Goal: Task Accomplishment & Management: Use online tool/utility

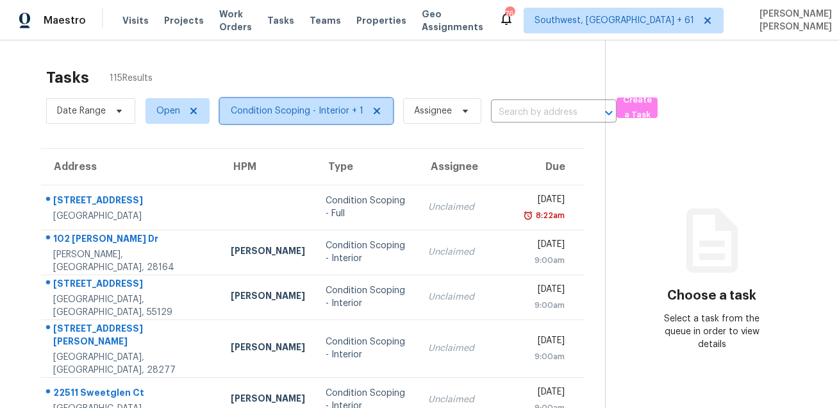
click at [279, 108] on span "Condition Scoping - Interior + 1" at bounding box center [297, 110] width 133 height 13
click at [178, 71] on div "Tasks 115 Results" at bounding box center [325, 77] width 559 height 33
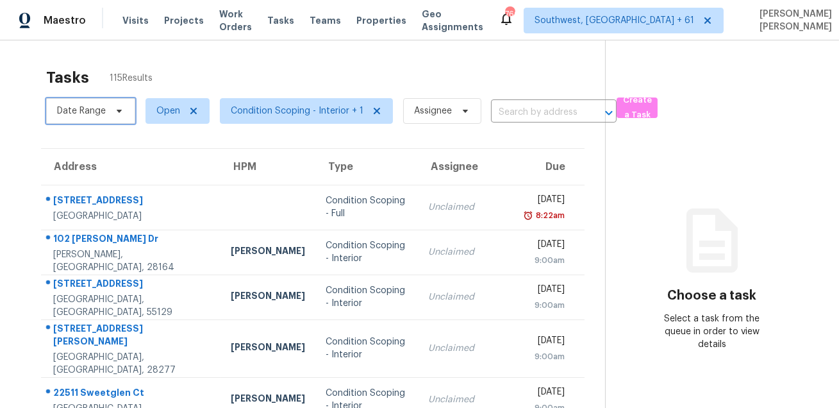
click at [71, 121] on span "Date Range" at bounding box center [90, 111] width 89 height 26
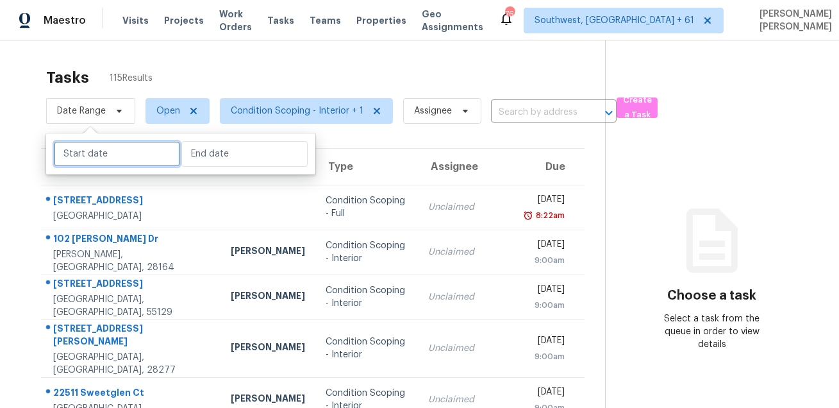
click at [88, 151] on input "text" at bounding box center [117, 154] width 126 height 26
select select "7"
select select "2025"
select select "8"
select select "2025"
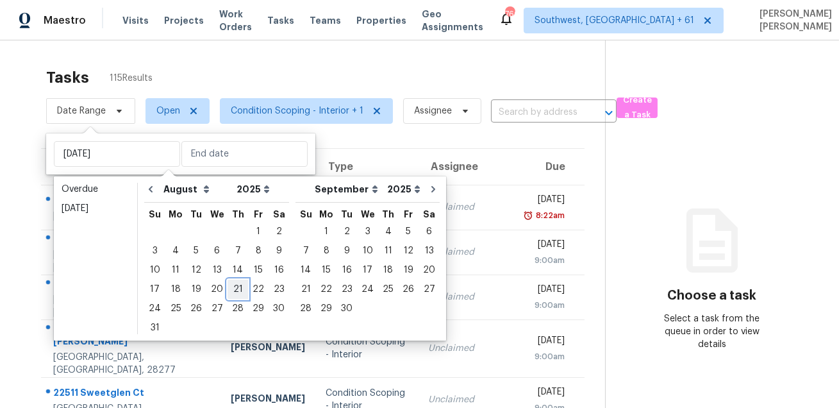
click at [231, 293] on div "21" at bounding box center [238, 289] width 21 height 18
type input "[DATE]"
click at [231, 293] on div "21" at bounding box center [238, 289] width 21 height 18
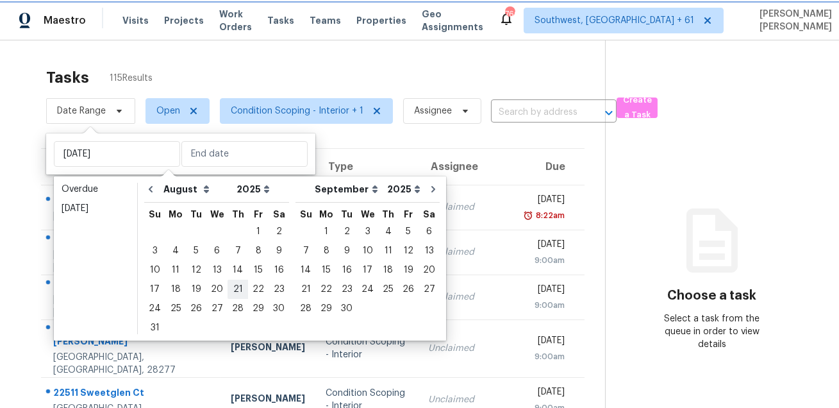
type input "[DATE]"
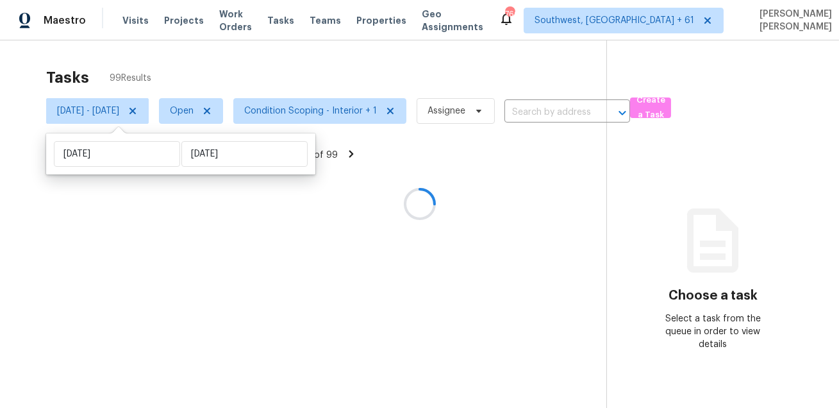
click at [353, 63] on div at bounding box center [419, 204] width 839 height 408
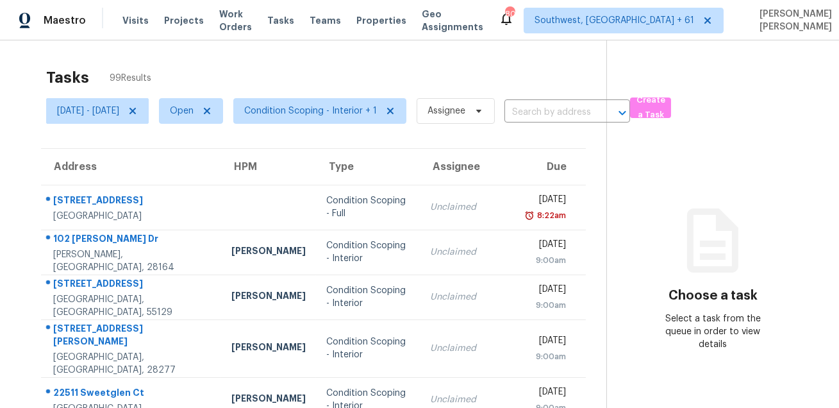
click at [304, 62] on div "Tasks 99 Results" at bounding box center [326, 77] width 560 height 33
click at [366, 60] on div "Tasks 99 Results Thu, Aug 21 - Thu, Aug 21 Open Condition Scoping - Interior + …" at bounding box center [419, 360] width 839 height 640
click at [119, 181] on th "Address" at bounding box center [131, 167] width 180 height 36
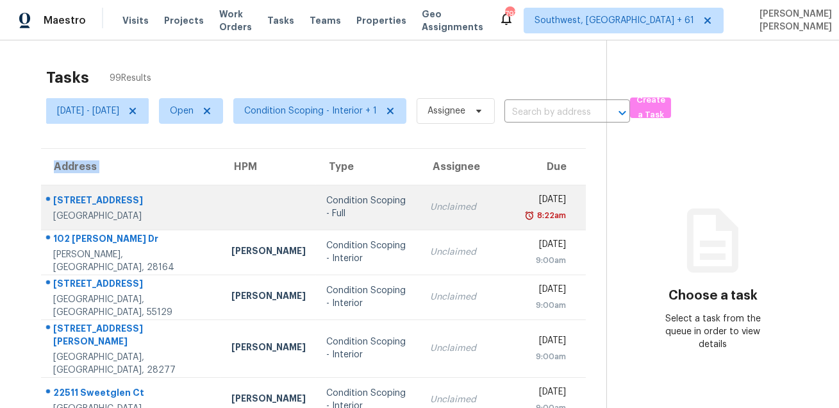
click at [117, 197] on div "[STREET_ADDRESS]" at bounding box center [132, 202] width 158 height 16
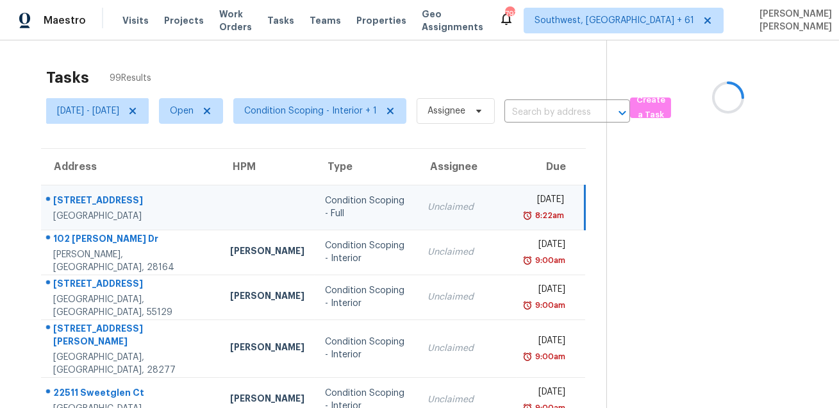
click at [117, 197] on div "[STREET_ADDRESS]" at bounding box center [131, 202] width 156 height 16
copy div "[STREET_ADDRESS]"
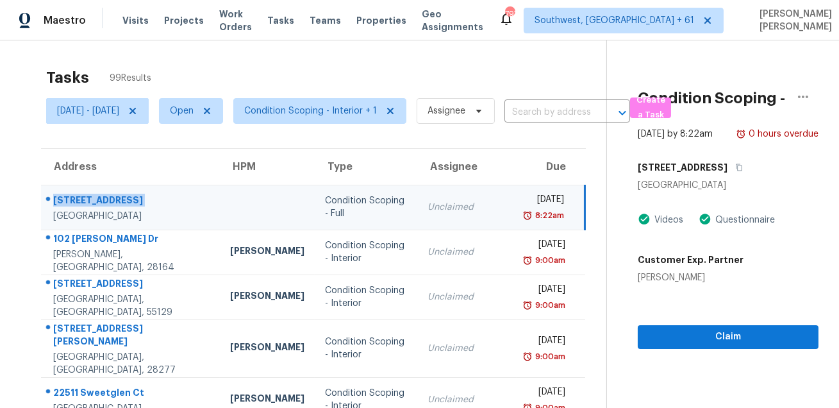
copy div "[STREET_ADDRESS]"
click at [752, 168] on div "[STREET_ADDRESS]" at bounding box center [728, 167] width 181 height 23
click at [743, 171] on icon "button" at bounding box center [739, 167] width 8 height 8
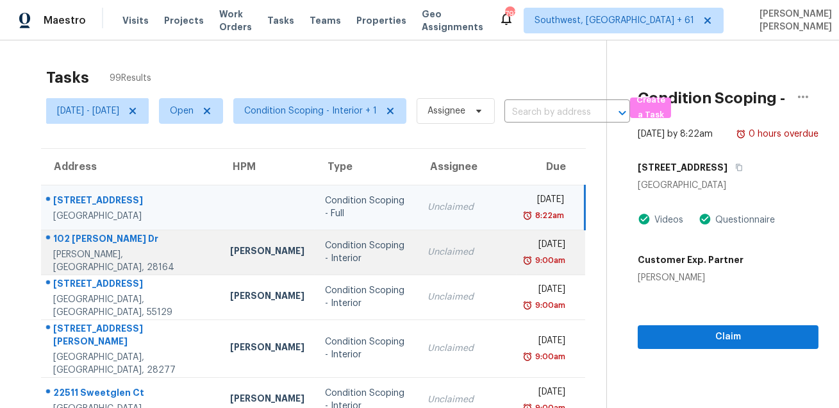
click at [232, 241] on td "[PERSON_NAME]" at bounding box center [267, 251] width 95 height 45
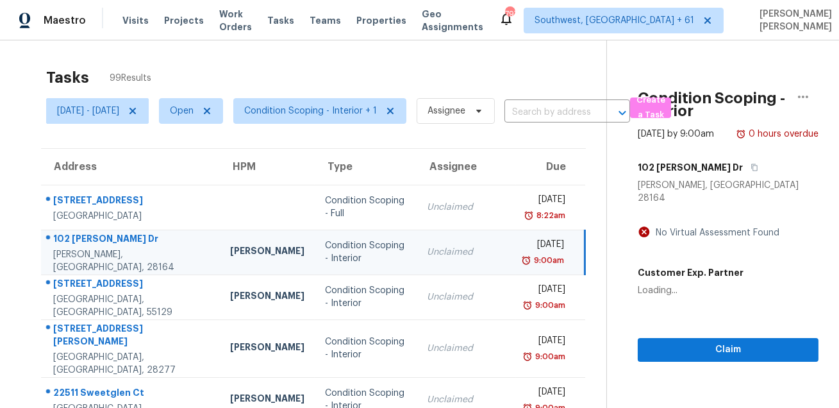
click at [103, 247] on div "102 [PERSON_NAME] Dr" at bounding box center [131, 240] width 156 height 16
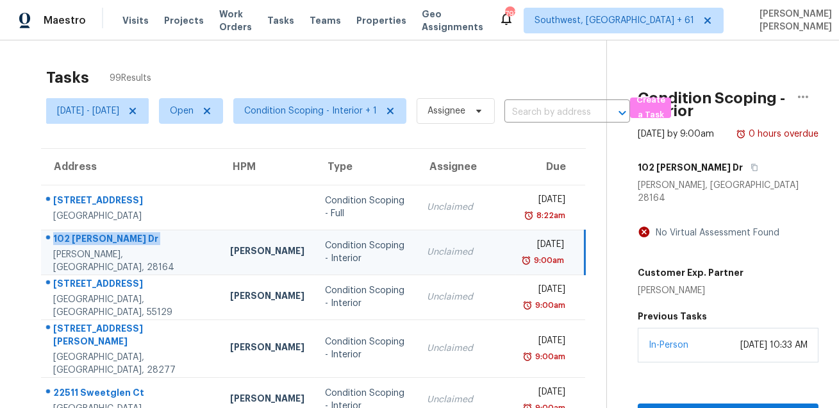
copy div "102 [PERSON_NAME] Dr"
click at [743, 179] on button "button" at bounding box center [751, 167] width 17 height 23
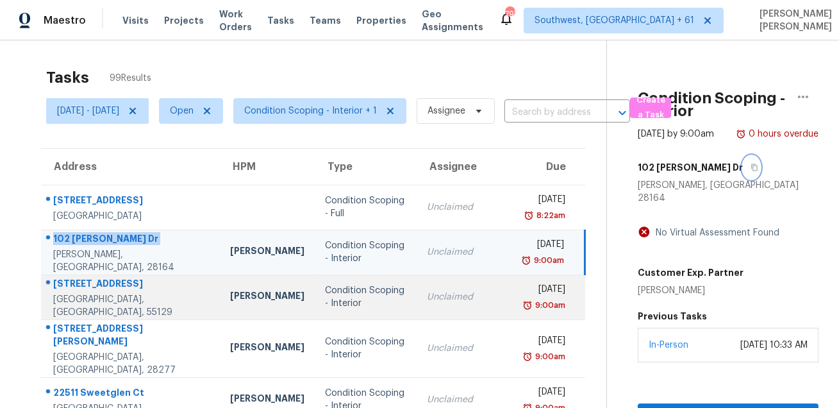
scroll to position [201, 0]
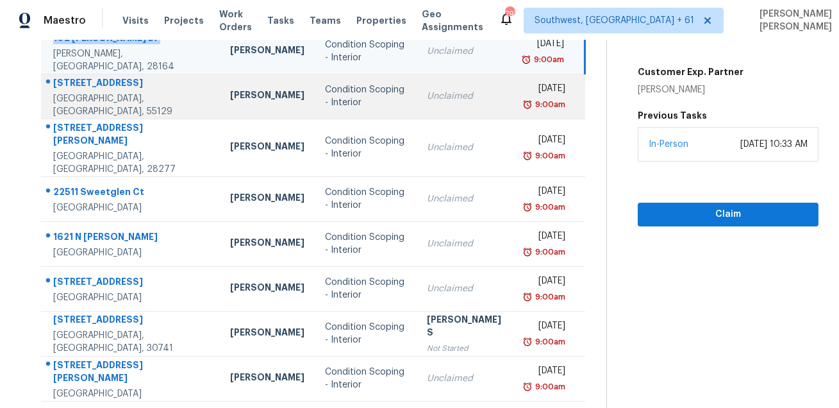
click at [103, 92] on div "[STREET_ADDRESS]" at bounding box center [131, 84] width 156 height 16
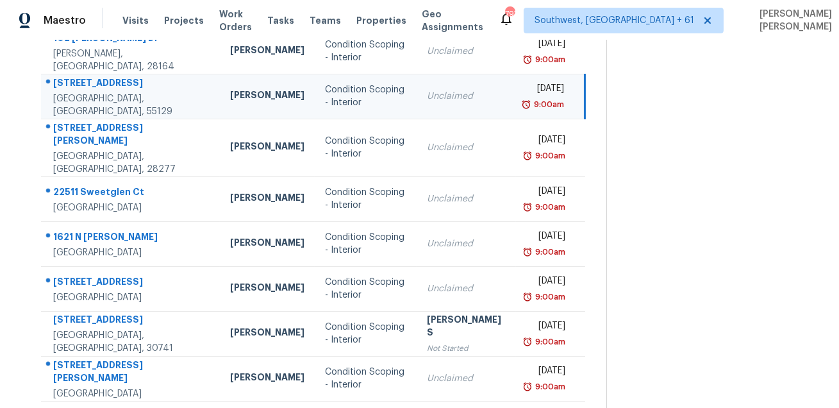
click at [103, 92] on div "[STREET_ADDRESS]" at bounding box center [131, 84] width 156 height 16
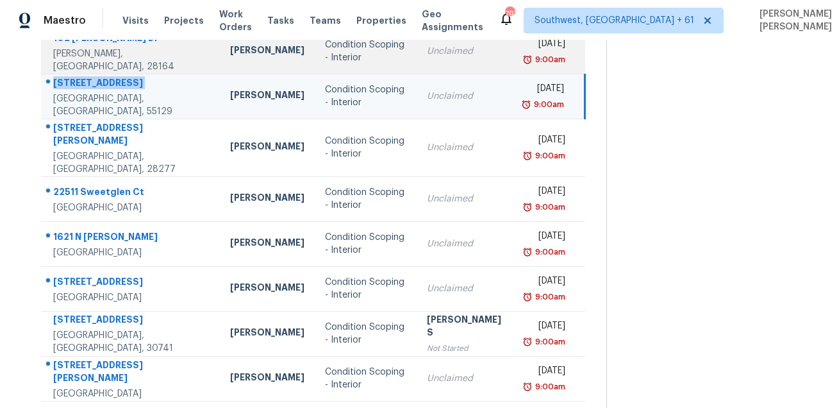
copy div "[STREET_ADDRESS]"
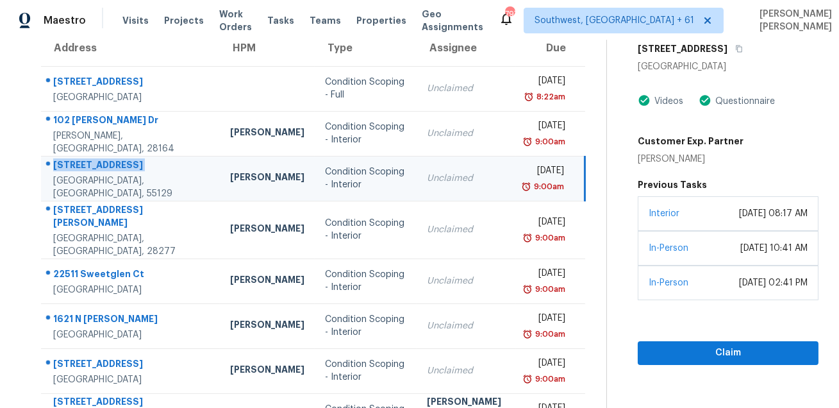
scroll to position [0, 0]
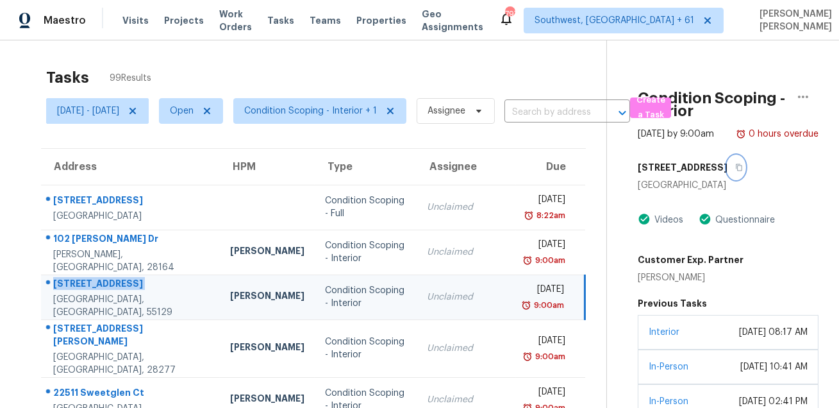
click at [745, 178] on button "button" at bounding box center [736, 167] width 17 height 23
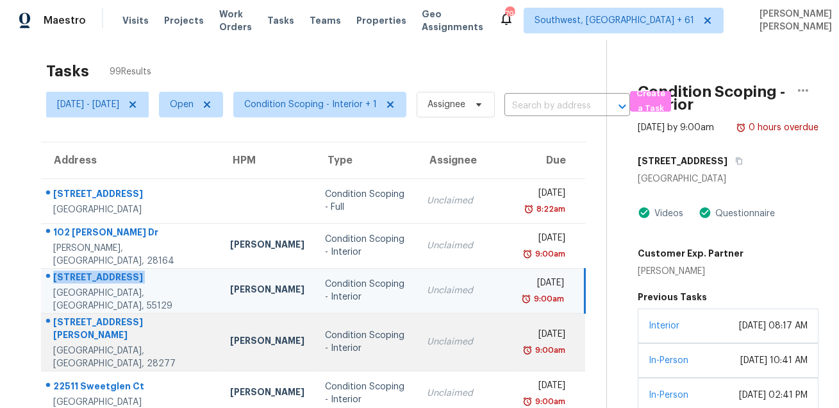
click at [90, 321] on div "[STREET_ADDRESS][PERSON_NAME]" at bounding box center [131, 329] width 156 height 29
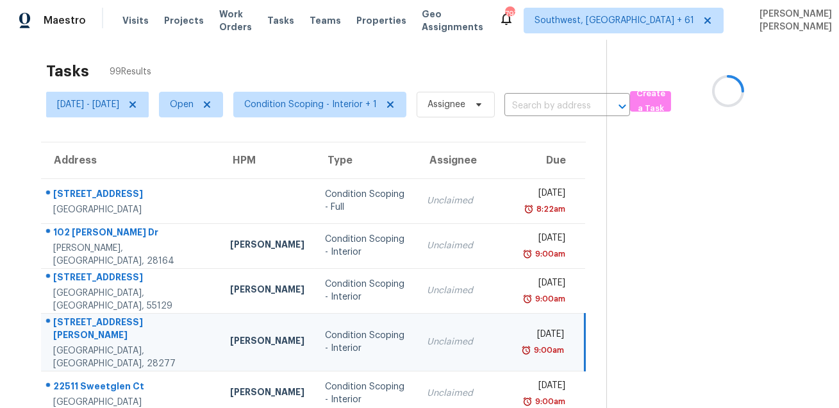
click at [90, 321] on div "[STREET_ADDRESS][PERSON_NAME]" at bounding box center [131, 329] width 156 height 29
copy div "[STREET_ADDRESS][PERSON_NAME]"
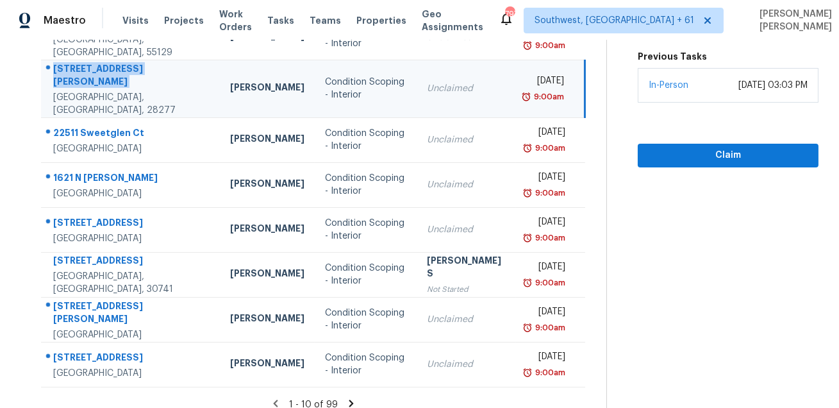
scroll to position [60, 0]
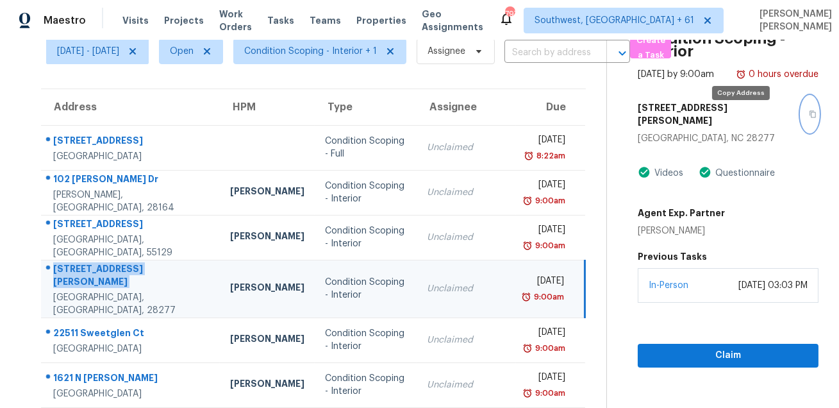
click at [810, 118] on icon "button" at bounding box center [813, 114] width 6 height 7
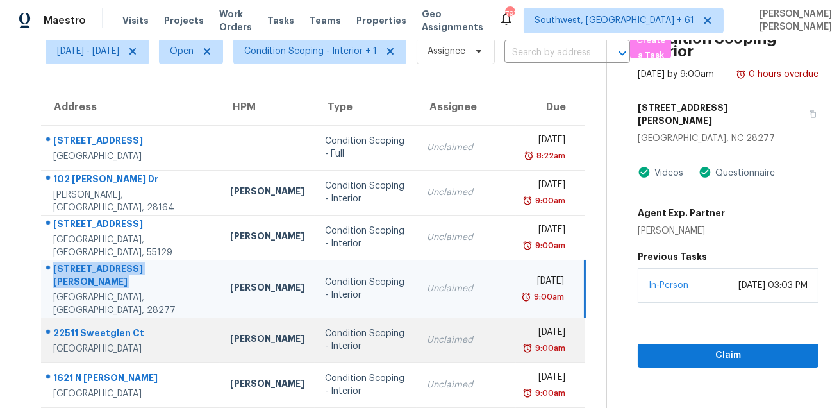
click at [108, 326] on div "22511 Sweetglen Ct" at bounding box center [131, 334] width 156 height 16
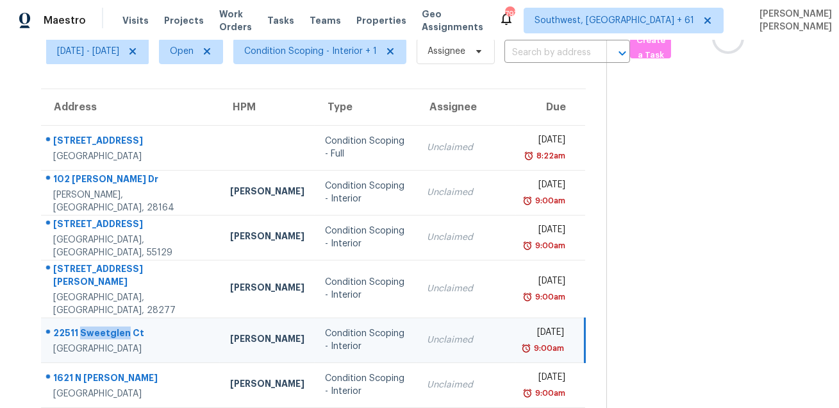
click at [108, 326] on div "22511 Sweetglen Ct" at bounding box center [131, 334] width 156 height 16
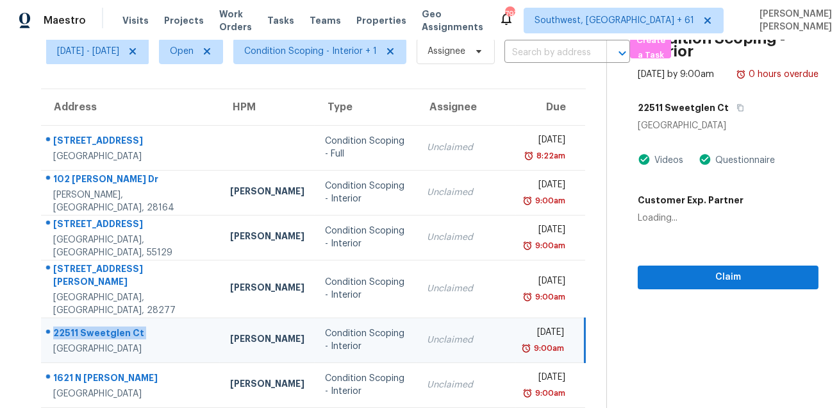
copy div "22511 Sweetglen Ct"
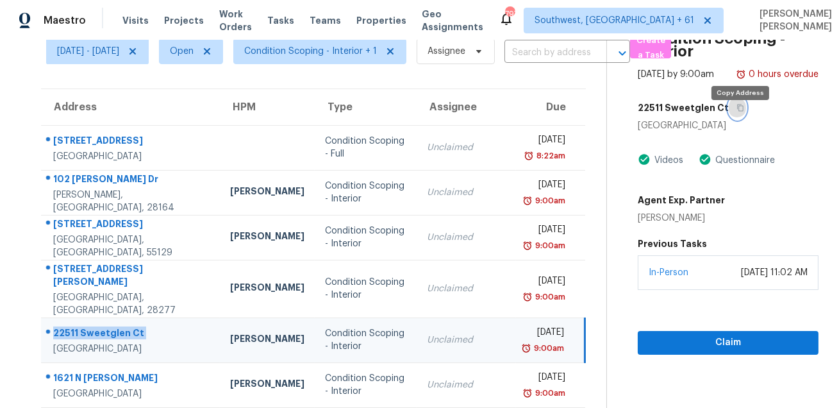
click at [740, 112] on icon "button" at bounding box center [741, 108] width 8 height 8
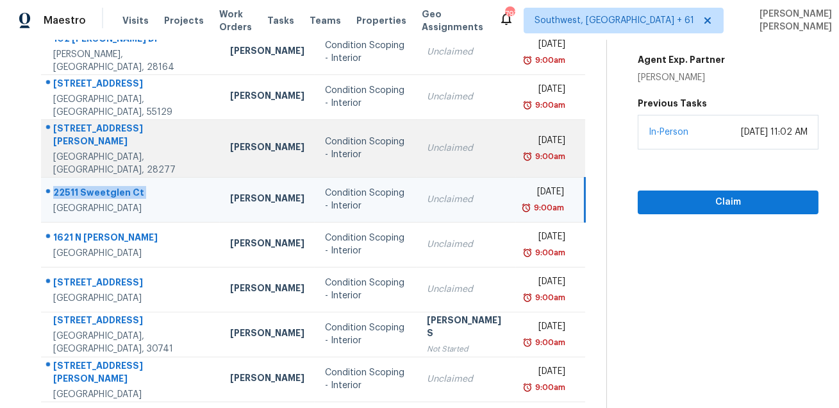
scroll to position [235, 0]
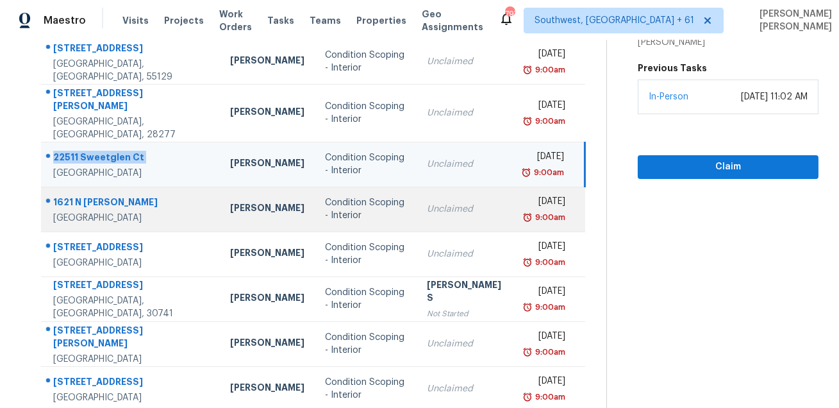
click at [105, 196] on div "1621 N [PERSON_NAME]" at bounding box center [131, 204] width 156 height 16
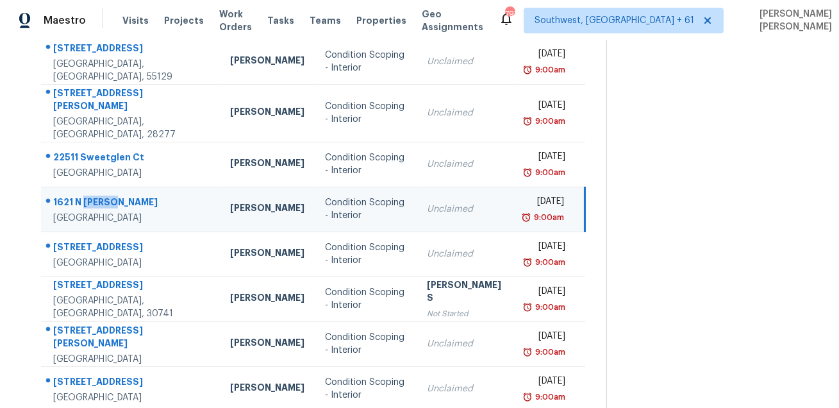
click at [105, 196] on div "1621 N [PERSON_NAME]" at bounding box center [131, 204] width 156 height 16
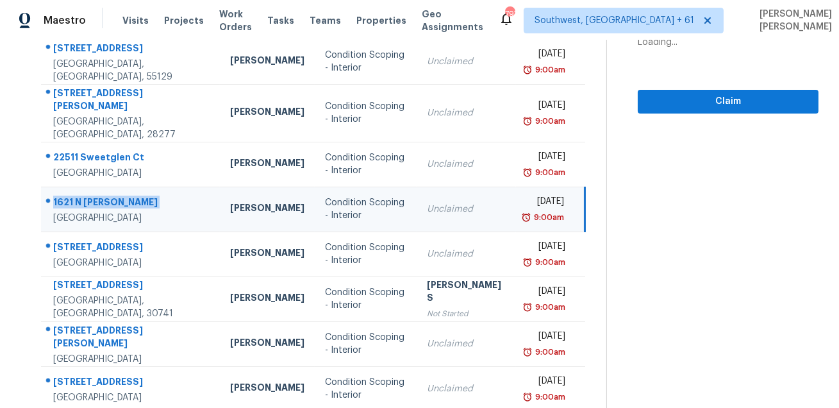
copy div "1621 N [PERSON_NAME]"
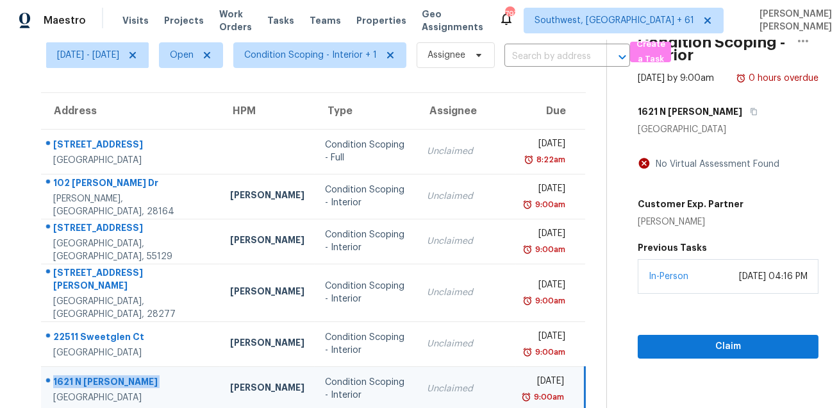
scroll to position [0, 0]
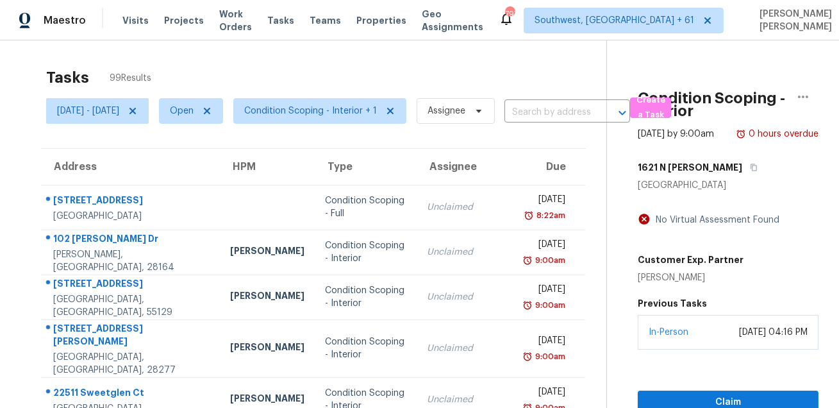
click at [711, 192] on div "Mesa, AZ 85207" at bounding box center [728, 185] width 181 height 13
click at [742, 179] on button "button" at bounding box center [750, 167] width 17 height 23
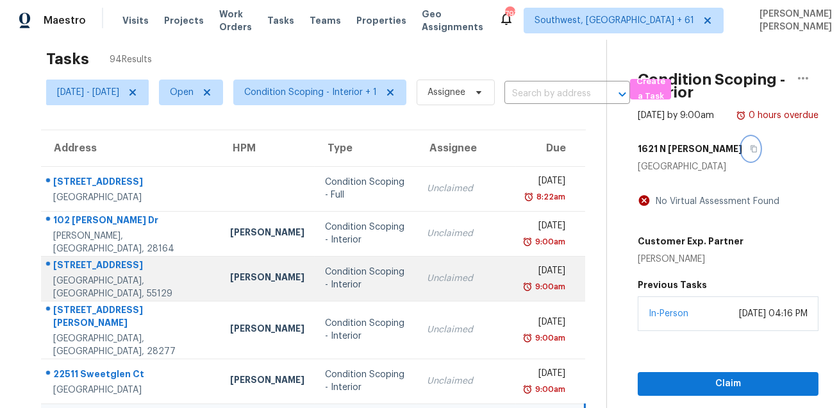
scroll to position [260, 0]
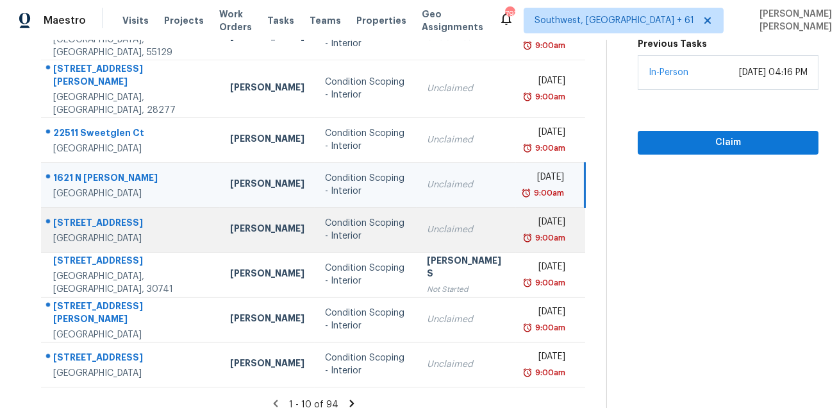
click at [99, 216] on div "[STREET_ADDRESS]" at bounding box center [131, 224] width 156 height 16
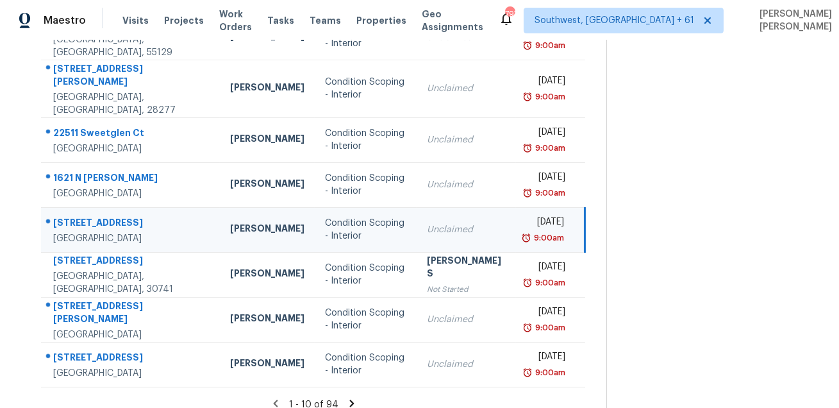
click at [99, 216] on div "[STREET_ADDRESS]" at bounding box center [131, 224] width 156 height 16
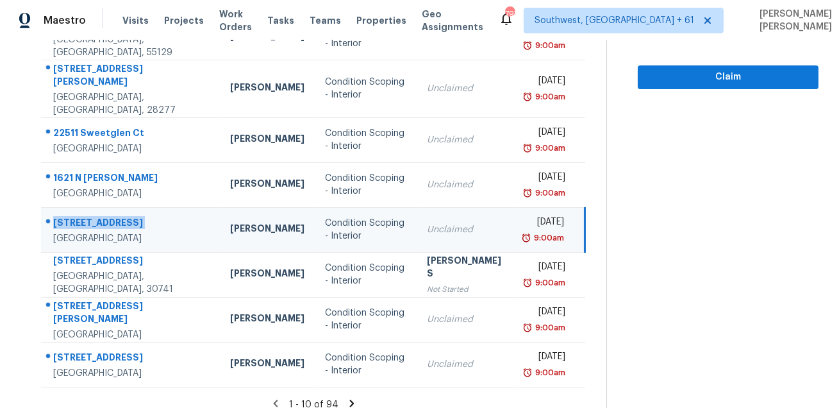
copy div "[STREET_ADDRESS]"
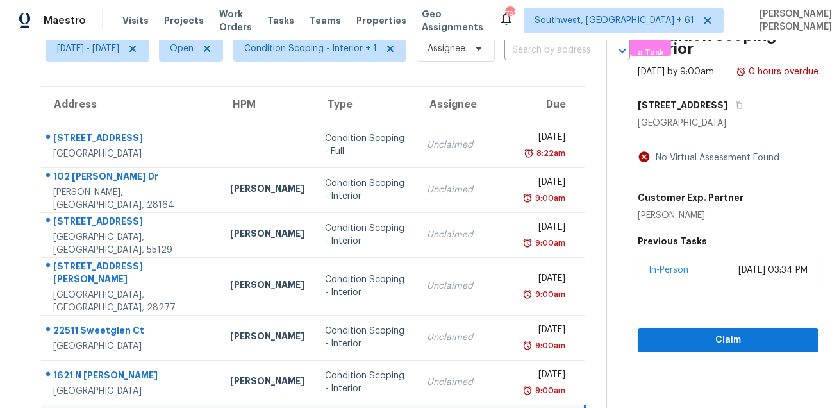
scroll to position [0, 0]
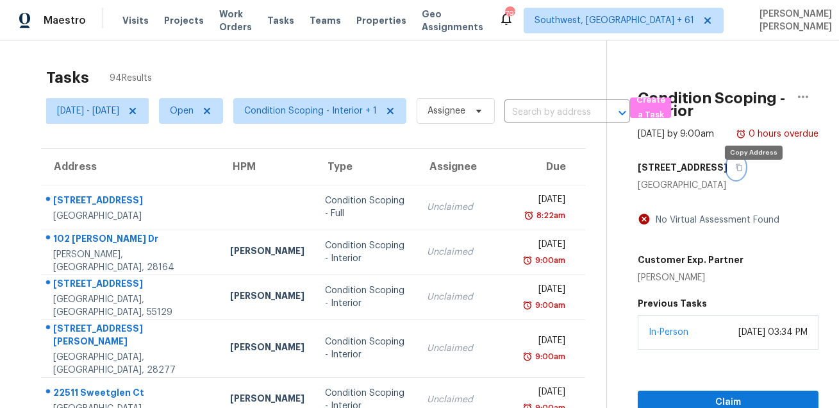
click at [743, 171] on icon "button" at bounding box center [739, 167] width 8 height 8
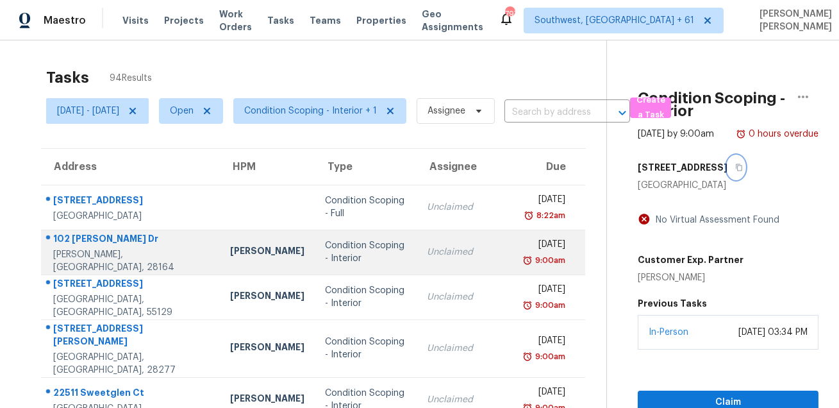
scroll to position [260, 0]
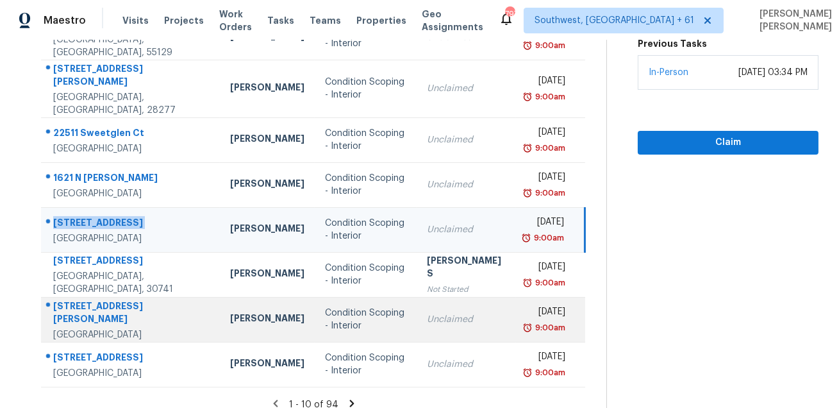
click at [87, 299] on div "[STREET_ADDRESS][PERSON_NAME]" at bounding box center [131, 313] width 156 height 29
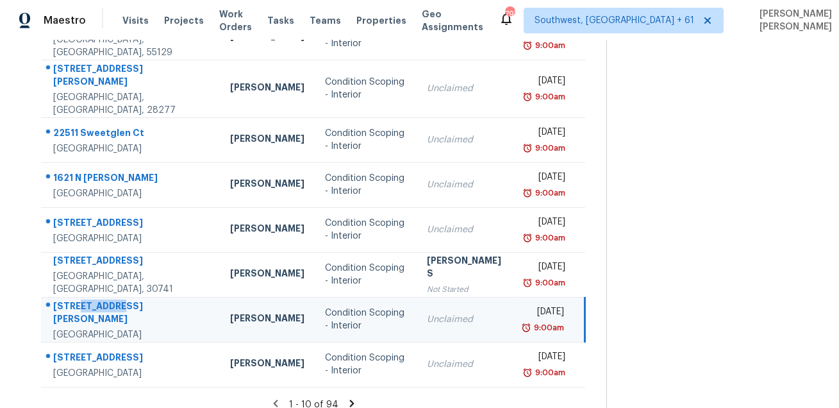
click at [87, 299] on div "[STREET_ADDRESS][PERSON_NAME]" at bounding box center [131, 313] width 156 height 29
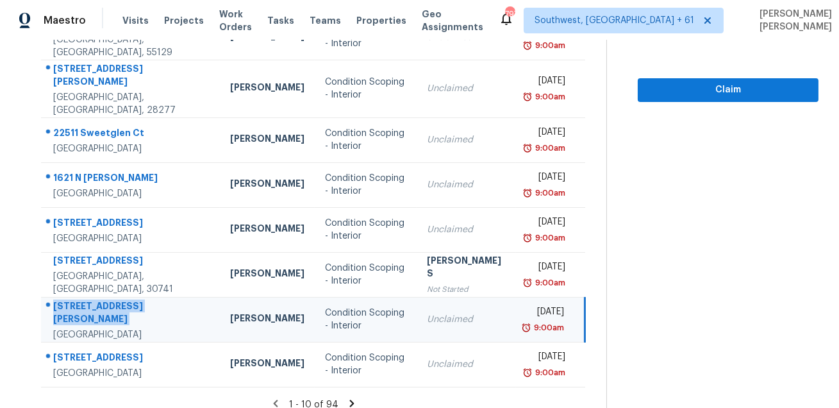
copy div "[STREET_ADDRESS][PERSON_NAME]"
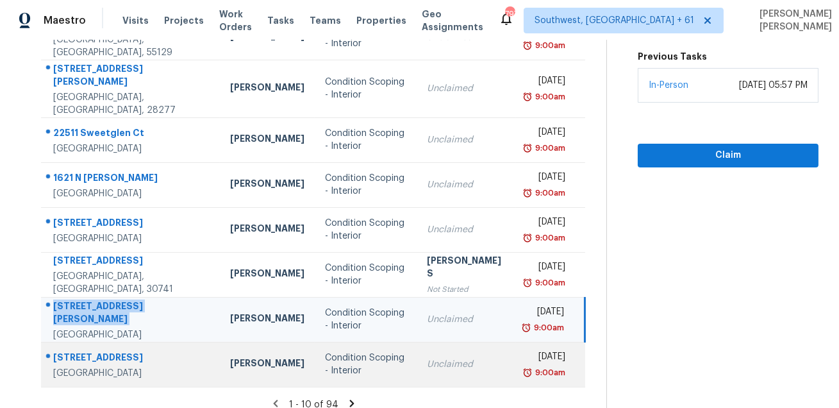
click at [98, 351] on div "[STREET_ADDRESS]" at bounding box center [131, 359] width 156 height 16
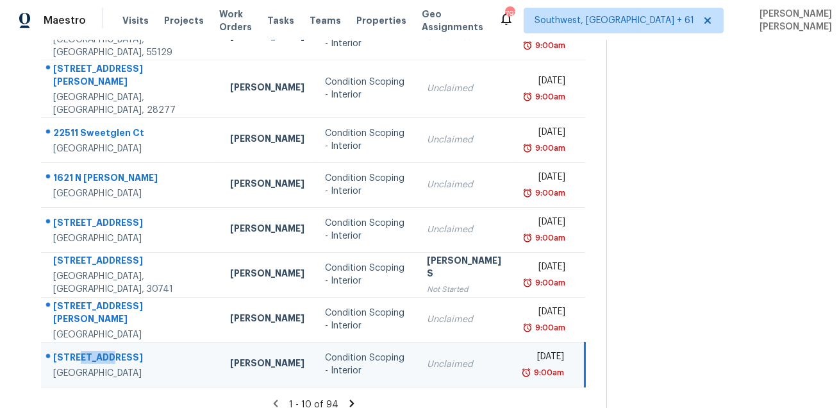
click at [98, 351] on div "[STREET_ADDRESS]" at bounding box center [131, 359] width 156 height 16
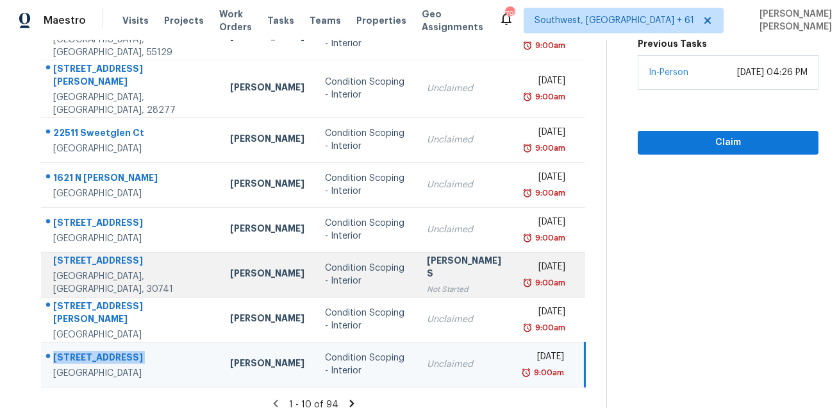
scroll to position [0, 0]
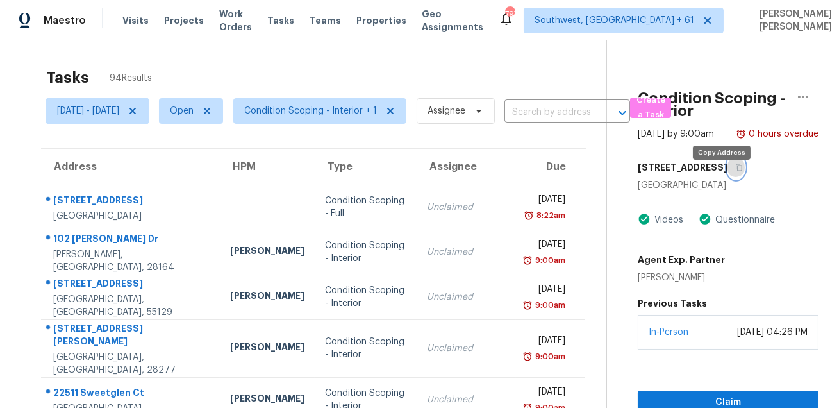
click at [735, 171] on icon "button" at bounding box center [739, 167] width 8 height 8
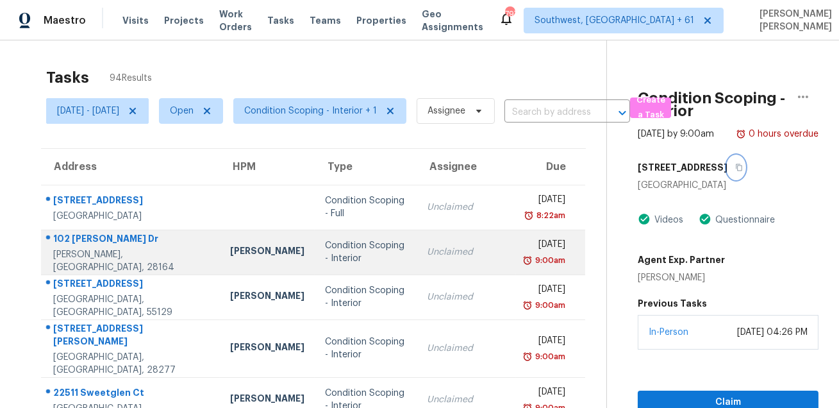
scroll to position [260, 0]
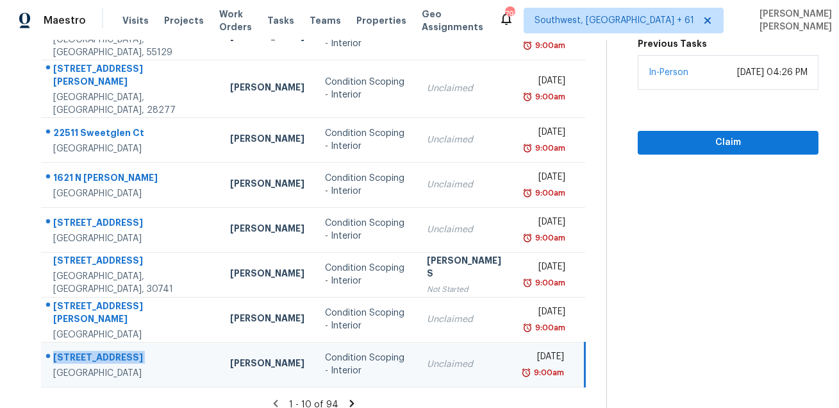
click at [355, 397] on icon at bounding box center [352, 403] width 12 height 12
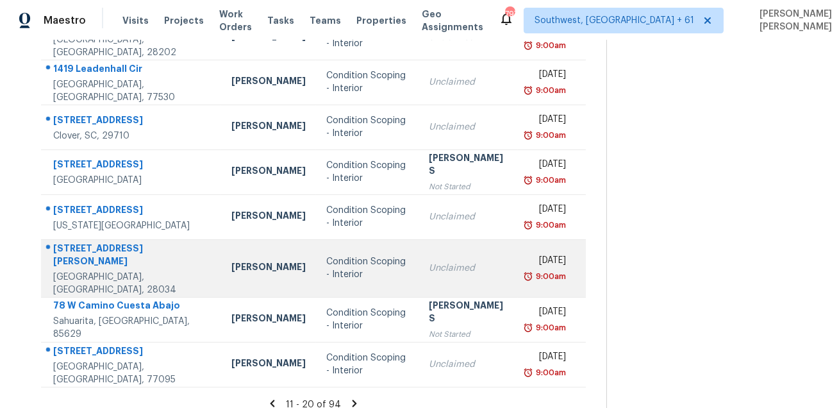
scroll to position [0, 0]
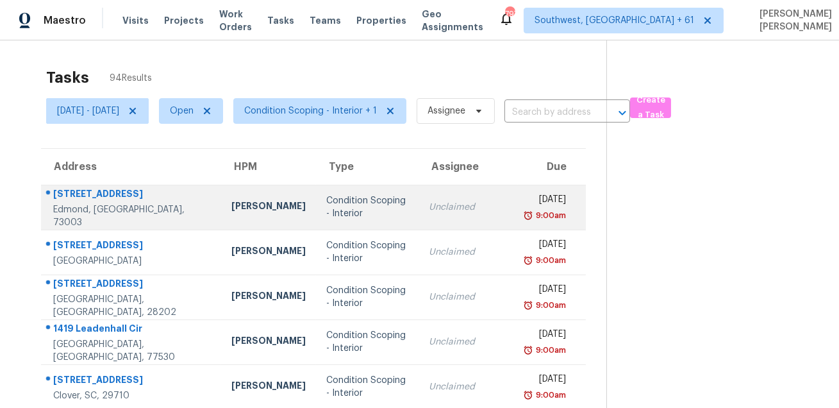
click at [112, 196] on div "1300 Val Genes Rd" at bounding box center [132, 195] width 158 height 16
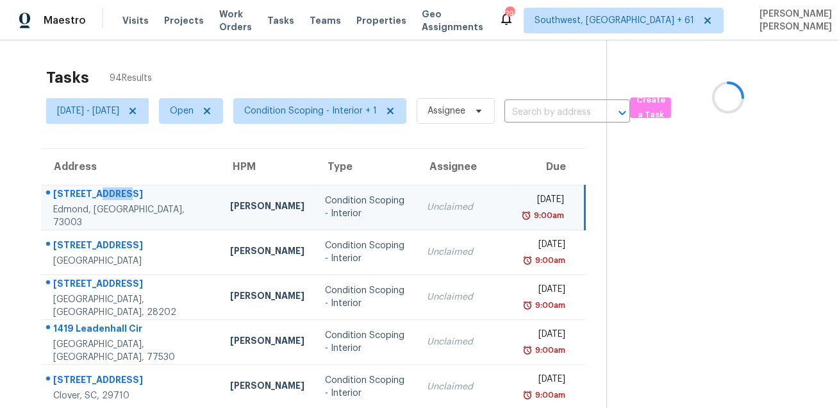
click at [112, 196] on div "1300 Val Genes Rd" at bounding box center [131, 195] width 156 height 16
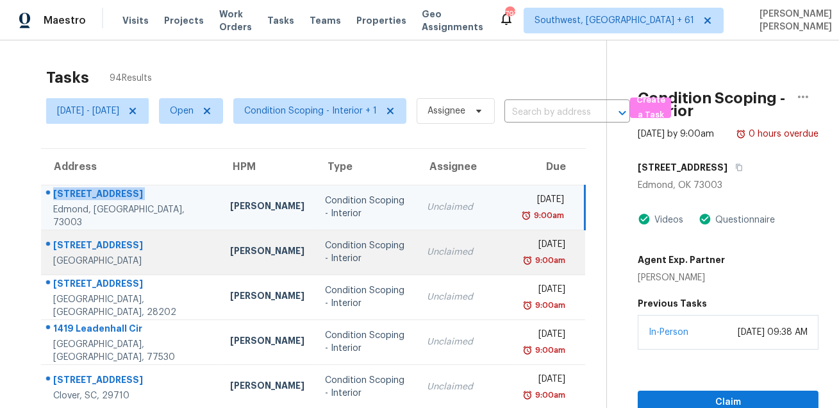
click at [87, 238] on div "3487 Cabaret St" at bounding box center [131, 246] width 156 height 16
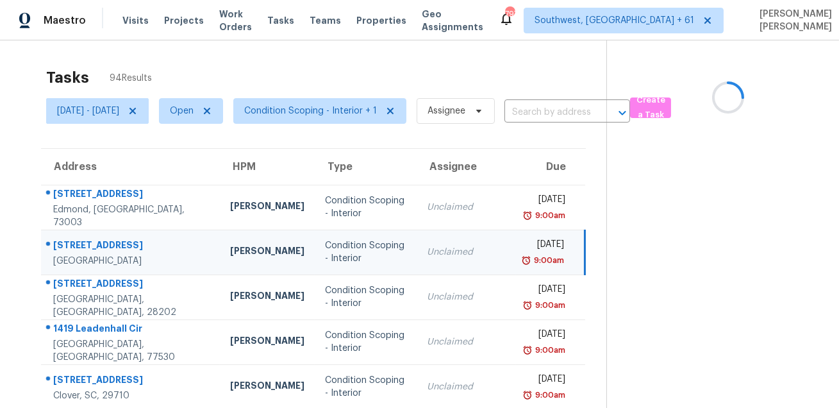
click at [87, 238] on div "3487 Cabaret St" at bounding box center [131, 246] width 156 height 16
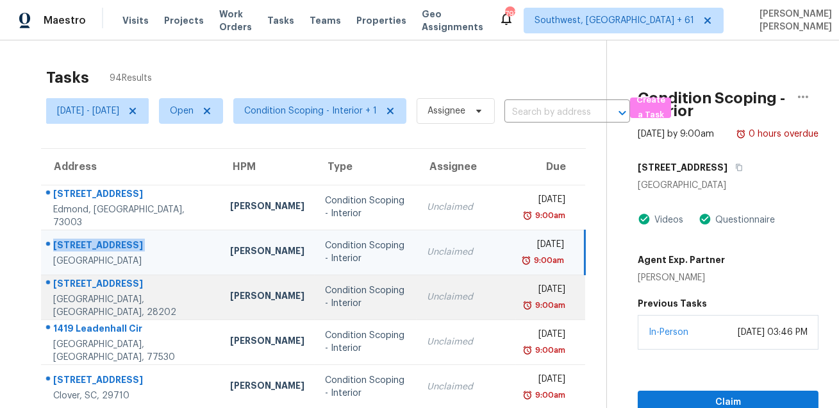
click at [66, 299] on div "Charlotte, NC, 28202" at bounding box center [131, 306] width 156 height 26
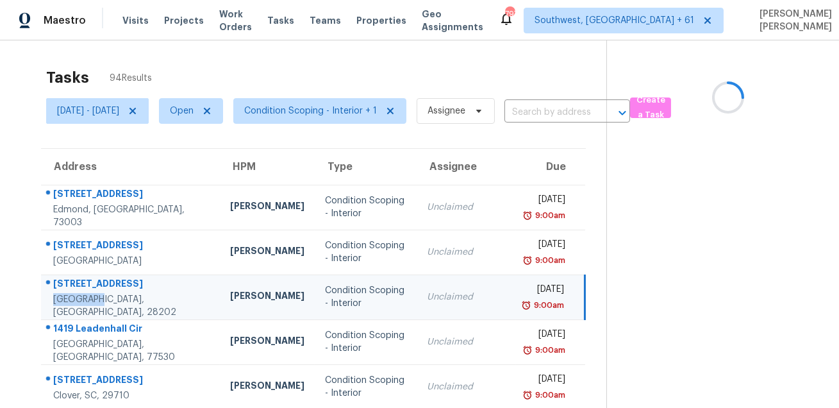
click at [66, 299] on div "Charlotte, NC, 28202" at bounding box center [131, 306] width 156 height 26
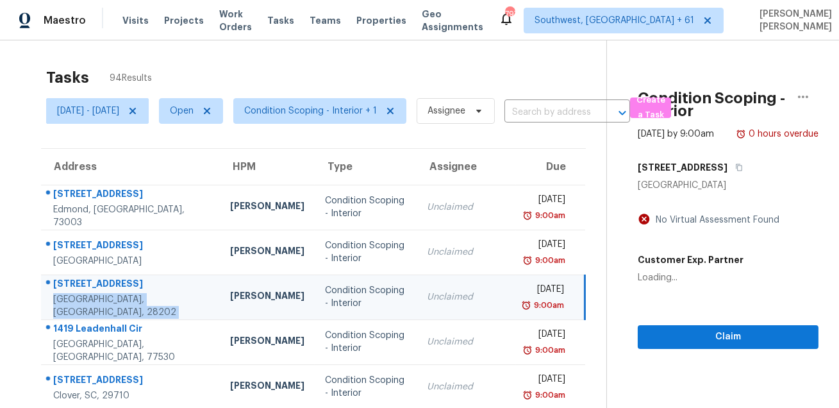
click at [104, 290] on div "525 E 6th St Unit 407" at bounding box center [131, 285] width 156 height 16
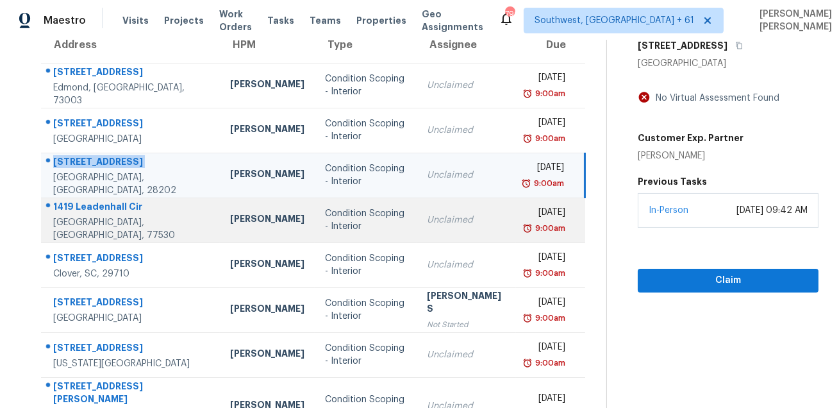
scroll to position [154, 0]
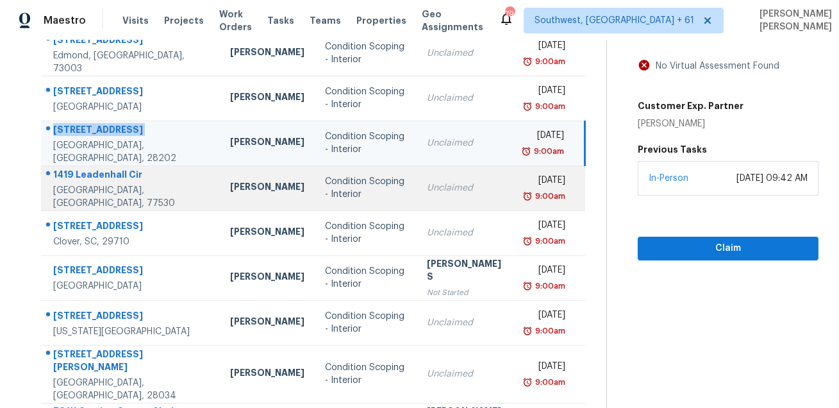
click at [70, 182] on div "1419 Leadenhall Cir" at bounding box center [131, 176] width 156 height 16
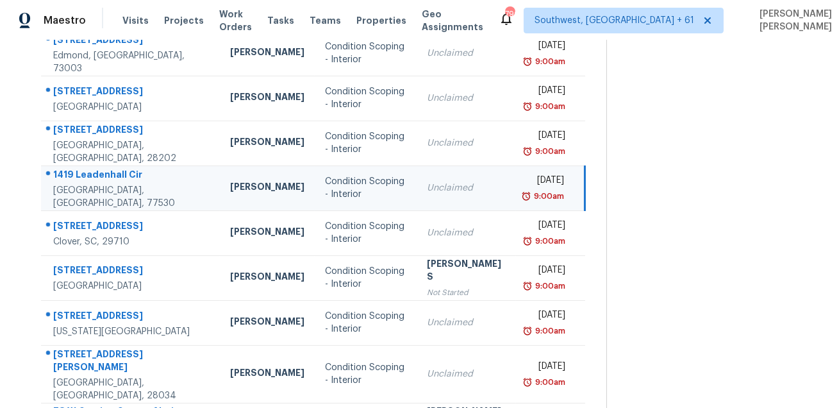
click at [70, 182] on div "1419 Leadenhall Cir" at bounding box center [131, 176] width 156 height 16
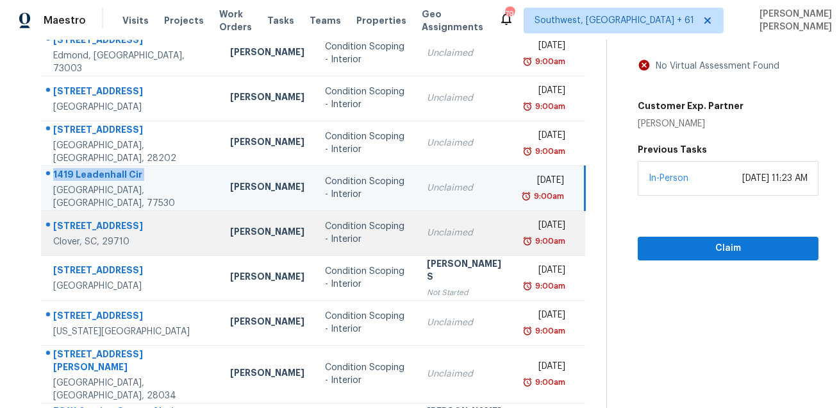
click at [129, 213] on td "837 Settlement Dr Clover, SC, 29710" at bounding box center [130, 232] width 179 height 45
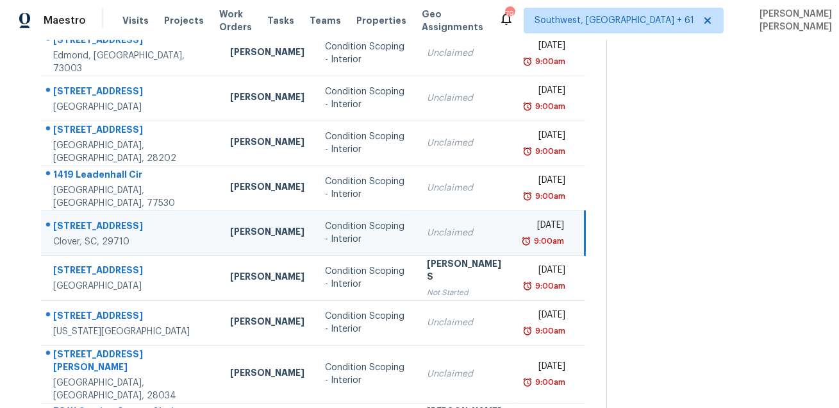
click at [129, 213] on td "837 Settlement Dr Clover, SC, 29710" at bounding box center [130, 232] width 179 height 45
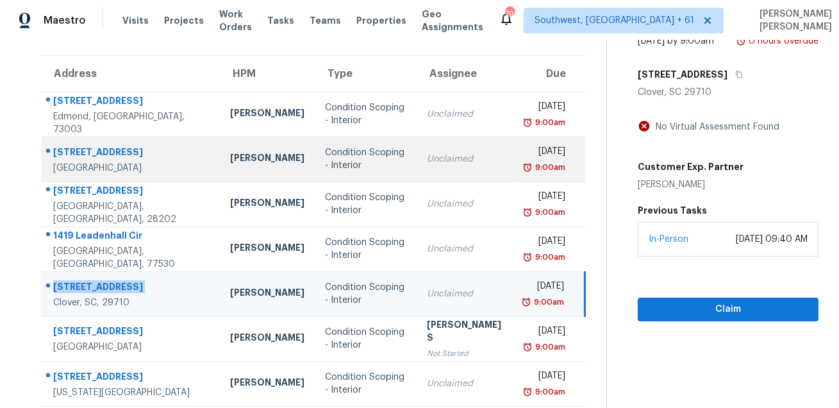
scroll to position [78, 0]
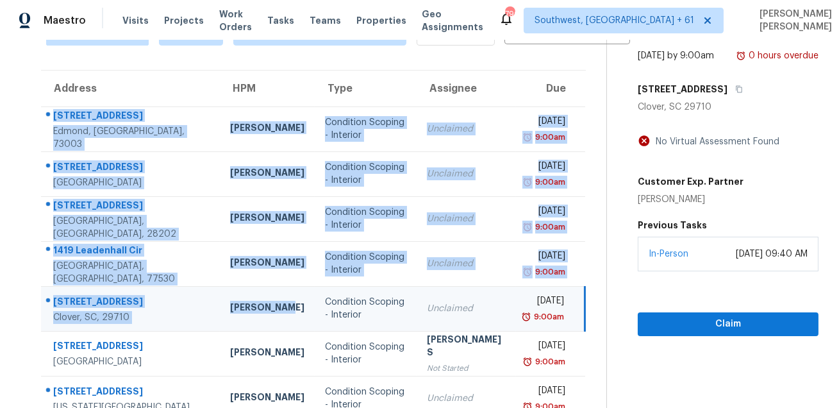
drag, startPoint x: 49, startPoint y: 113, endPoint x: 243, endPoint y: 308, distance: 274.2
click at [243, 308] on tbody "1300 Val Genes Rd Edmond, OK, 73003 Jason Leeth Condition Scoping - Interior Un…" at bounding box center [313, 337] width 544 height 462
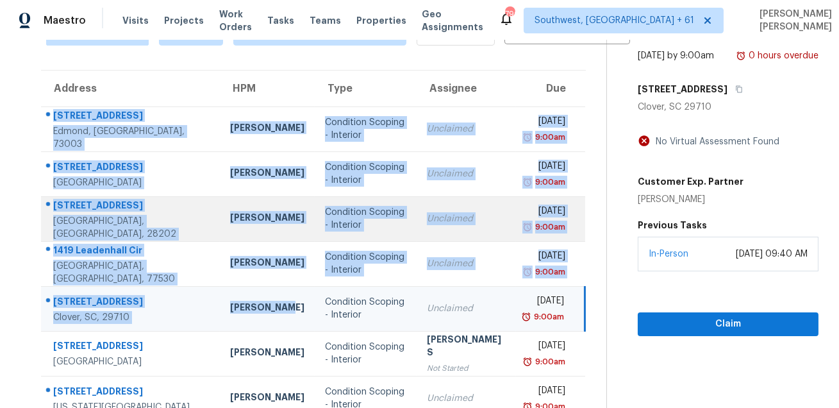
scroll to position [260, 0]
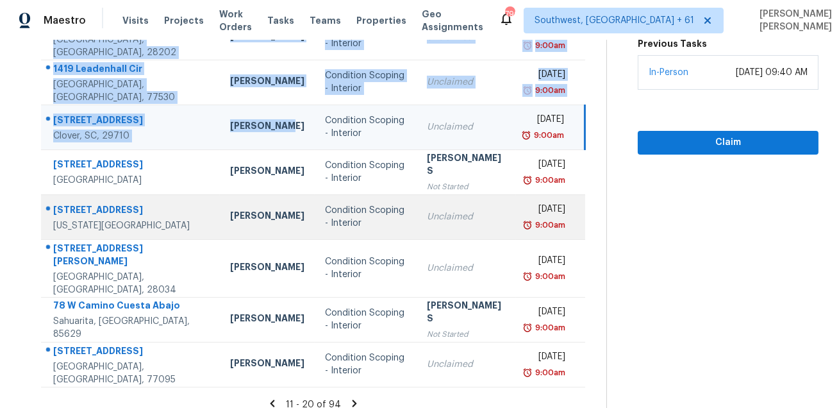
click at [96, 206] on div "9500 Shallow Lake Ct" at bounding box center [131, 211] width 156 height 16
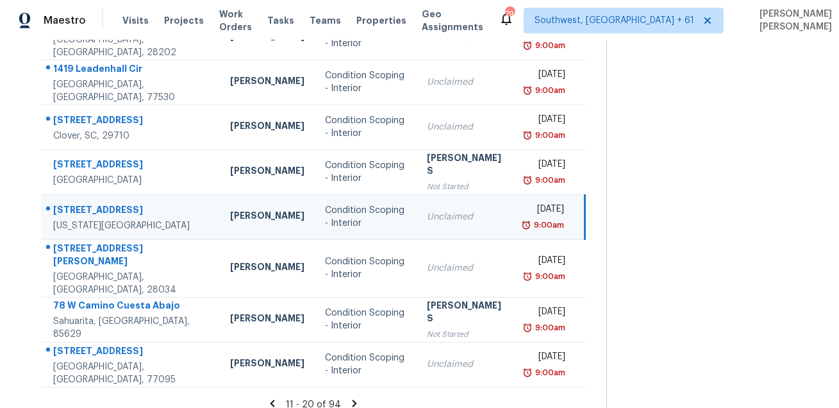
click at [96, 206] on div "9500 Shallow Lake Ct" at bounding box center [131, 211] width 156 height 16
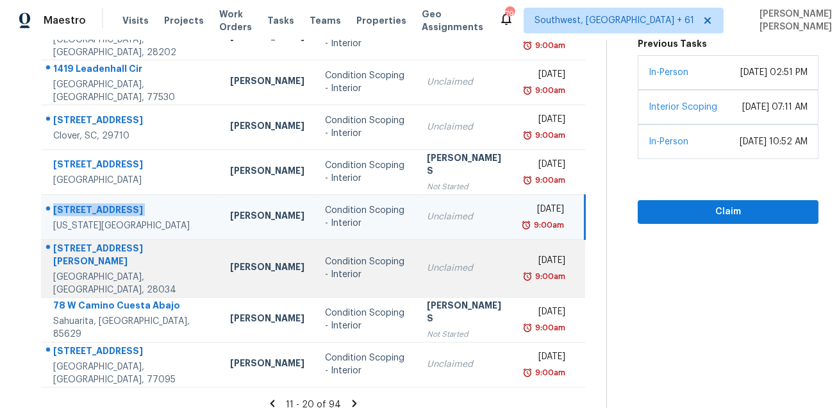
click at [85, 258] on div "848 Ike Lynch Rd" at bounding box center [131, 256] width 156 height 29
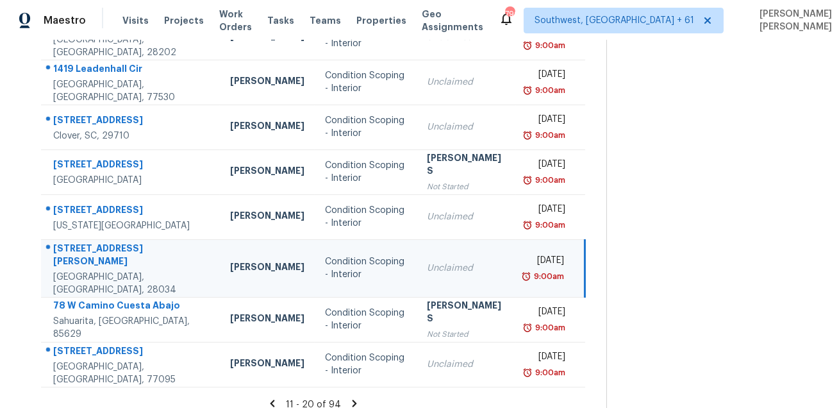
click at [85, 258] on div "848 Ike Lynch Rd" at bounding box center [131, 256] width 156 height 29
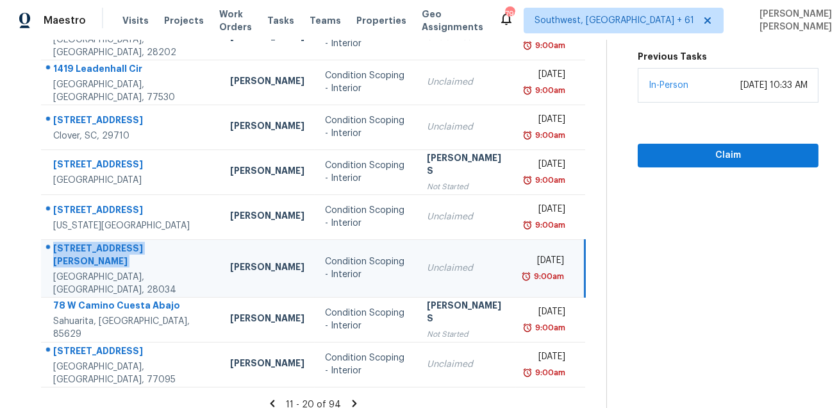
drag, startPoint x: 49, startPoint y: 198, endPoint x: 158, endPoint y: 277, distance: 134.5
click at [158, 277] on tbody "1300 Val Genes Rd Edmond, OK, 73003 Jason Leeth Condition Scoping - Interior Un…" at bounding box center [313, 156] width 544 height 462
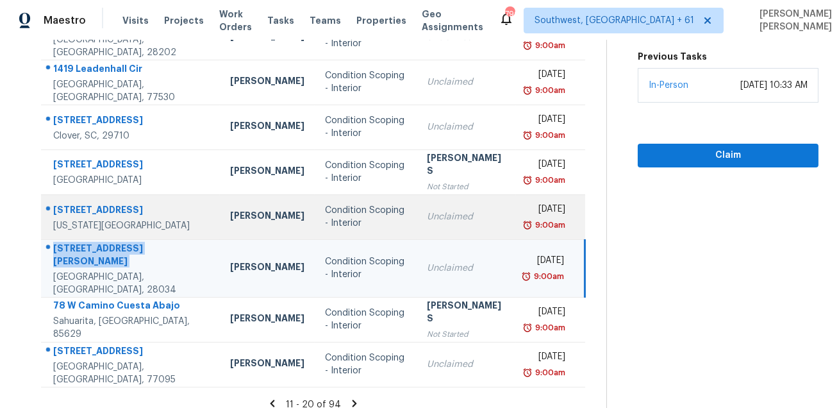
drag, startPoint x: 45, startPoint y: 193, endPoint x: 60, endPoint y: 206, distance: 20.0
click at [60, 206] on tbody "1300 Val Genes Rd Edmond, OK, 73003 Jason Leeth Condition Scoping - Interior Un…" at bounding box center [313, 156] width 544 height 462
click at [45, 202] on div at bounding box center [126, 210] width 168 height 17
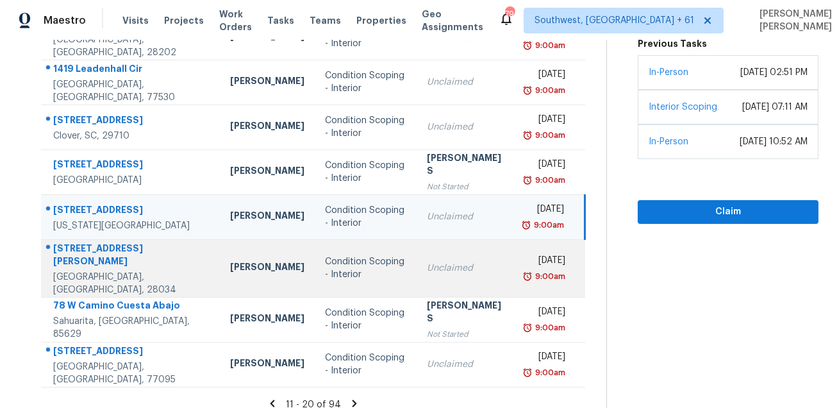
drag, startPoint x: 50, startPoint y: 200, endPoint x: 163, endPoint y: 260, distance: 128.5
click at [164, 262] on tbody "1300 Val Genes Rd Edmond, OK, 73003 Jason Leeth Condition Scoping - Interior Un…" at bounding box center [313, 156] width 544 height 462
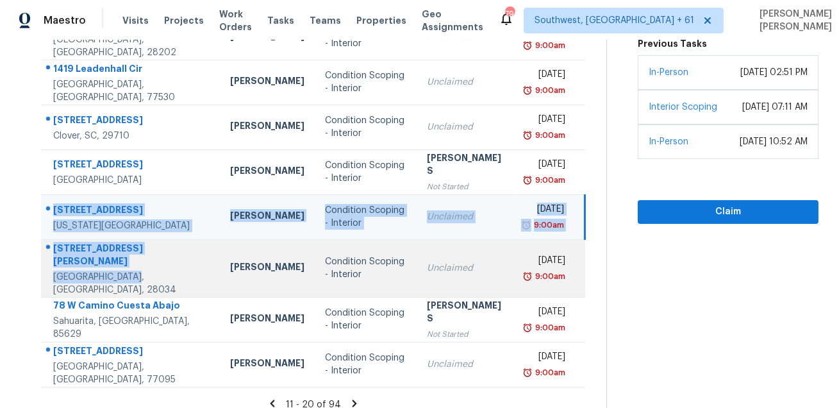
drag, startPoint x: 49, startPoint y: 197, endPoint x: 154, endPoint y: 275, distance: 131.0
click at [154, 275] on tbody "1300 Val Genes Rd Edmond, OK, 73003 Jason Leeth Condition Scoping - Interior Un…" at bounding box center [313, 156] width 544 height 462
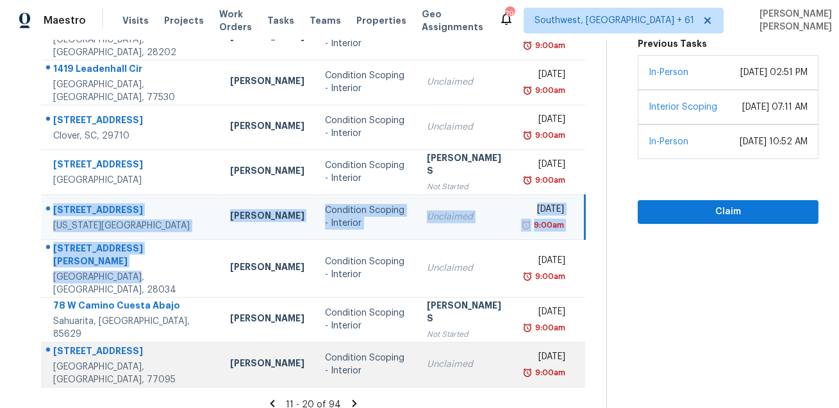
click at [119, 344] on div "16703 Shallow Ridge Blvd" at bounding box center [131, 352] width 156 height 16
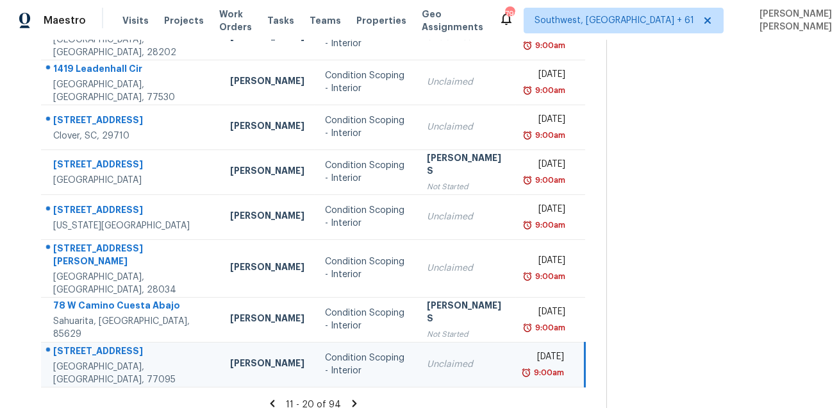
click at [119, 344] on div "16703 Shallow Ridge Blvd" at bounding box center [131, 352] width 156 height 16
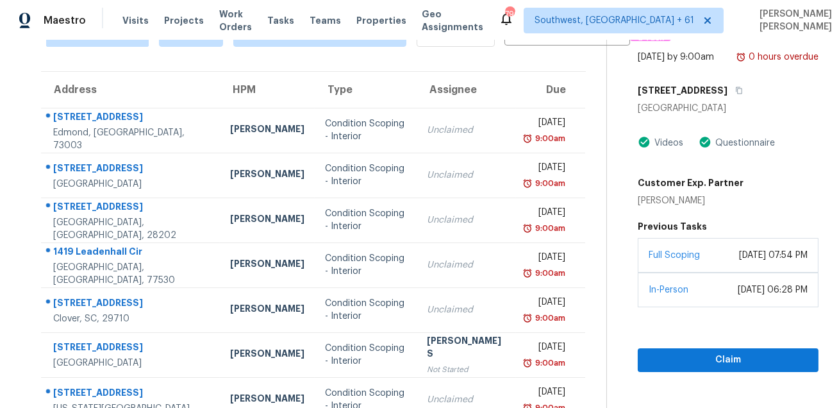
scroll to position [50, 0]
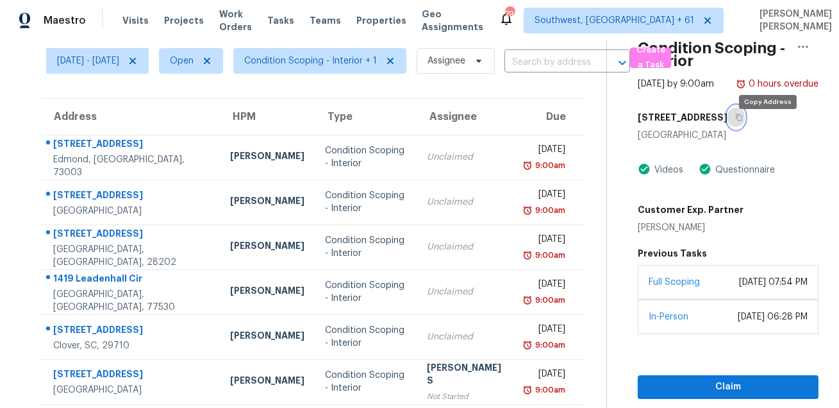
click at [745, 129] on button "button" at bounding box center [736, 117] width 17 height 23
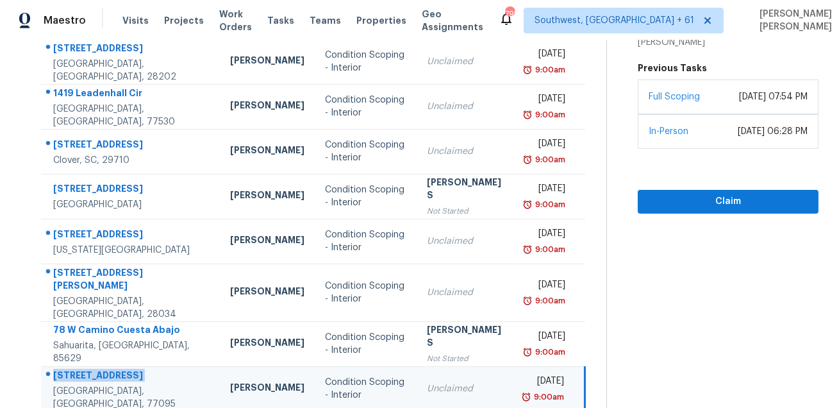
scroll to position [260, 0]
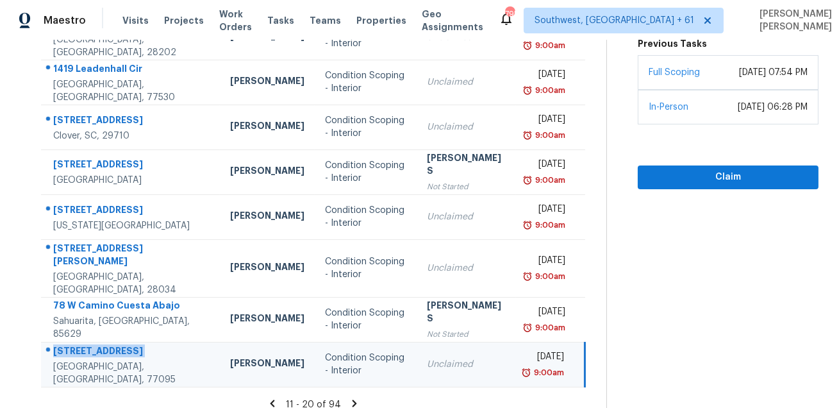
click at [356, 399] on icon at bounding box center [355, 402] width 4 height 7
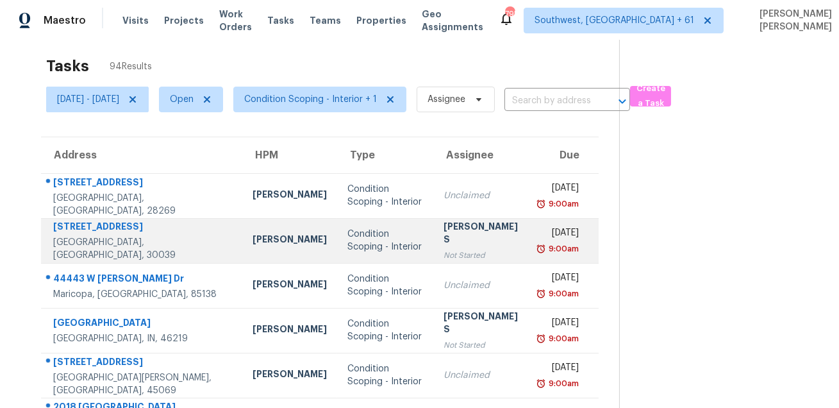
scroll to position [0, 0]
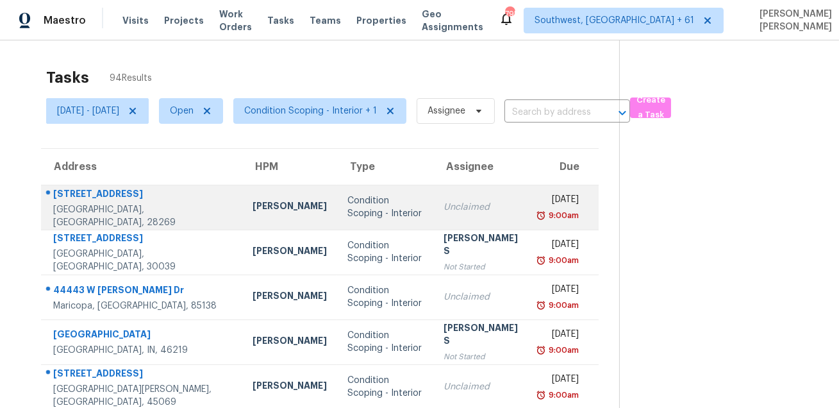
click at [78, 199] on div "4313 Gibbon Crossing Dr" at bounding box center [142, 195] width 179 height 16
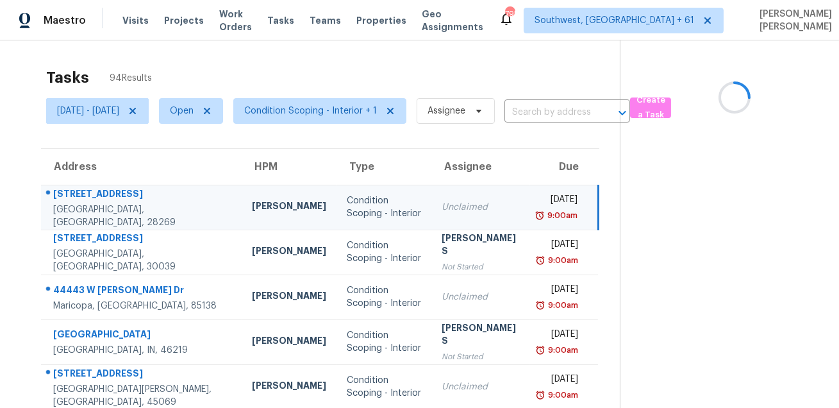
click at [78, 199] on div "4313 Gibbon Crossing Dr" at bounding box center [142, 195] width 178 height 16
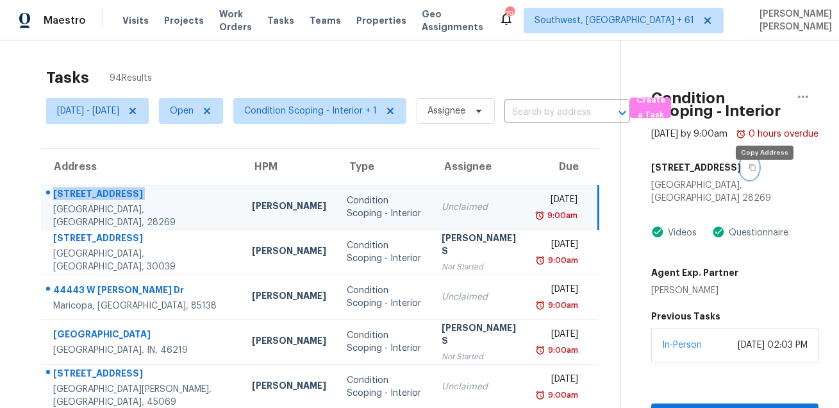
click at [758, 176] on button "button" at bounding box center [749, 167] width 17 height 23
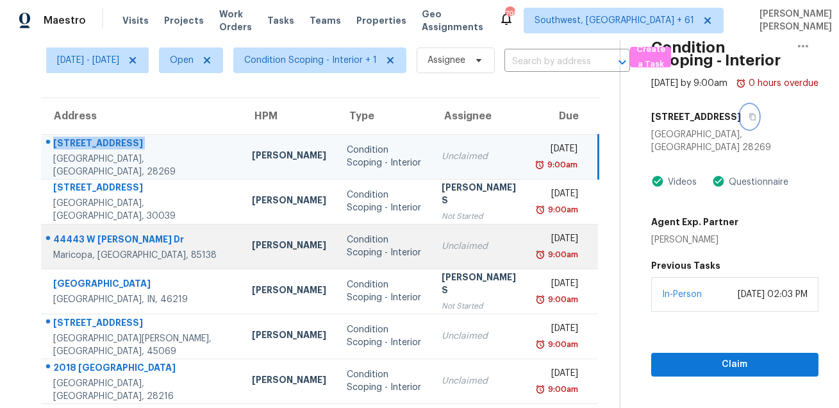
scroll to position [56, 0]
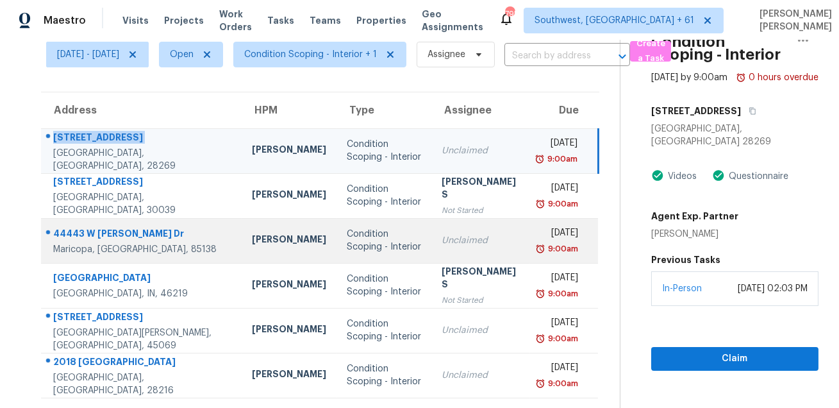
click at [112, 235] on div "44443 W Knauss Dr" at bounding box center [142, 235] width 178 height 16
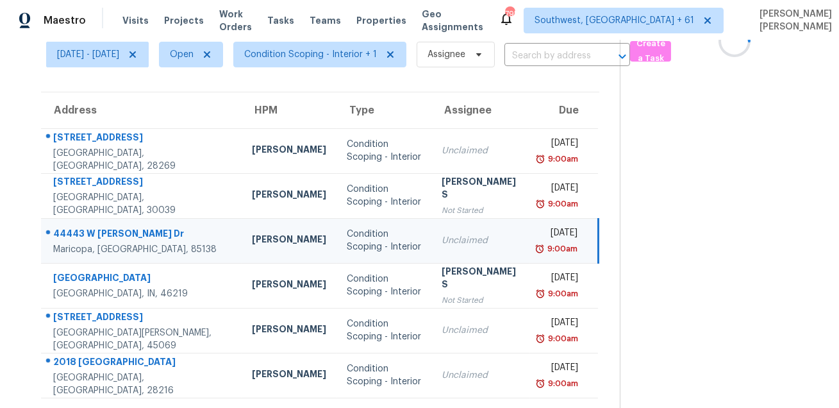
click at [112, 235] on div "44443 W Knauss Dr" at bounding box center [142, 235] width 178 height 16
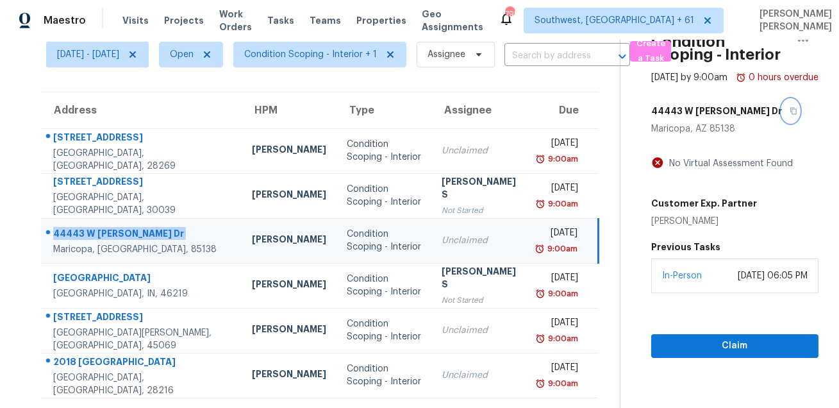
click at [790, 115] on icon "button" at bounding box center [793, 111] width 6 height 7
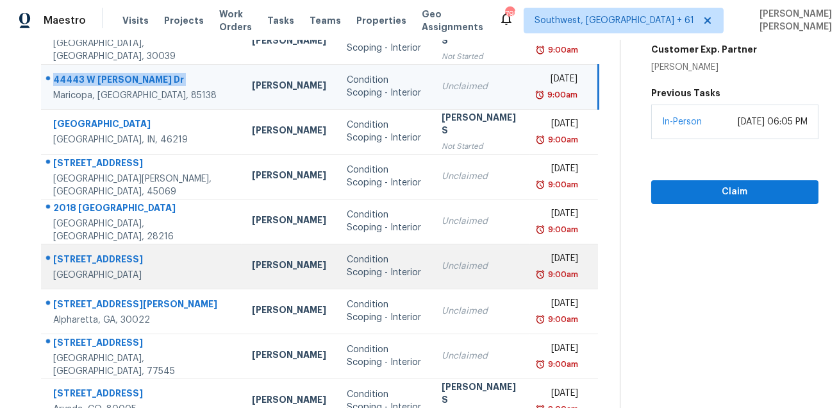
scroll to position [225, 0]
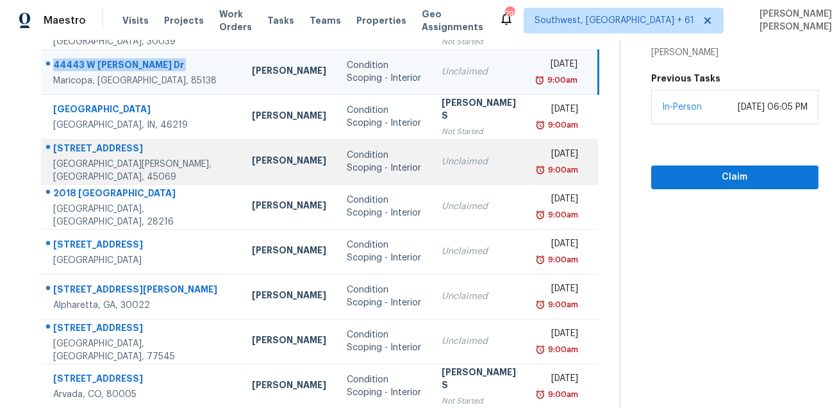
click at [112, 146] on div "6321 Bach Dr" at bounding box center [142, 150] width 178 height 16
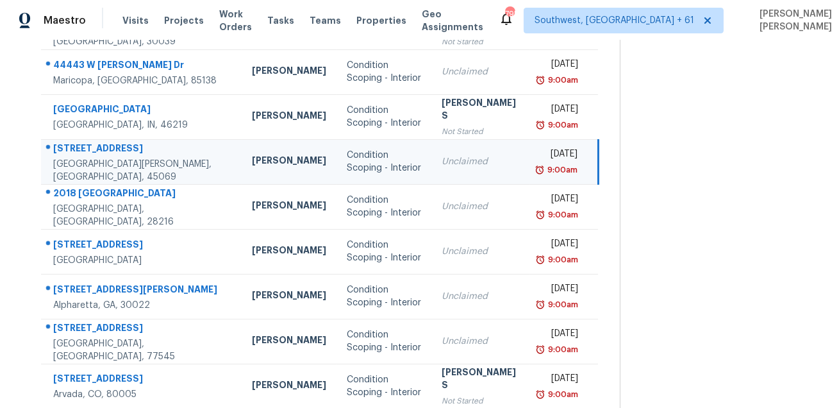
click at [112, 146] on div "6321 Bach Dr" at bounding box center [142, 150] width 178 height 16
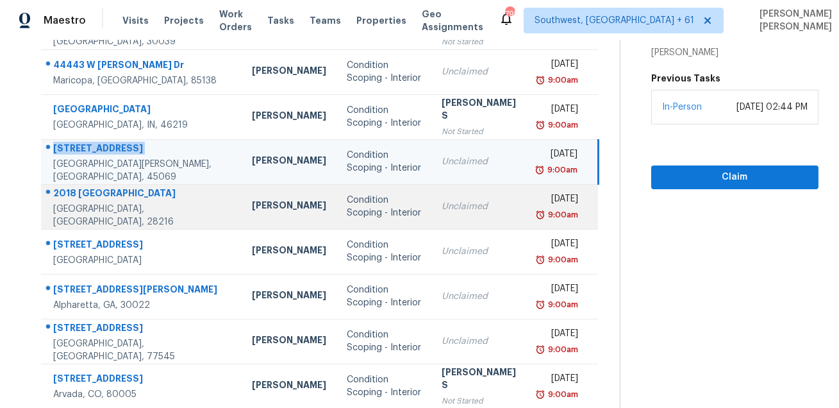
click at [73, 195] on div "2018 Lasalle St" at bounding box center [142, 195] width 178 height 16
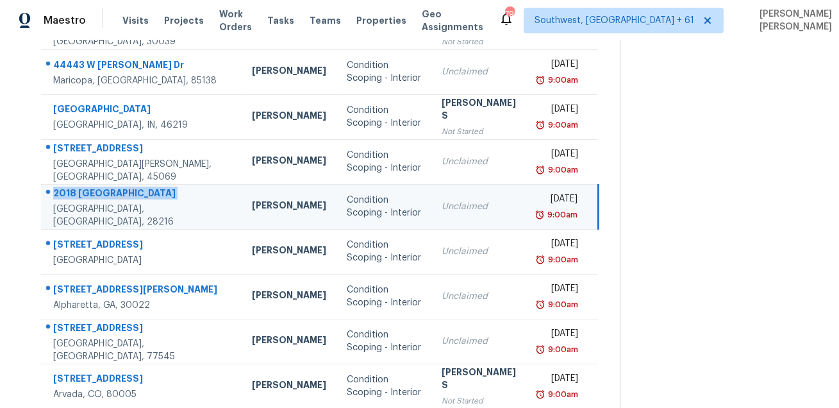
click at [73, 195] on div "2018 Lasalle St" at bounding box center [142, 195] width 178 height 16
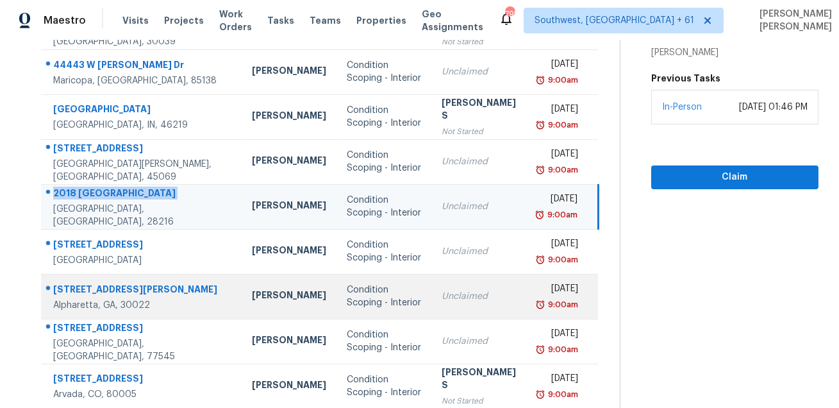
scroll to position [260, 0]
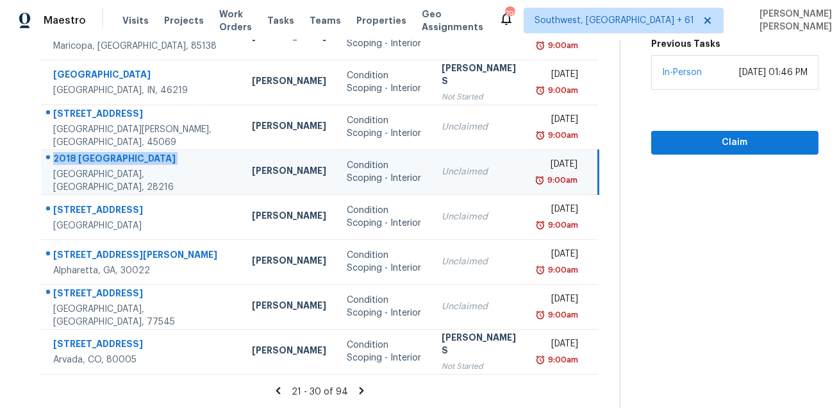
click at [88, 192] on td "2018 Lasalle St Charlotte, NC, 28216" at bounding box center [141, 171] width 201 height 45
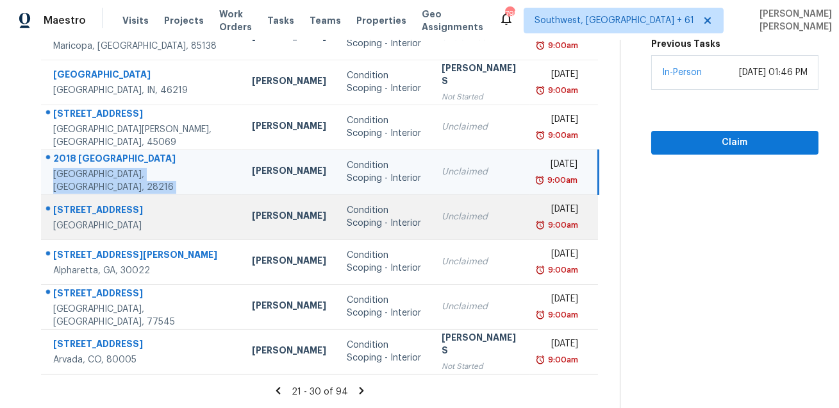
click at [89, 203] on div "3629 17th St N" at bounding box center [142, 211] width 178 height 16
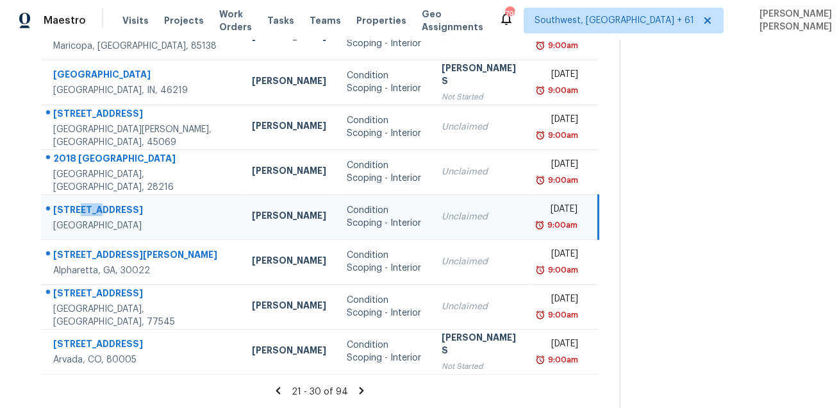
click at [89, 203] on div "3629 17th St N" at bounding box center [142, 211] width 178 height 16
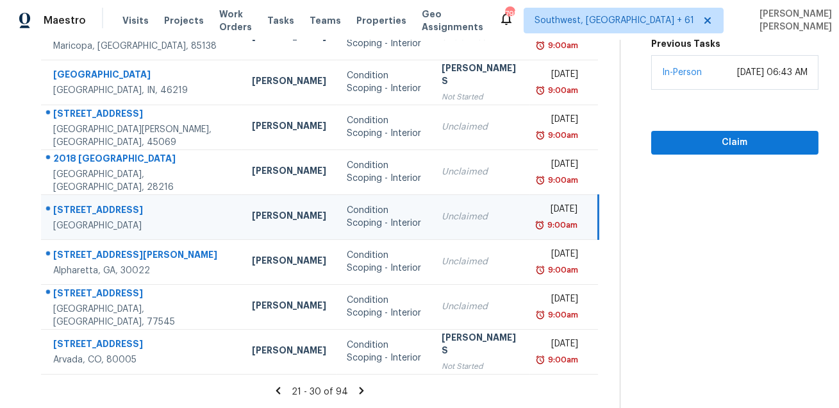
click at [96, 203] on div "3629 17th St N" at bounding box center [142, 211] width 178 height 16
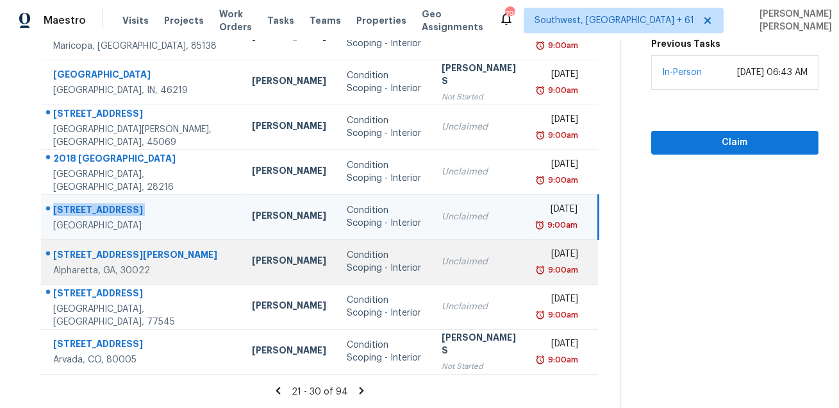
click at [112, 242] on td "9925 Lauren Hall Ct Alpharetta, GA, 30022" at bounding box center [141, 261] width 201 height 45
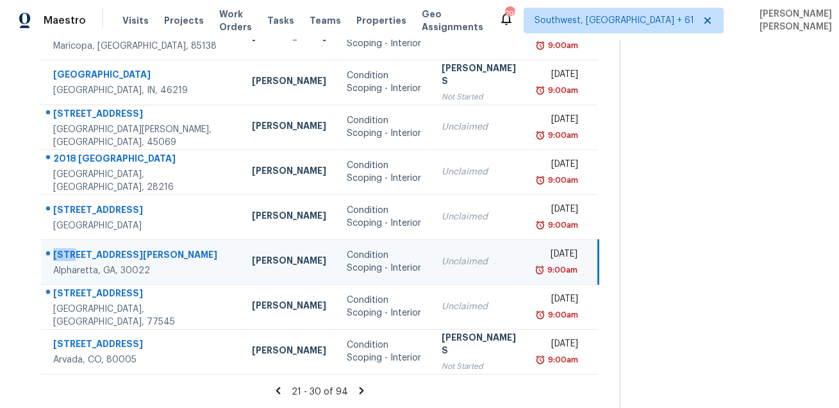
click at [112, 242] on td "9925 Lauren Hall Ct Alpharetta, GA, 30022" at bounding box center [141, 261] width 201 height 45
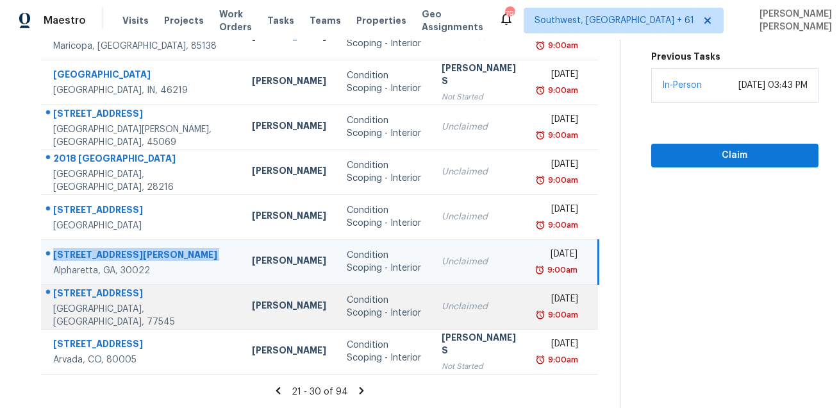
click at [103, 288] on div "3014 Cambridge Falls Dr" at bounding box center [142, 295] width 178 height 16
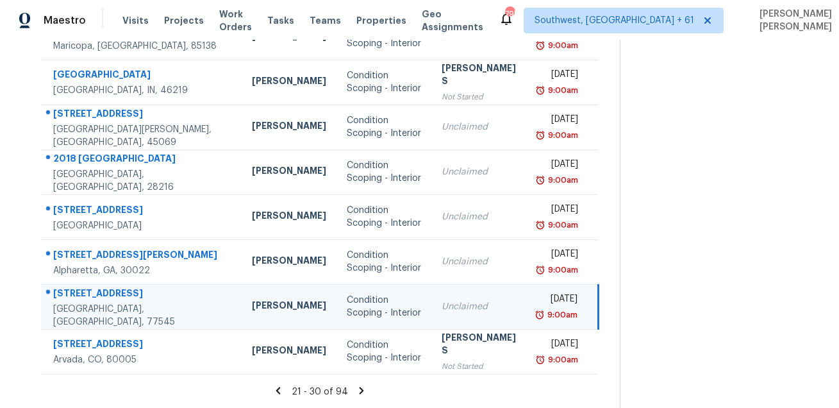
click at [103, 288] on div "3014 Cambridge Falls Dr" at bounding box center [142, 295] width 178 height 16
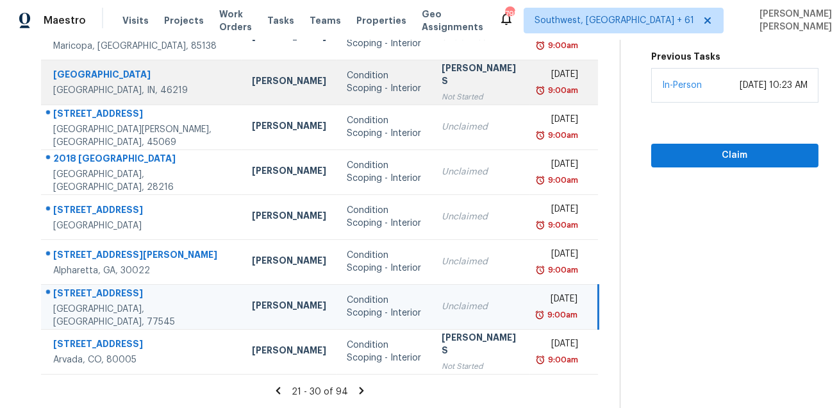
click at [49, 100] on td "8723 Bermuda Dr Indianapolis, IN, 46219" at bounding box center [141, 82] width 201 height 45
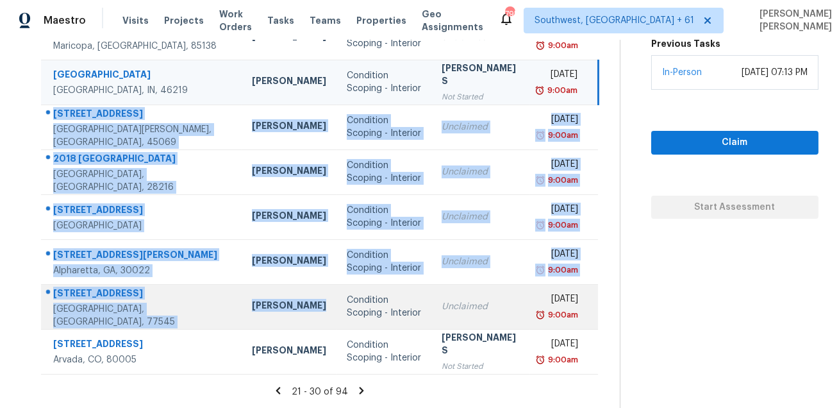
drag, startPoint x: 47, startPoint y: 107, endPoint x: 271, endPoint y: 312, distance: 303.1
click at [271, 312] on tbody "4313 Gibbon Crossing Dr Charlotte, NC, 28269 Dan Baquero Condition Scoping - In…" at bounding box center [319, 149] width 557 height 449
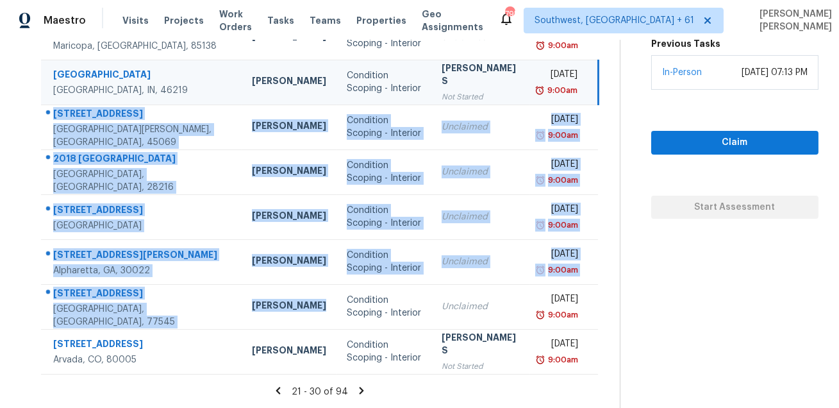
click at [358, 391] on icon at bounding box center [362, 391] width 12 height 12
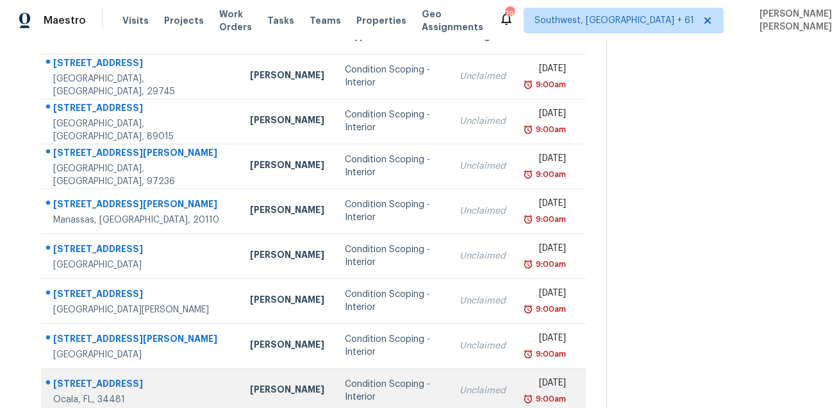
scroll to position [42, 0]
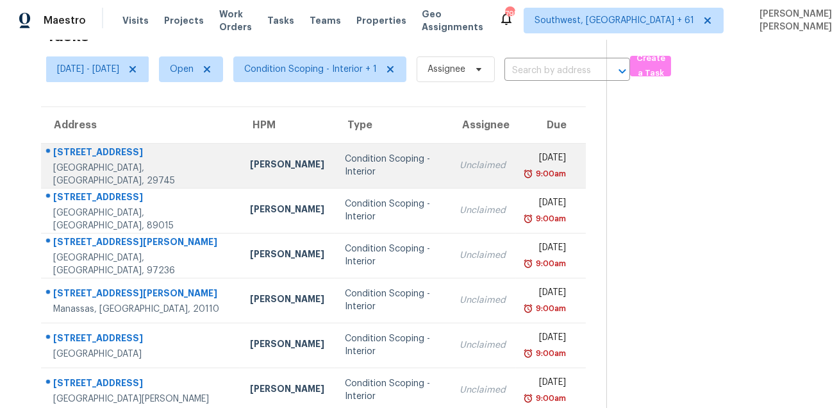
click at [92, 152] on div "114 Pheasant Ridge Cir" at bounding box center [141, 154] width 176 height 16
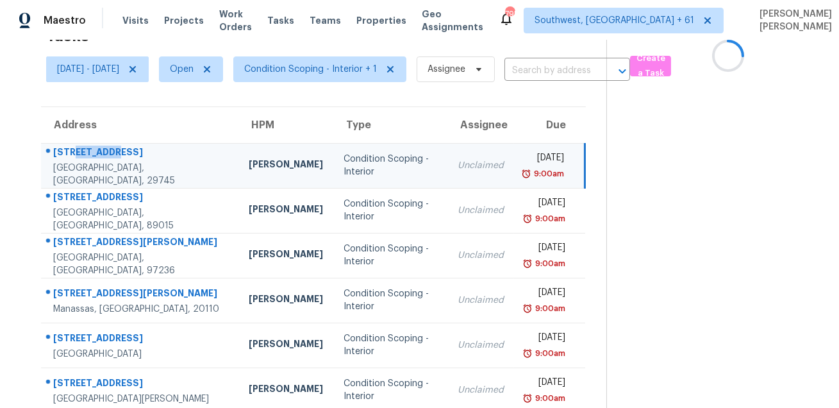
click at [92, 152] on div "114 Pheasant Ridge Cir" at bounding box center [140, 154] width 175 height 16
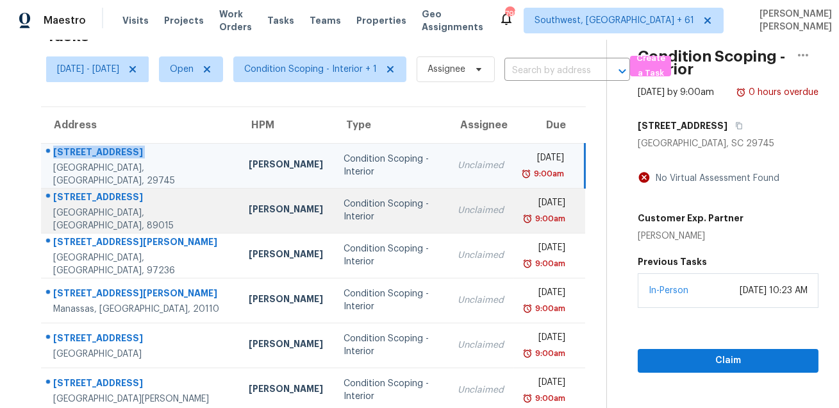
click at [103, 199] on div "415 Blackridge Rd" at bounding box center [140, 198] width 175 height 16
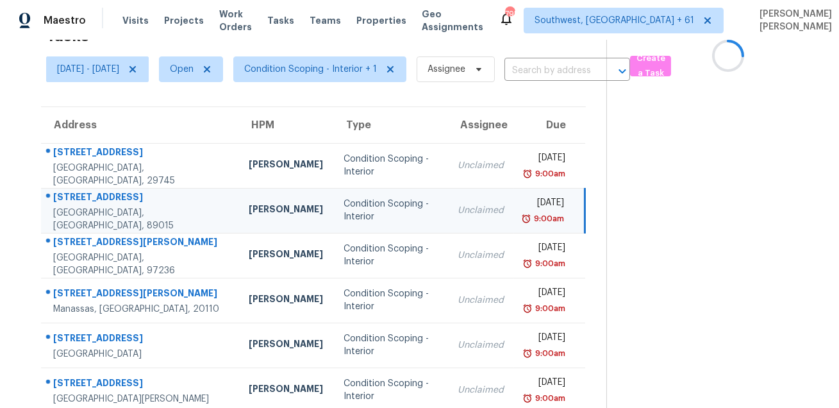
click at [103, 199] on div "415 Blackridge Rd" at bounding box center [140, 198] width 175 height 16
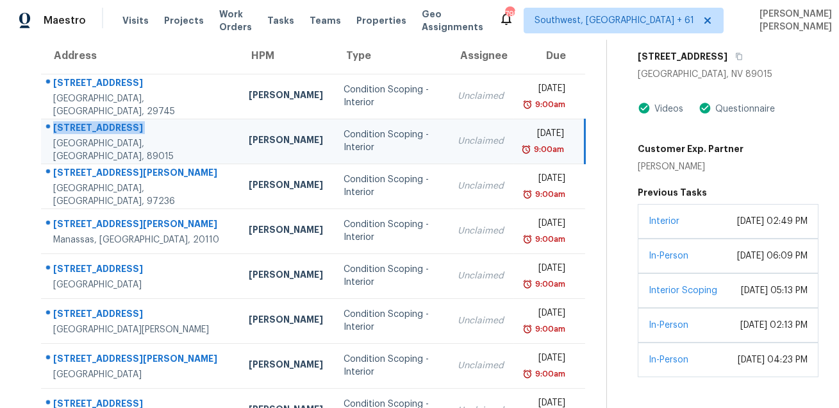
scroll to position [62, 0]
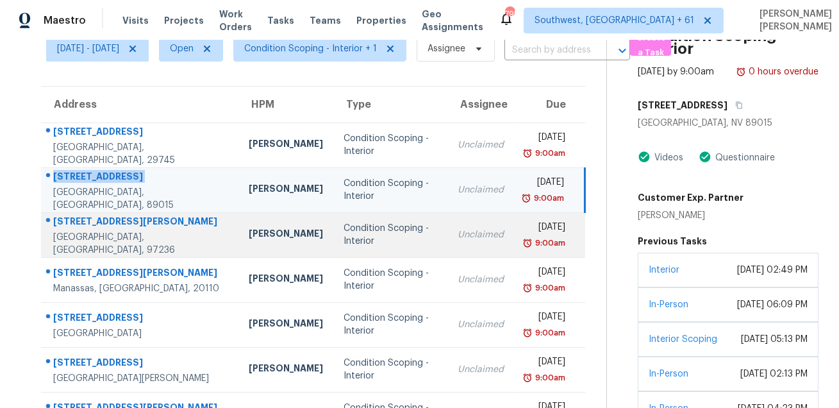
click at [96, 222] on div "17106 SE Bush St" at bounding box center [140, 223] width 175 height 16
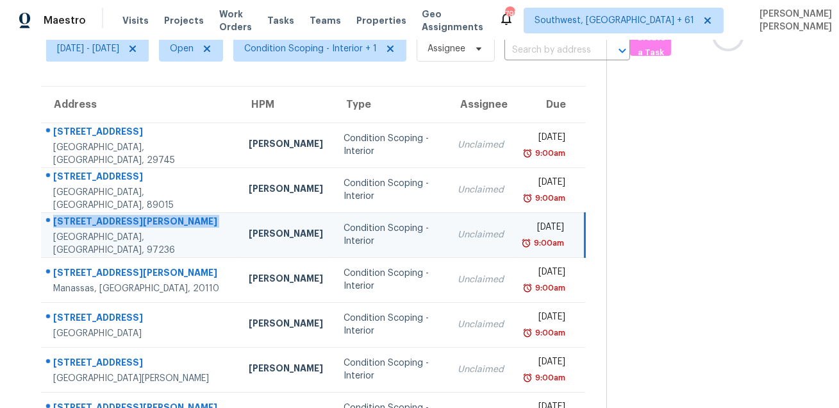
click at [96, 222] on div "17106 SE Bush St" at bounding box center [140, 223] width 175 height 16
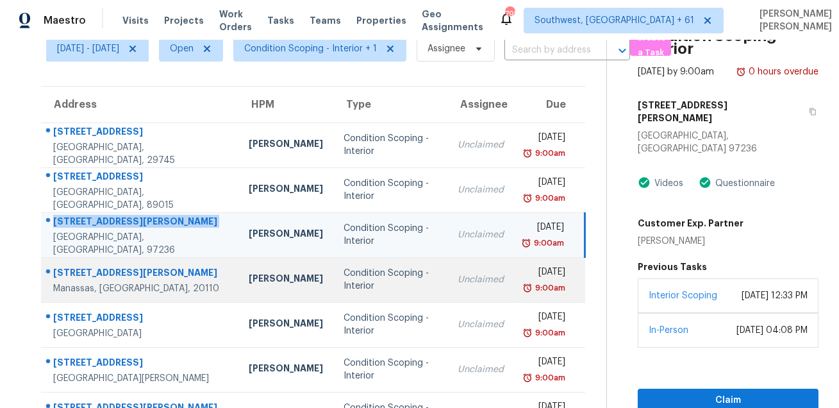
click at [92, 279] on div "9204 Douglas St" at bounding box center [140, 274] width 175 height 16
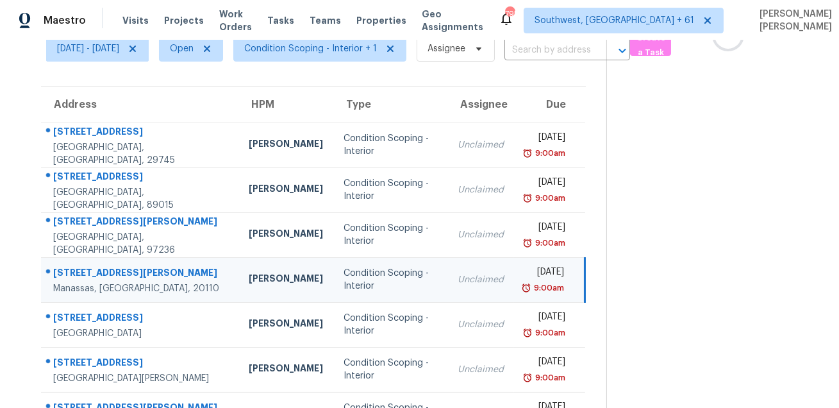
click at [92, 279] on div "9204 Douglas St" at bounding box center [140, 274] width 175 height 16
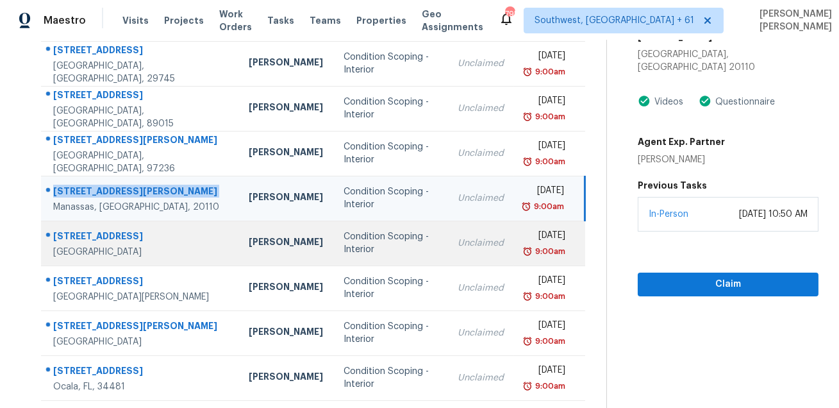
scroll to position [153, 0]
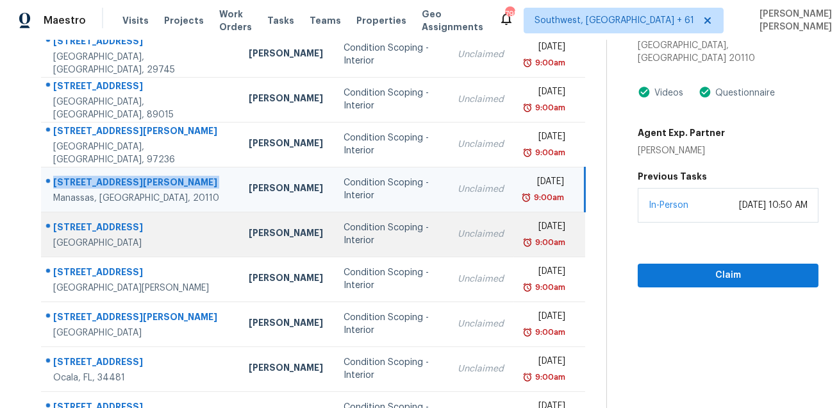
click at [88, 228] on div "9223 New Forest Rd" at bounding box center [140, 229] width 175 height 16
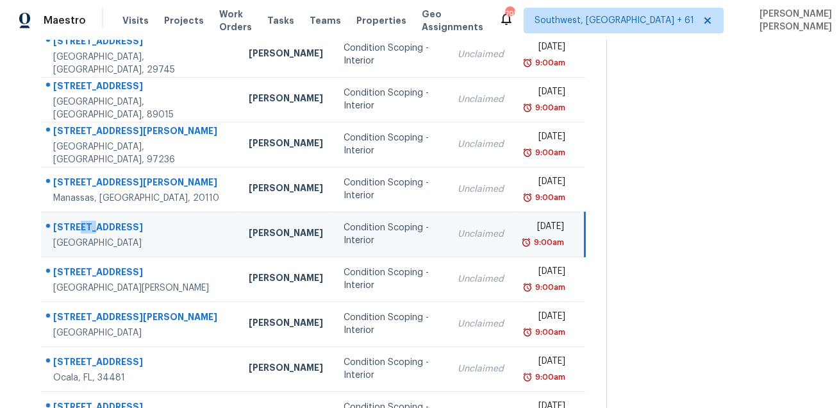
click at [88, 228] on div "9223 New Forest Rd" at bounding box center [140, 229] width 175 height 16
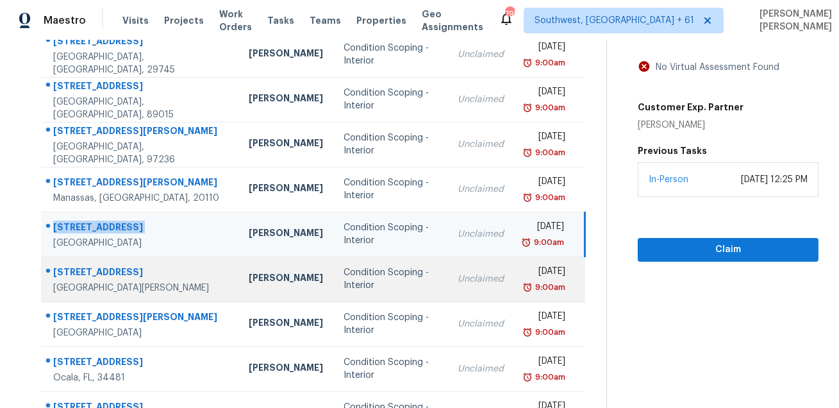
click at [110, 260] on td "7619 Humboldt Ave New Port Richey, FL, 34655" at bounding box center [139, 278] width 197 height 45
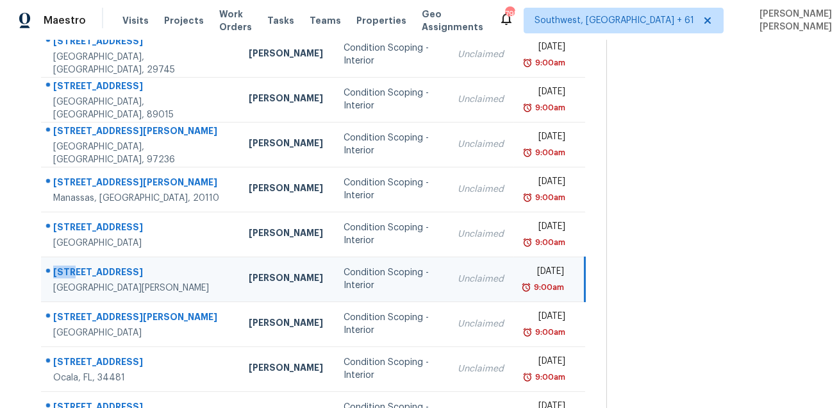
click at [110, 260] on td "7619 Humboldt Ave New Port Richey, FL, 34655" at bounding box center [139, 278] width 197 height 45
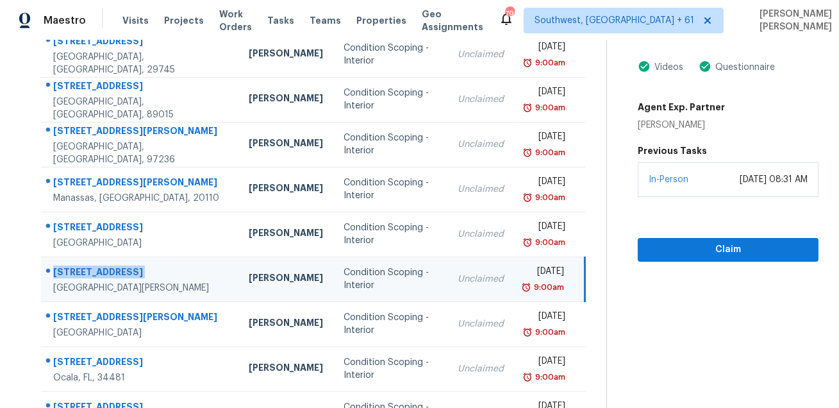
scroll to position [176, 0]
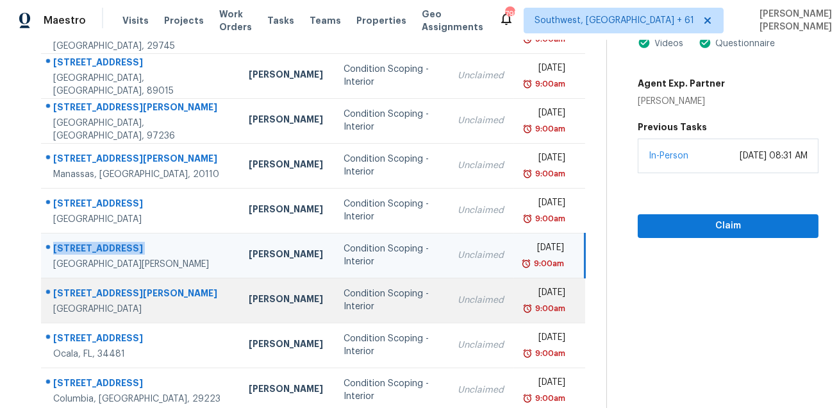
click at [87, 291] on div "4810 Theall Rd" at bounding box center [140, 295] width 175 height 16
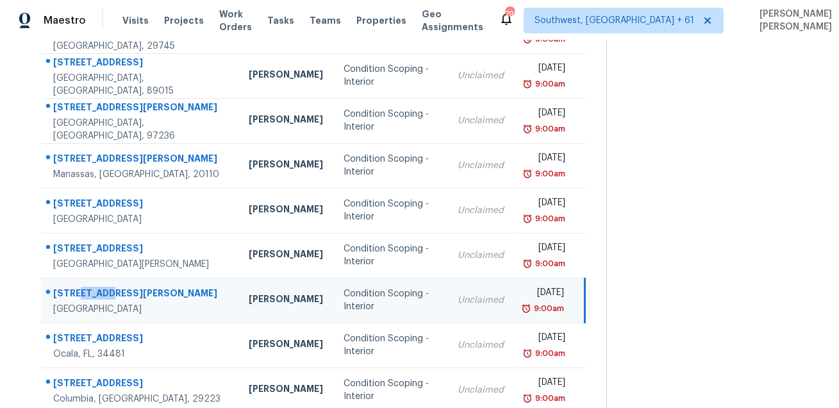
click at [87, 291] on div "4810 Theall Rd" at bounding box center [140, 295] width 175 height 16
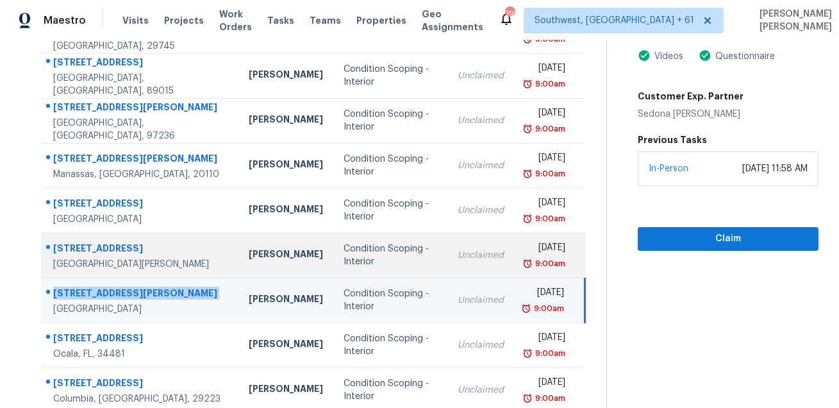
scroll to position [260, 0]
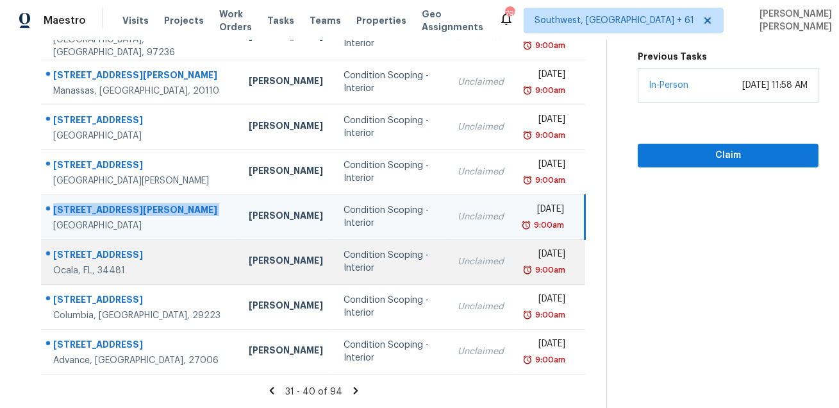
click at [83, 251] on div "6442 SW 98th Cir" at bounding box center [140, 256] width 175 height 16
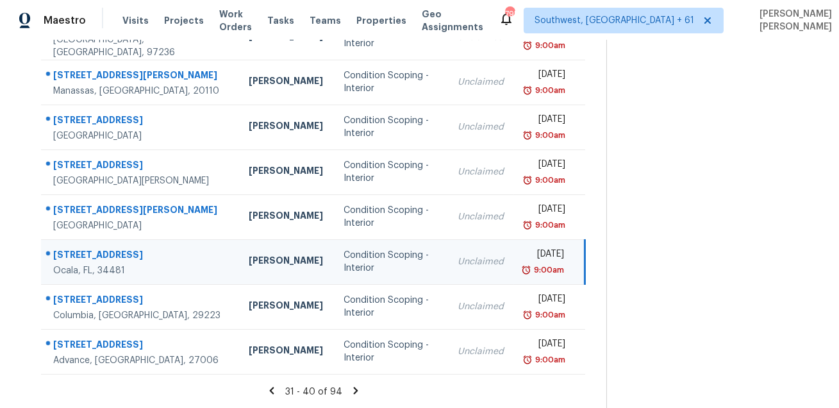
click at [83, 251] on div "6442 SW 98th Cir" at bounding box center [140, 256] width 175 height 16
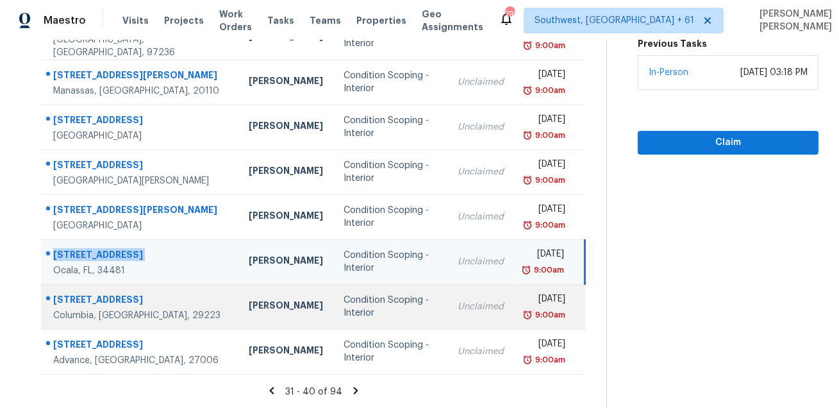
click at [95, 303] on div "220 N Chateau Dr" at bounding box center [140, 301] width 175 height 16
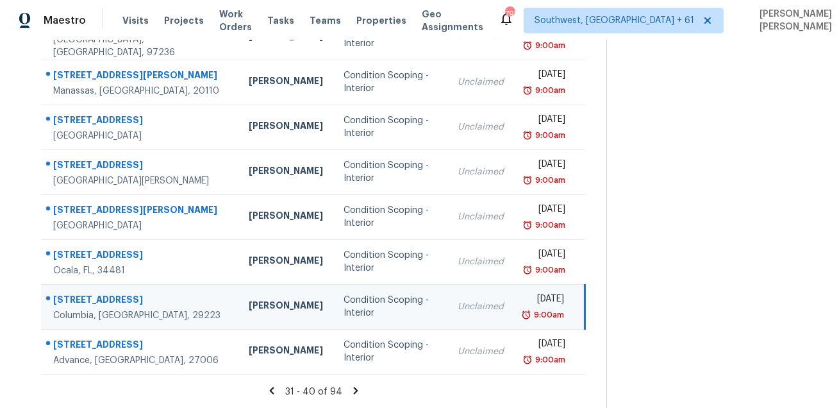
click at [95, 303] on div "220 N Chateau Dr" at bounding box center [140, 301] width 175 height 16
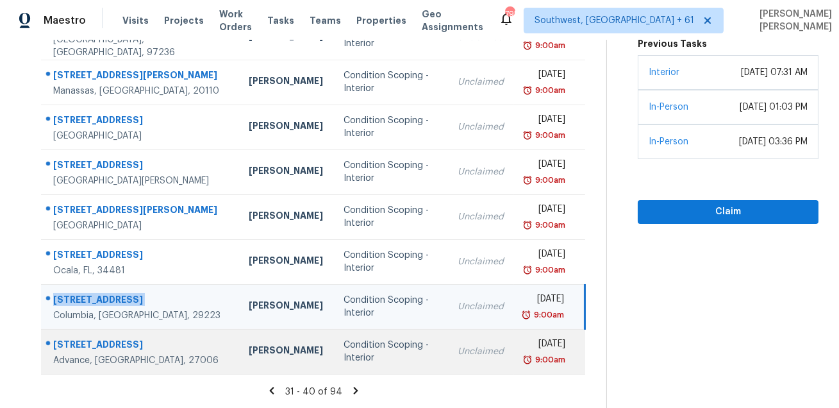
click at [118, 344] on div "156 Pinewood Ln Unit 101" at bounding box center [140, 346] width 175 height 16
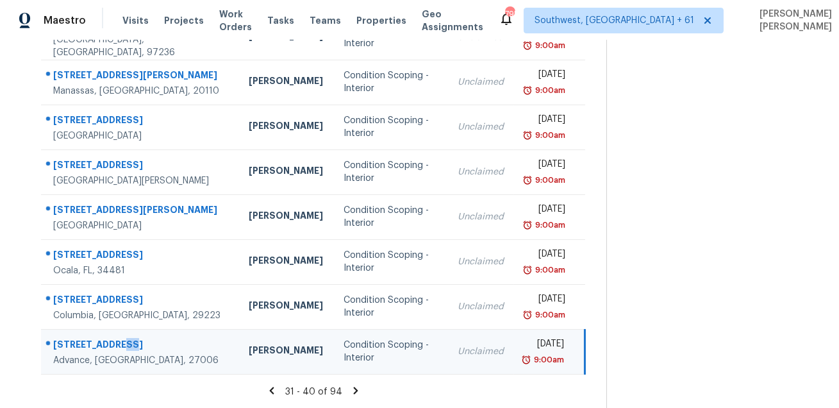
click at [118, 344] on div "156 Pinewood Ln Unit 101" at bounding box center [140, 346] width 175 height 16
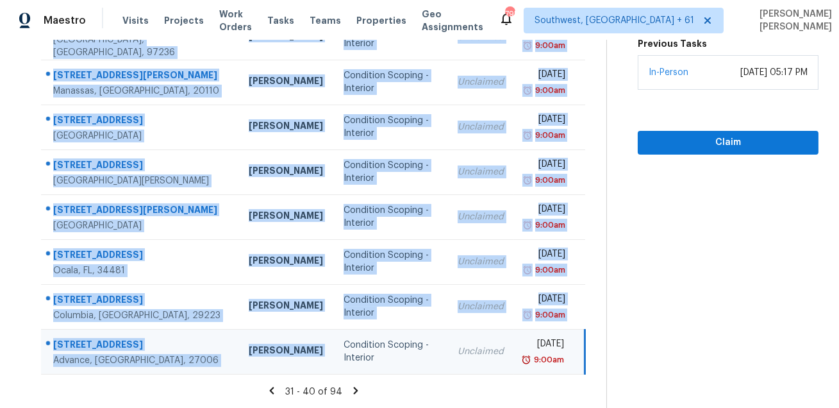
drag, startPoint x: 48, startPoint y: 191, endPoint x: 406, endPoint y: 333, distance: 385.0
click at [406, 333] on tbody "114 Pheasant Ridge Cir York, SC, 29745 Billy Towle Condition Scoping - Interior…" at bounding box center [313, 149] width 544 height 449
click at [360, 392] on icon at bounding box center [356, 391] width 12 height 12
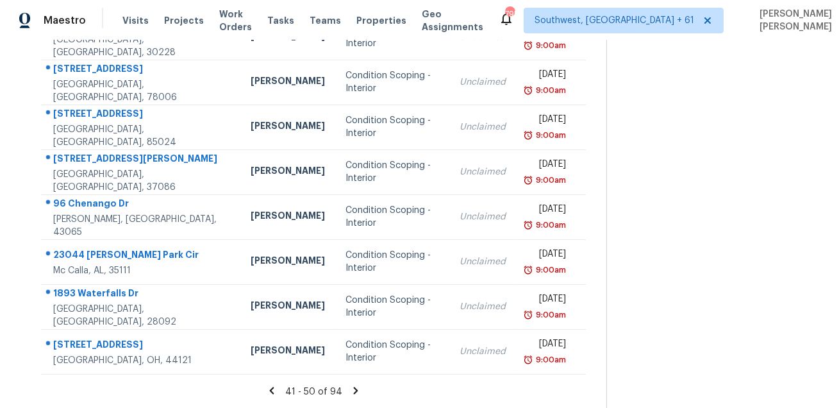
scroll to position [0, 0]
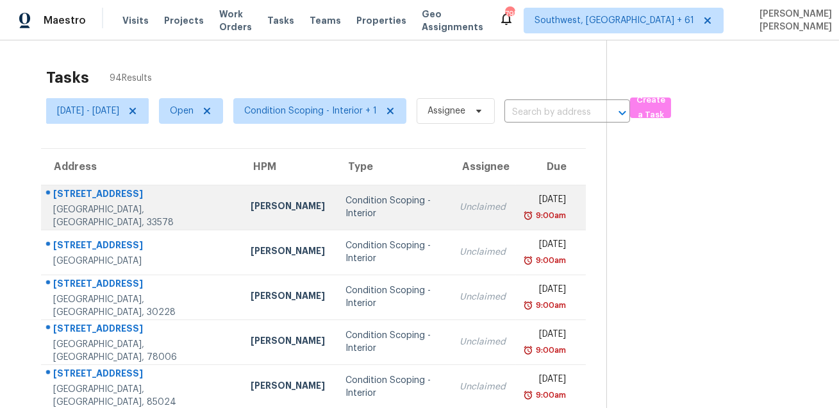
click at [101, 199] on div "4904 Chatham Gate Dr" at bounding box center [141, 195] width 177 height 16
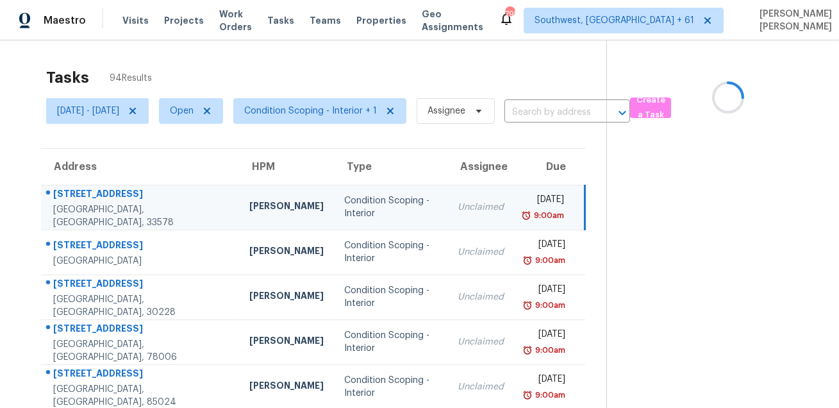
click at [101, 199] on div "4904 Chatham Gate Dr" at bounding box center [141, 195] width 176 height 16
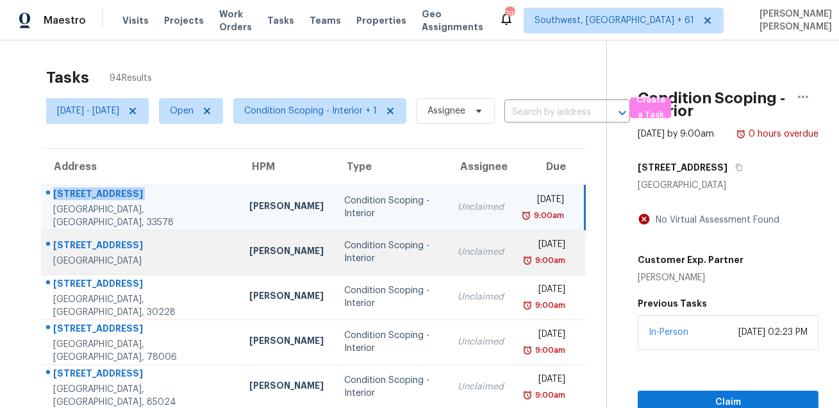
click at [110, 242] on div "23471 S 221st St" at bounding box center [141, 246] width 176 height 16
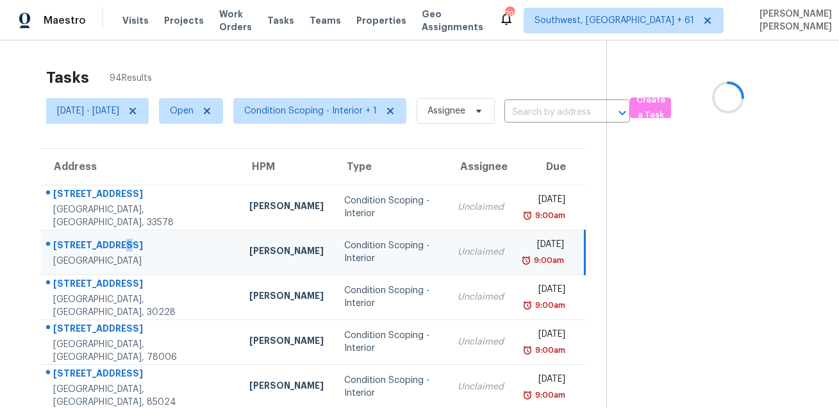
click at [110, 242] on div "23471 S 221st St" at bounding box center [141, 246] width 176 height 16
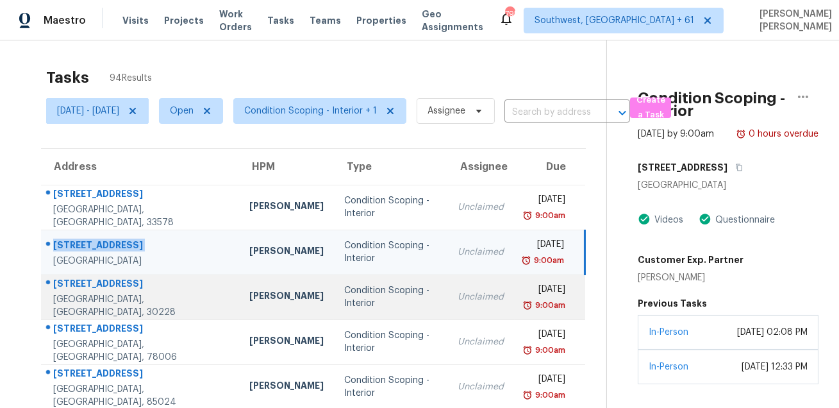
click at [99, 287] on div "11411 S Grove Dr" at bounding box center [141, 285] width 176 height 16
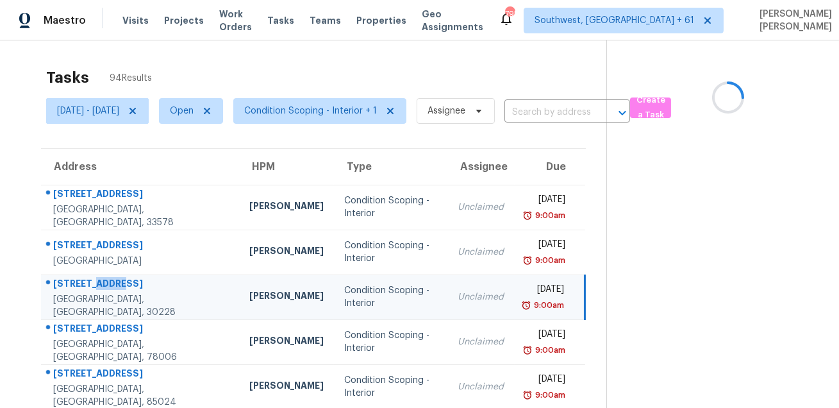
click at [99, 287] on div "11411 S Grove Dr" at bounding box center [141, 285] width 176 height 16
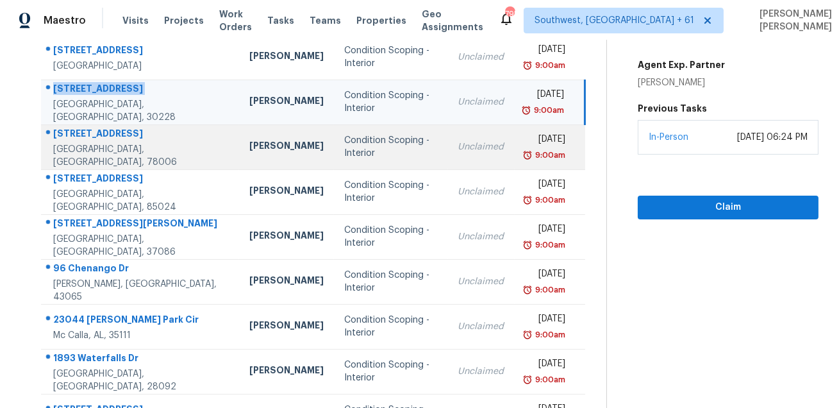
scroll to position [189, 0]
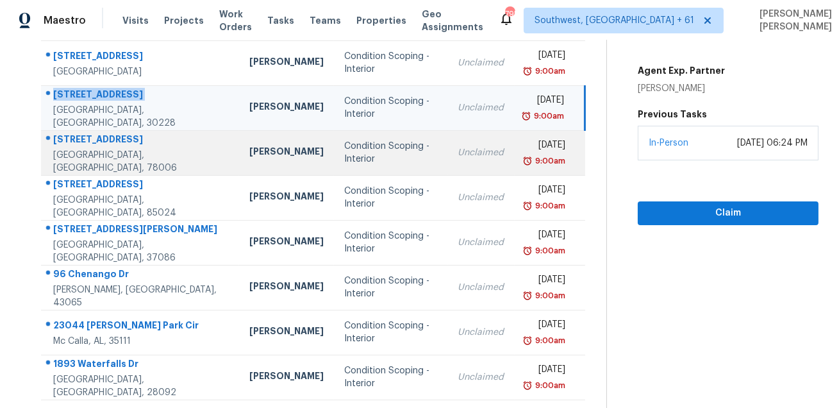
click at [86, 149] on div "150 Lake View Dr" at bounding box center [141, 141] width 176 height 16
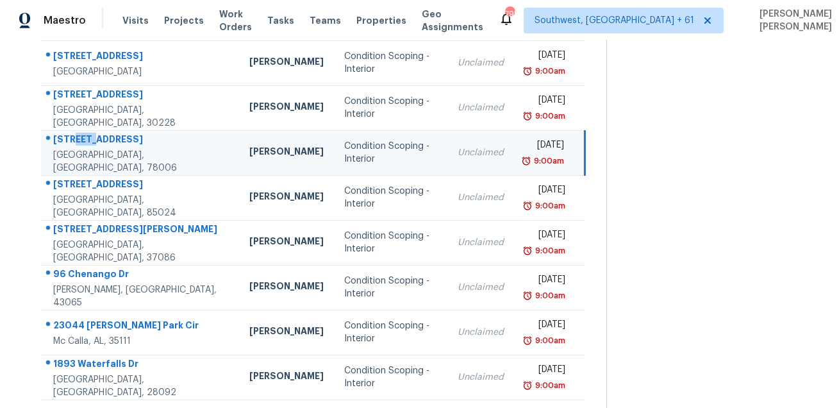
click at [86, 149] on div "150 Lake View Dr" at bounding box center [141, 141] width 176 height 16
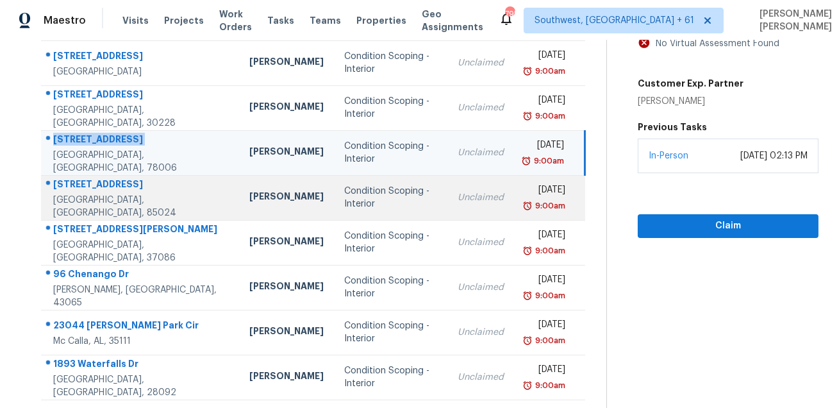
click at [62, 194] on div "18601 N 16th Pl" at bounding box center [141, 186] width 176 height 16
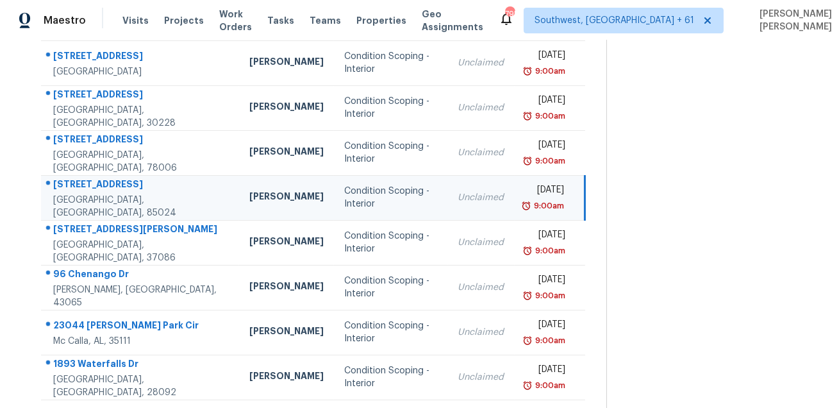
click at [62, 194] on div "18601 N 16th Pl" at bounding box center [141, 186] width 176 height 16
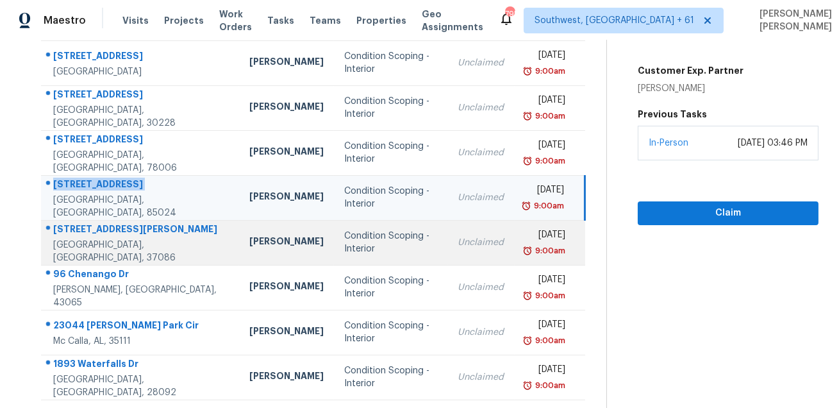
click at [101, 238] on div "1302 Lyndsey Ridge Dr" at bounding box center [141, 230] width 176 height 16
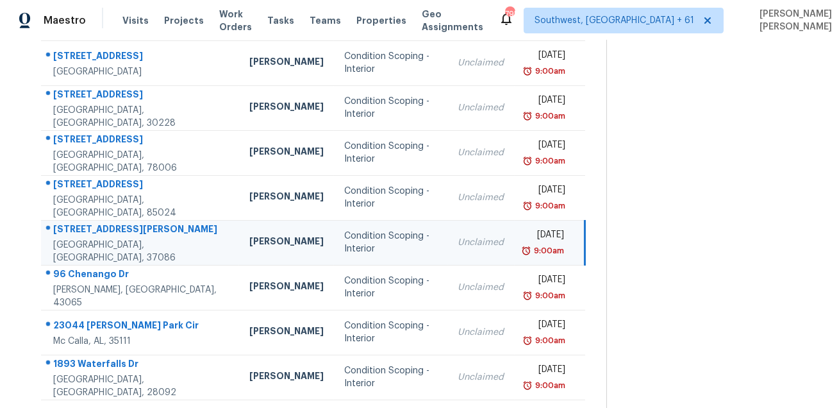
click at [101, 238] on div "1302 Lyndsey Ridge Dr" at bounding box center [141, 230] width 176 height 16
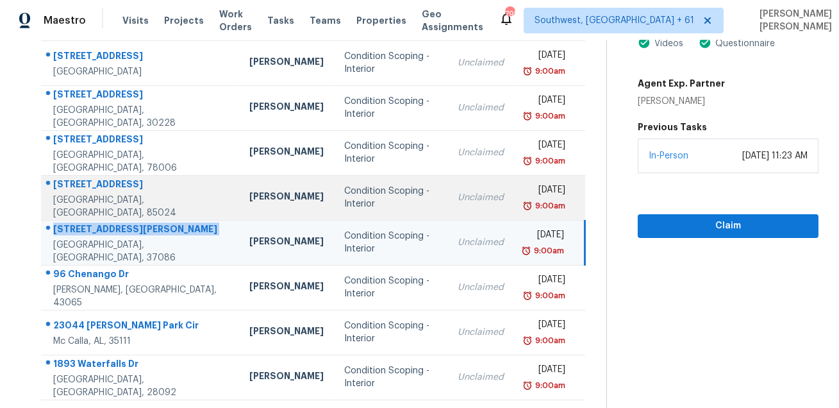
scroll to position [260, 0]
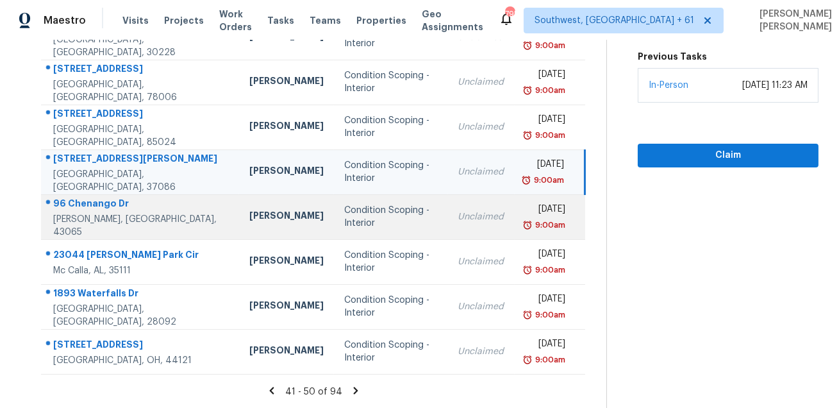
click at [94, 213] on div "96 Chenango Dr" at bounding box center [141, 205] width 176 height 16
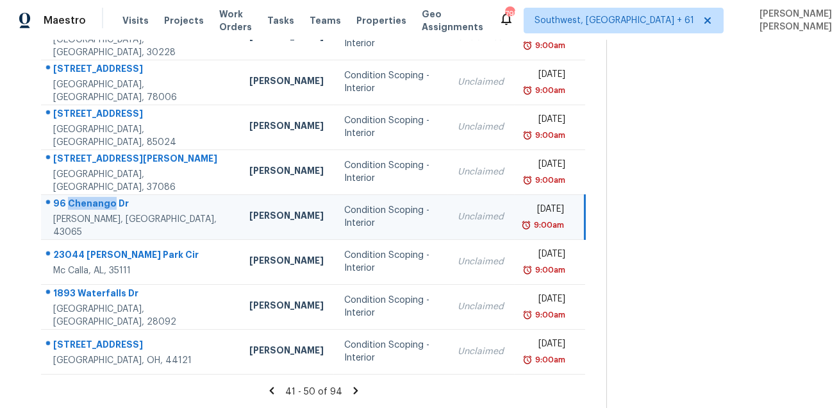
click at [94, 213] on div "96 Chenango Dr" at bounding box center [141, 205] width 176 height 16
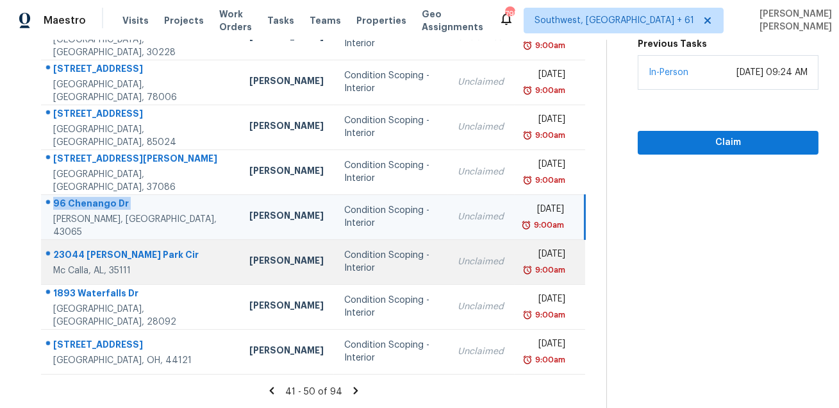
click at [126, 253] on div "23044 Downing Park Cir" at bounding box center [141, 256] width 176 height 16
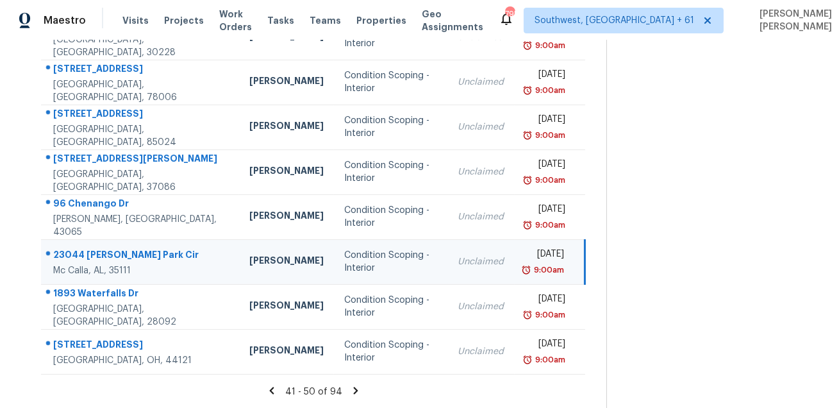
click at [126, 253] on div "23044 Downing Park Cir" at bounding box center [141, 256] width 176 height 16
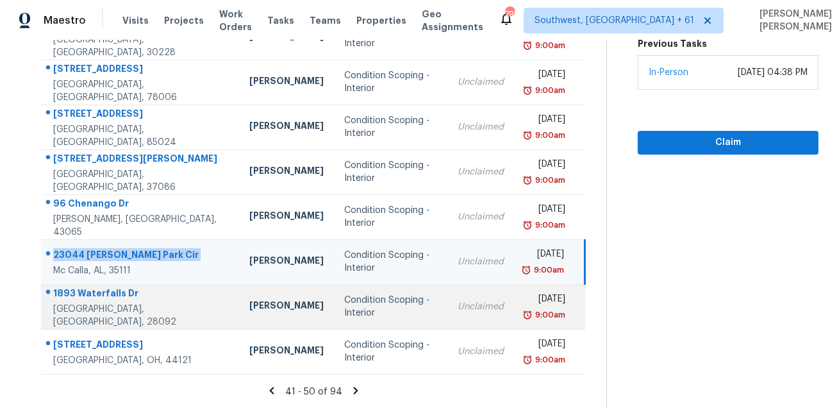
click at [87, 284] on td "1893 Waterfalls Dr Lincolnton, NC, 28092" at bounding box center [140, 306] width 198 height 45
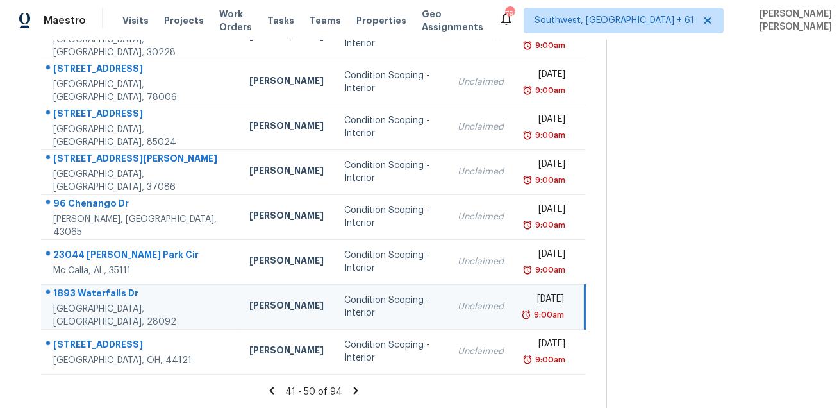
click at [79, 300] on div "1893 Waterfalls Dr" at bounding box center [141, 295] width 176 height 16
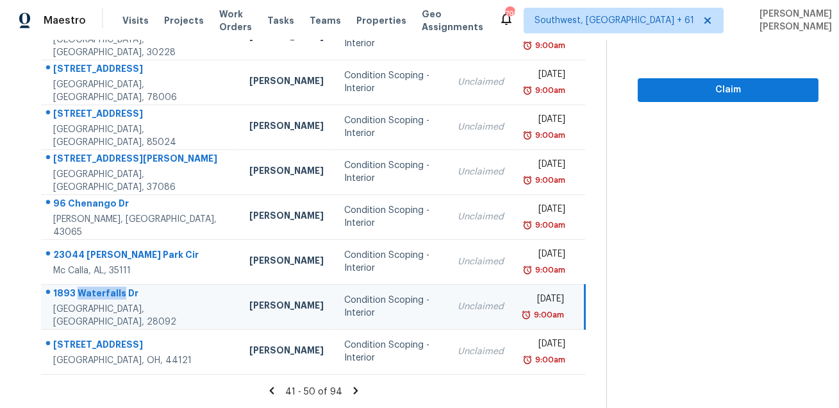
click at [79, 300] on div "1893 Waterfalls Dr" at bounding box center [141, 295] width 176 height 16
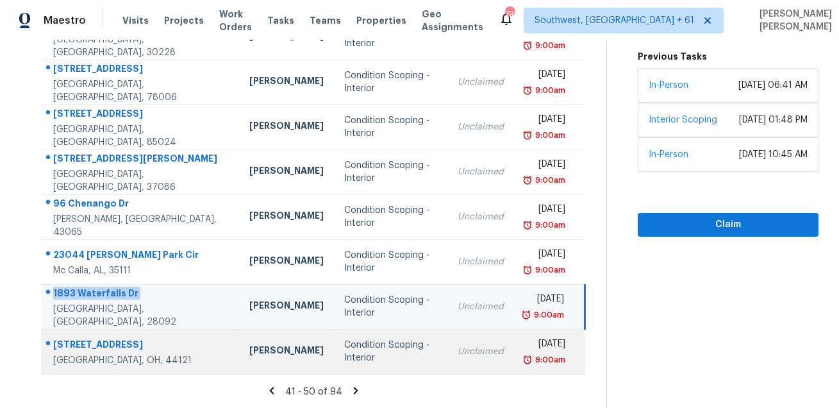
click at [109, 334] on td "4289 Ardmore Rd Cleveland, OH, 44121" at bounding box center [140, 351] width 198 height 45
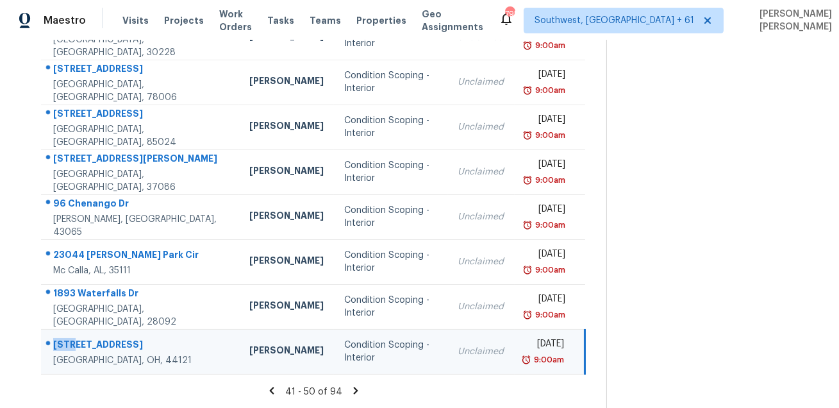
click at [109, 334] on td "4289 Ardmore Rd Cleveland, OH, 44121" at bounding box center [140, 351] width 198 height 45
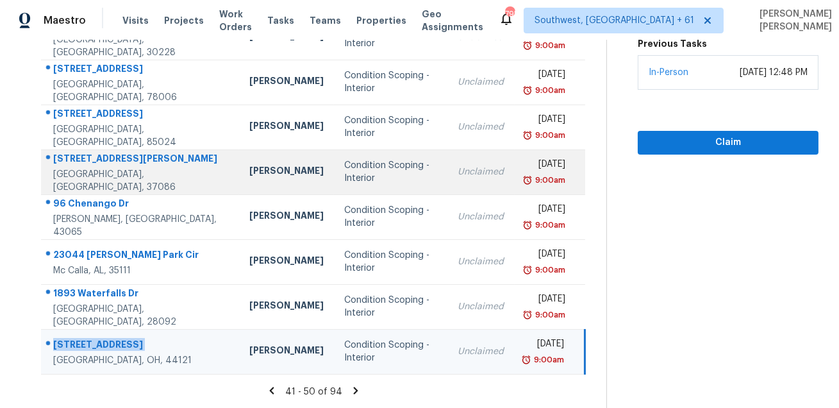
scroll to position [0, 0]
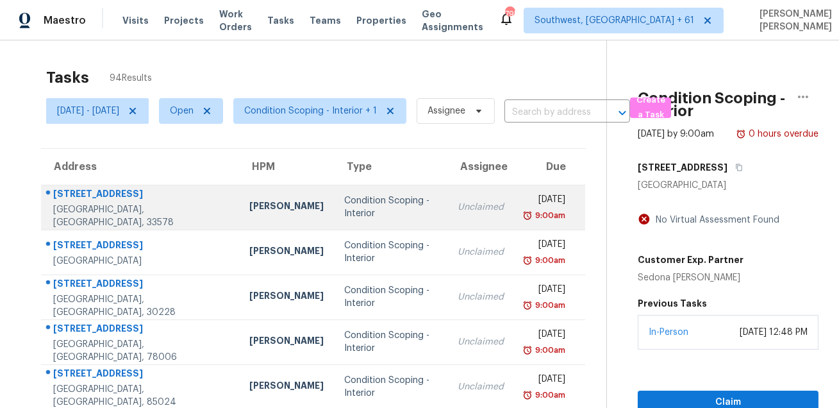
click at [50, 193] on div at bounding box center [135, 194] width 187 height 17
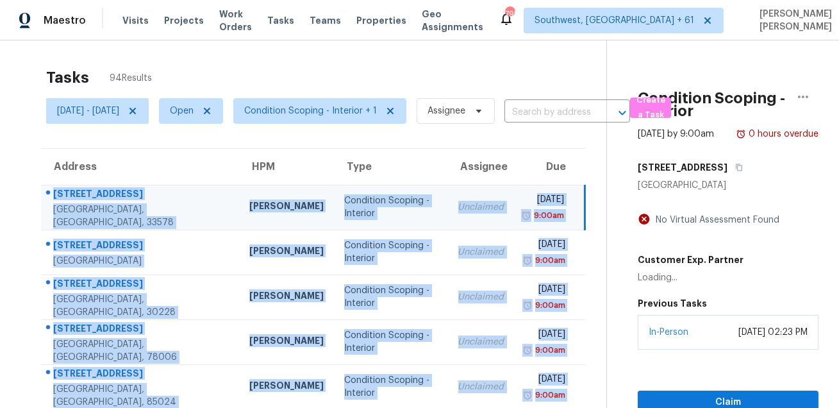
scroll to position [260, 0]
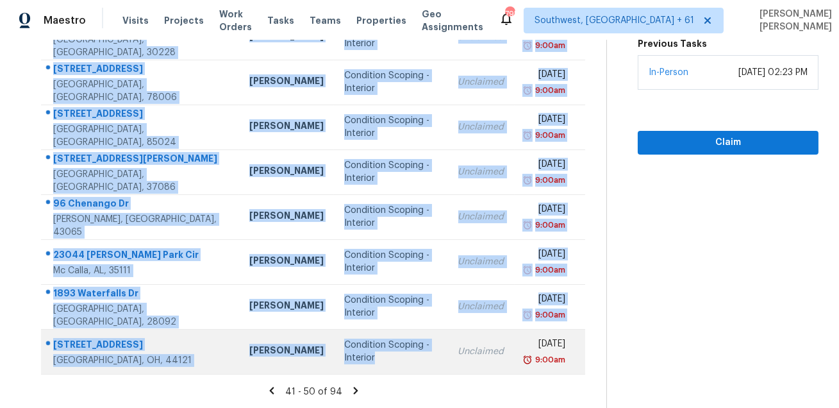
drag, startPoint x: 50, startPoint y: 193, endPoint x: 348, endPoint y: 358, distance: 340.6
click at [348, 358] on tbody "4904 Chatham Gate Dr Riverview, FL, 33578 Paul Springer Condition Scoping - Int…" at bounding box center [313, 149] width 544 height 449
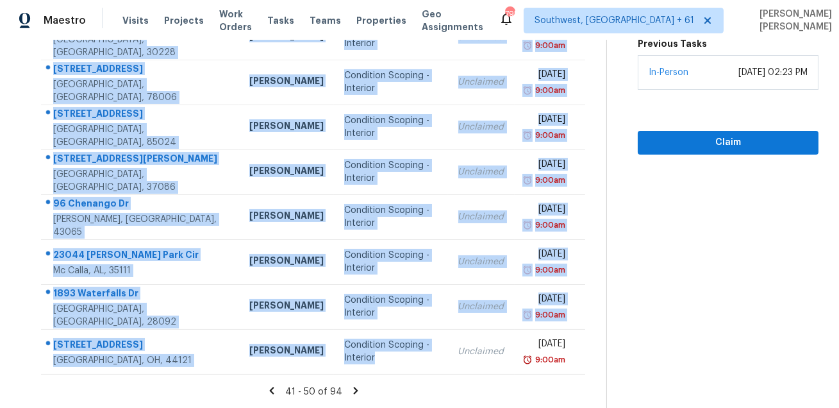
click at [356, 389] on icon at bounding box center [356, 391] width 12 height 12
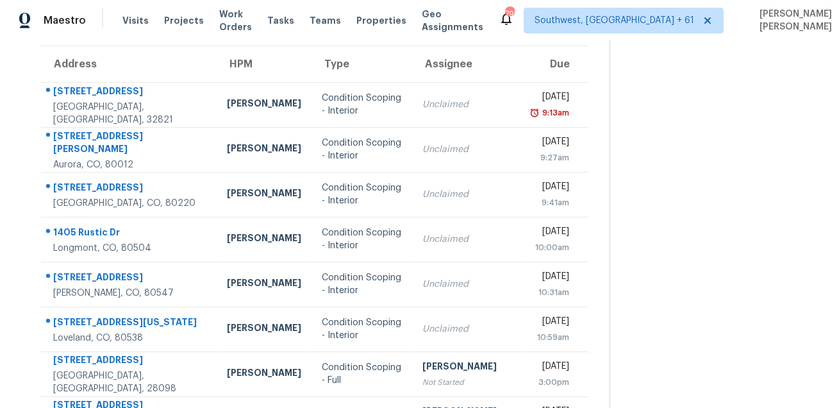
scroll to position [26, 0]
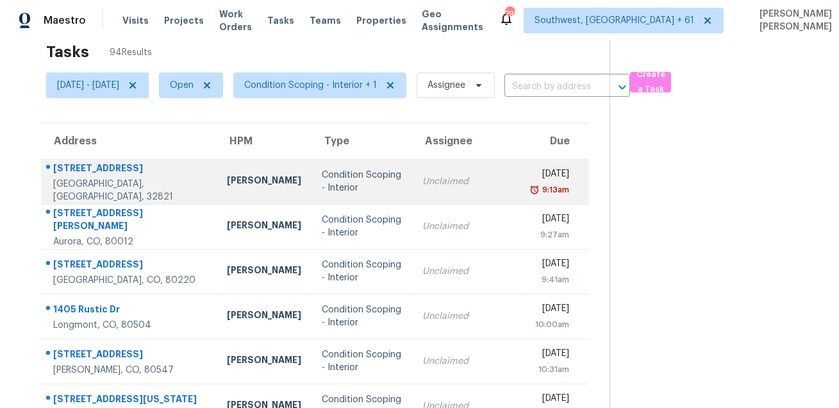
click at [129, 172] on div "5029 Ledgewood Way" at bounding box center [129, 170] width 153 height 16
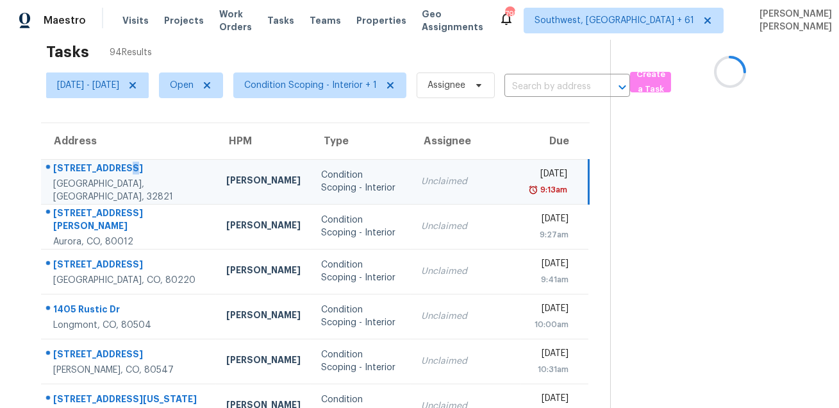
click at [129, 172] on div "5029 Ledgewood Way" at bounding box center [129, 170] width 153 height 16
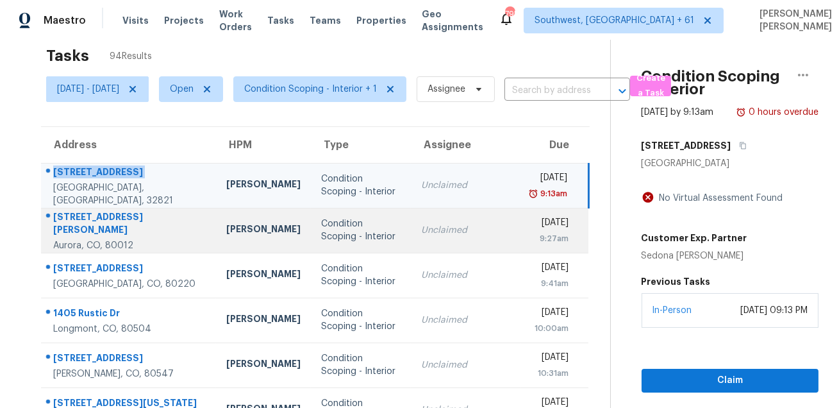
scroll to position [0, 0]
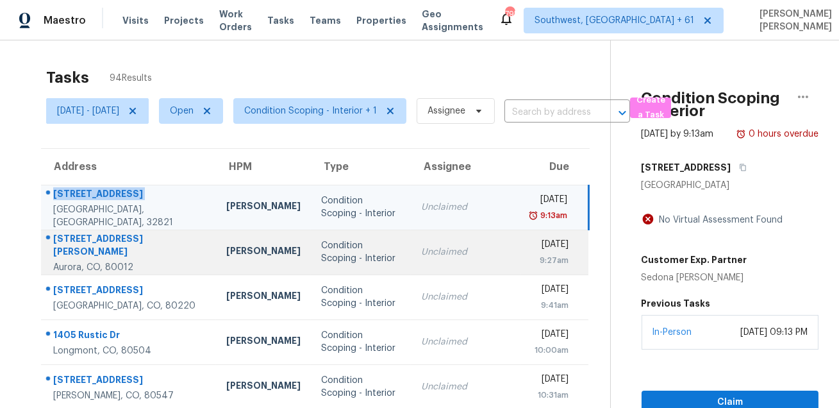
click at [112, 239] on div "1247 S Dillon Way" at bounding box center [129, 246] width 153 height 29
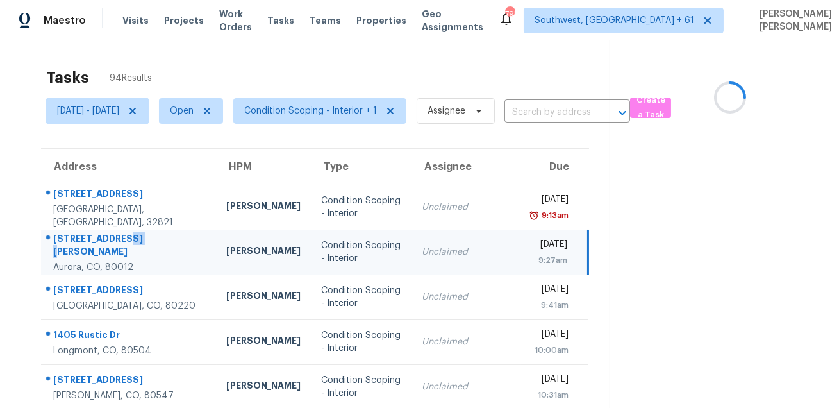
click at [112, 239] on div "1247 S Dillon Way" at bounding box center [129, 246] width 153 height 29
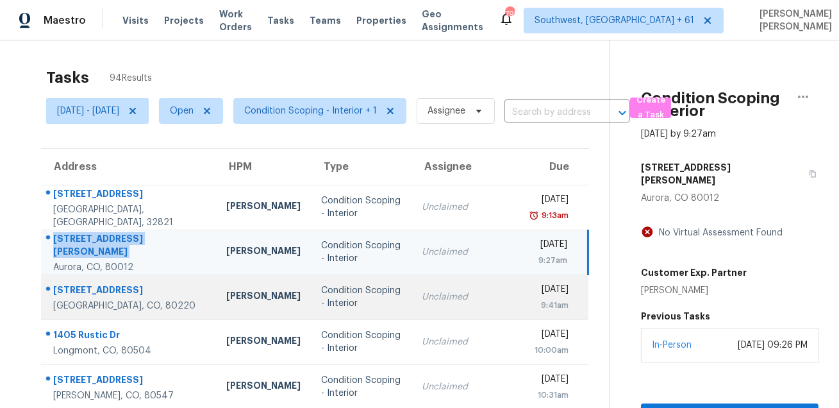
click at [111, 295] on div "1558 Xenia St" at bounding box center [129, 291] width 153 height 16
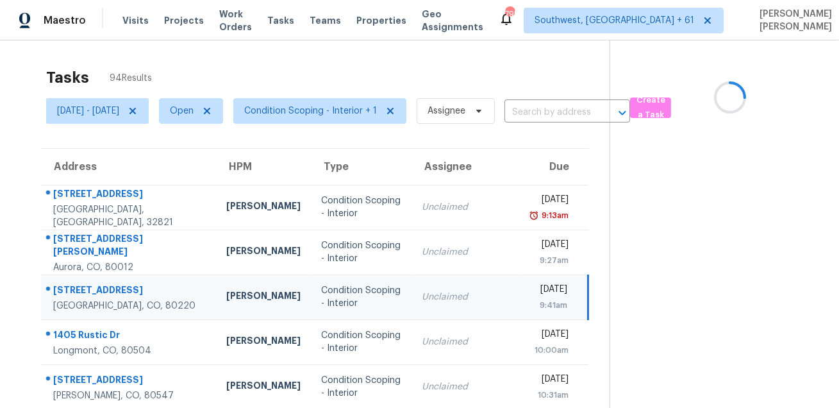
click at [111, 295] on div "1558 Xenia St" at bounding box center [129, 291] width 153 height 16
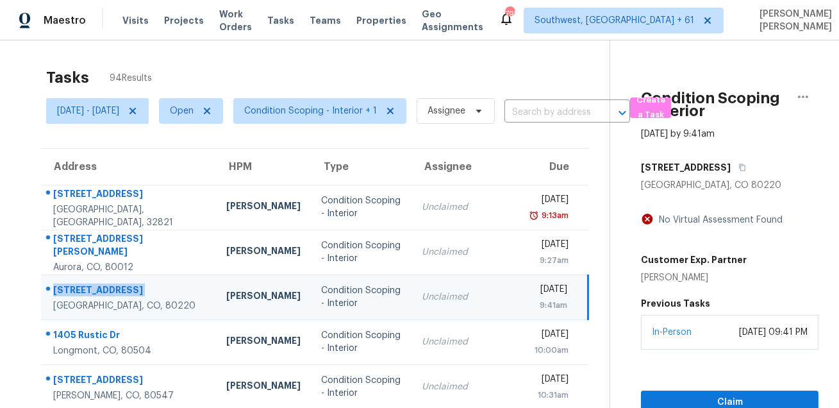
scroll to position [135, 0]
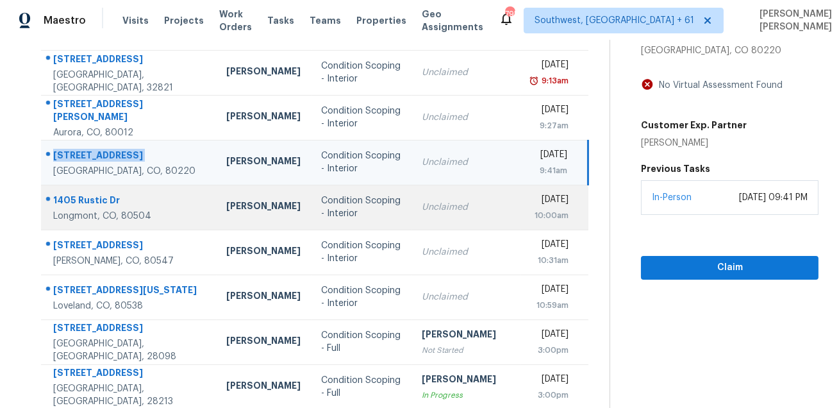
click at [101, 205] on div "1405 Rustic Dr" at bounding box center [129, 202] width 153 height 16
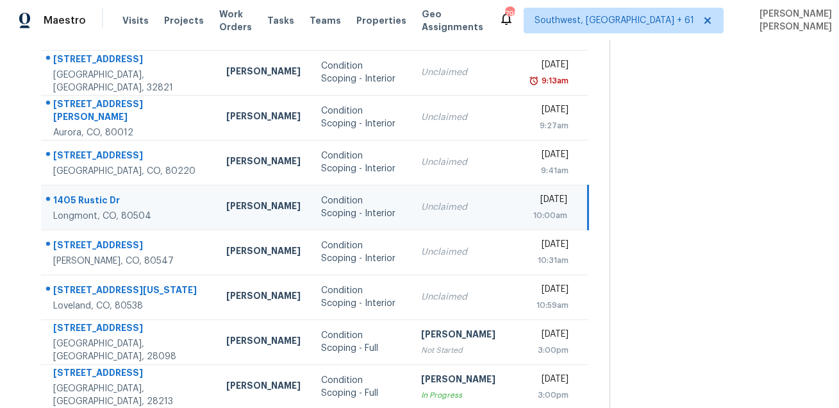
click at [101, 205] on div "1405 Rustic Dr" at bounding box center [129, 202] width 153 height 16
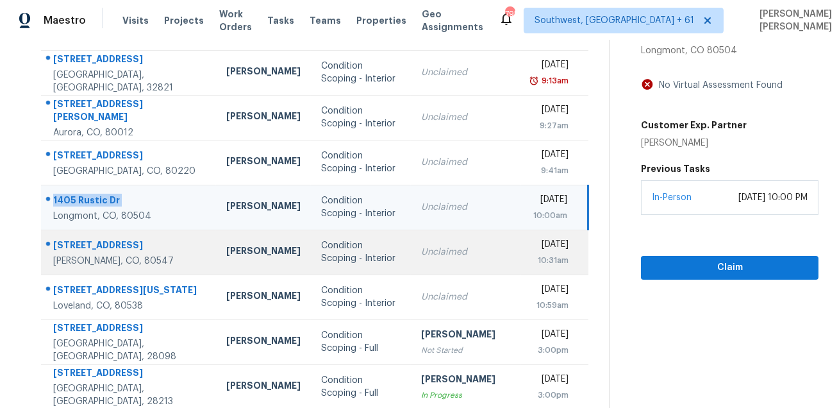
click at [83, 242] on div "6748 Rainier Rd" at bounding box center [129, 246] width 153 height 16
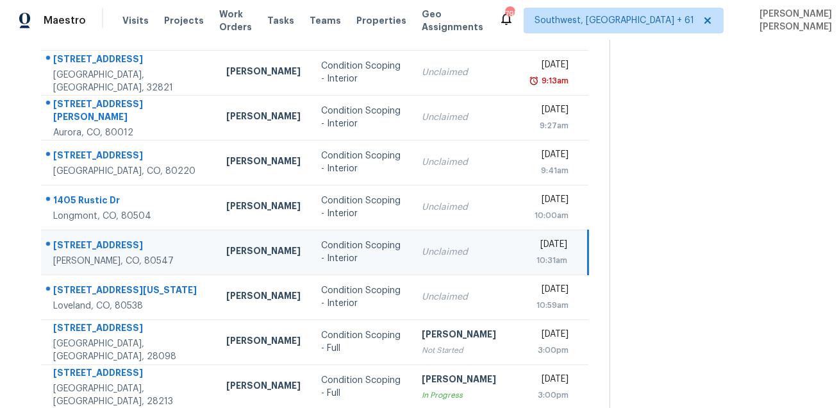
click at [83, 242] on div "6748 Rainier Rd" at bounding box center [129, 246] width 153 height 16
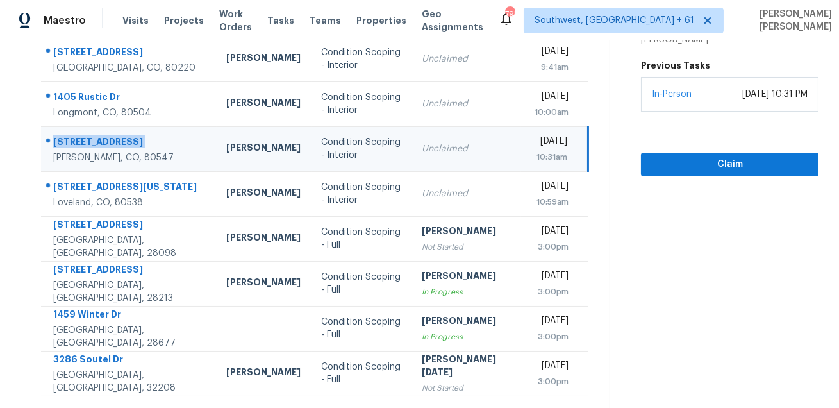
scroll to position [260, 0]
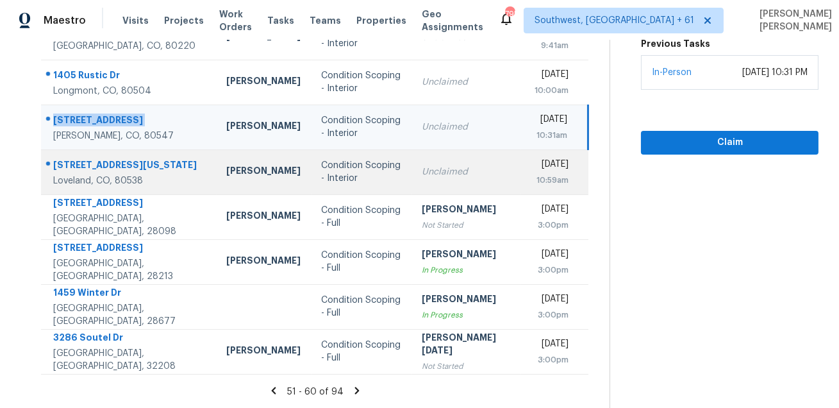
click at [44, 157] on div at bounding box center [124, 165] width 165 height 17
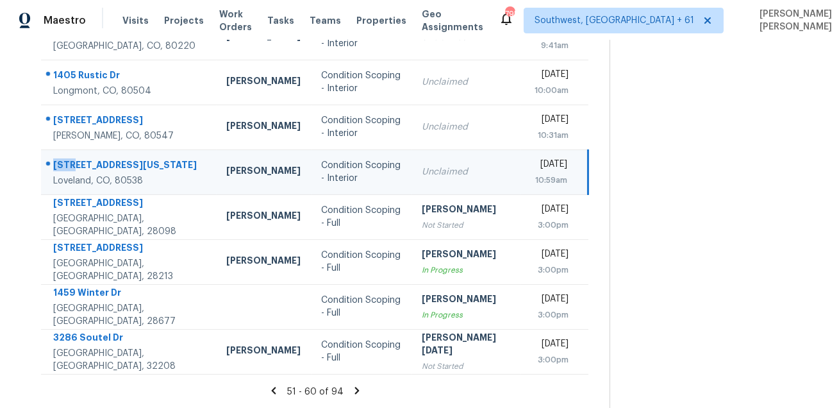
click at [44, 157] on div at bounding box center [124, 165] width 165 height 17
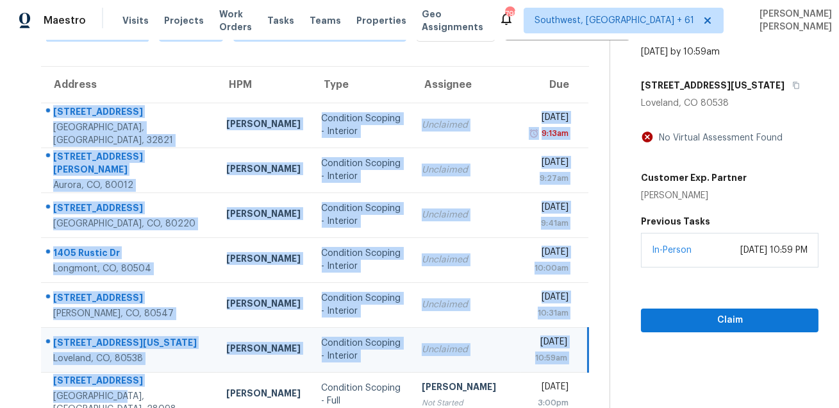
scroll to position [97, 0]
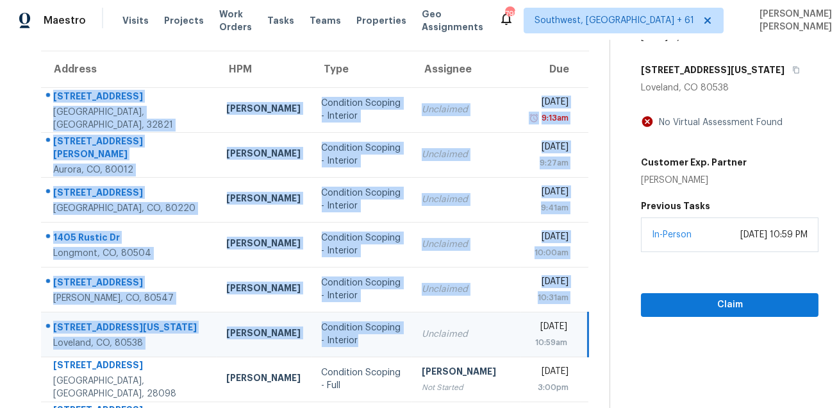
drag, startPoint x: 47, startPoint y: 110, endPoint x: 389, endPoint y: 340, distance: 412.1
click at [389, 340] on tbody "5029 Ledgewood Way Orlando, FL, 32821 Samuel Rivera Condition Scoping - Interio…" at bounding box center [314, 311] width 547 height 449
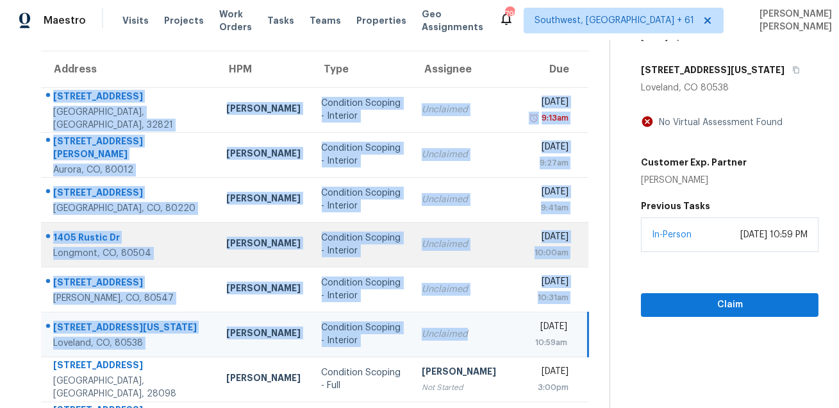
scroll to position [260, 0]
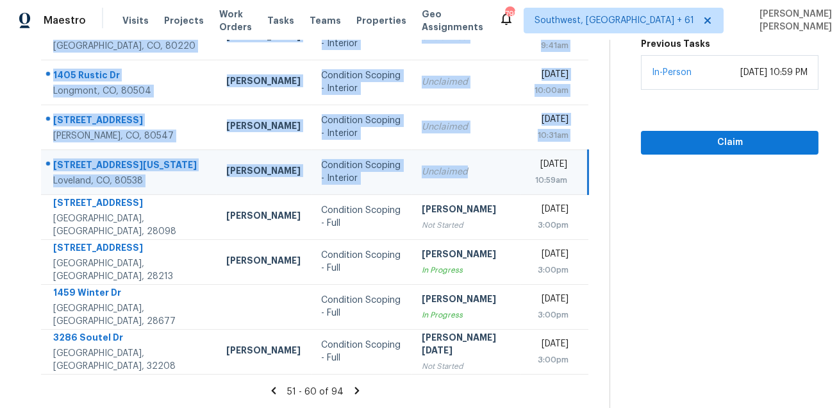
click at [358, 388] on icon at bounding box center [356, 390] width 4 height 7
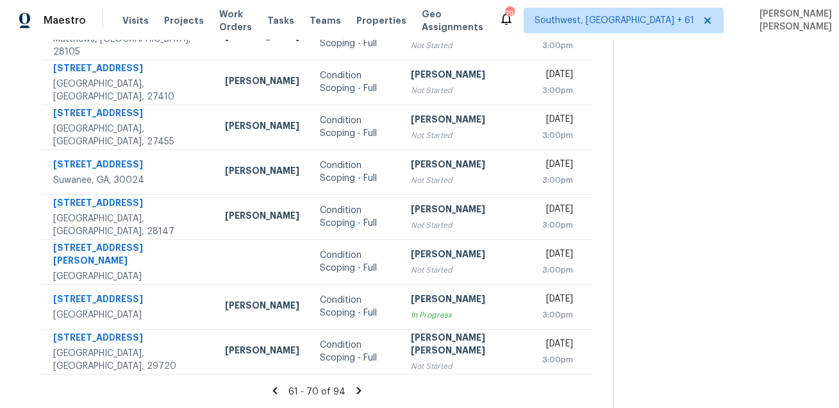
click at [357, 390] on icon at bounding box center [359, 390] width 4 height 7
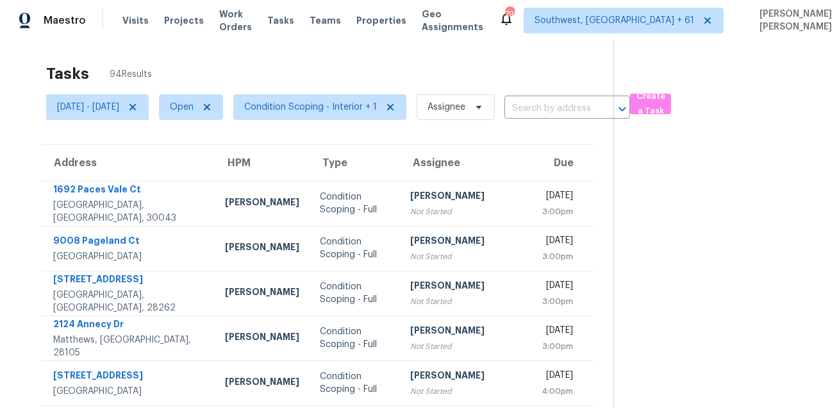
scroll to position [0, 0]
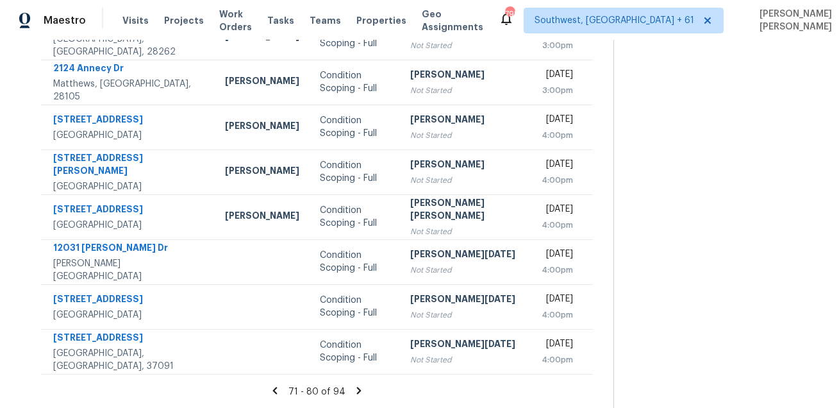
click at [360, 394] on icon at bounding box center [359, 391] width 12 height 12
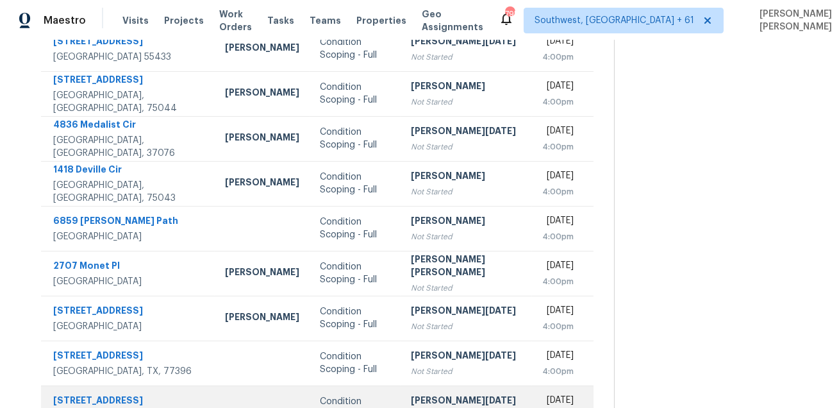
scroll to position [260, 0]
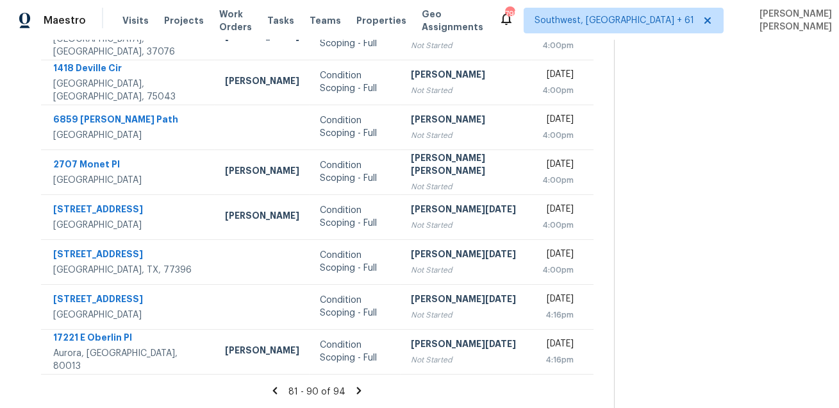
click at [358, 392] on icon at bounding box center [359, 390] width 4 height 7
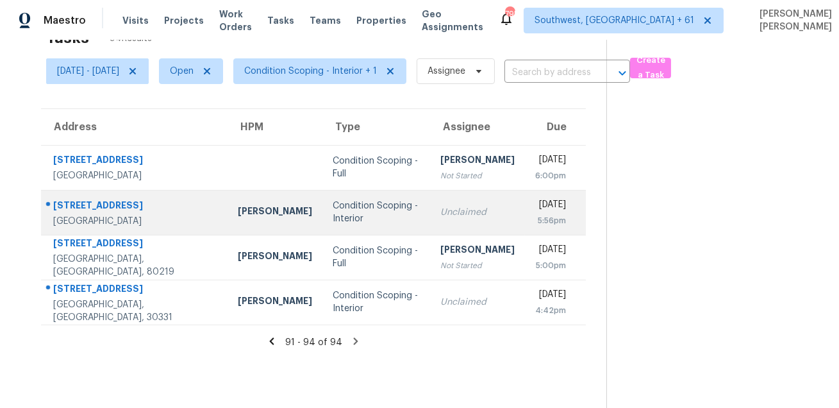
click at [112, 199] on div "9313 Gynerium Dr # 52" at bounding box center [135, 207] width 164 height 16
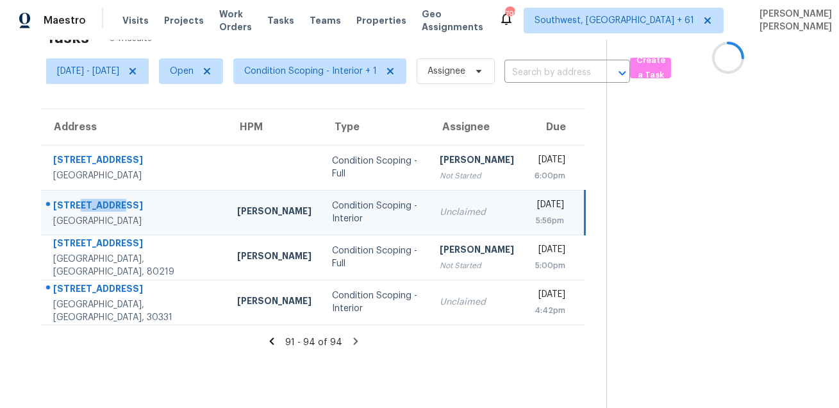
click at [112, 199] on div "9313 Gynerium Dr # 52" at bounding box center [134, 207] width 163 height 16
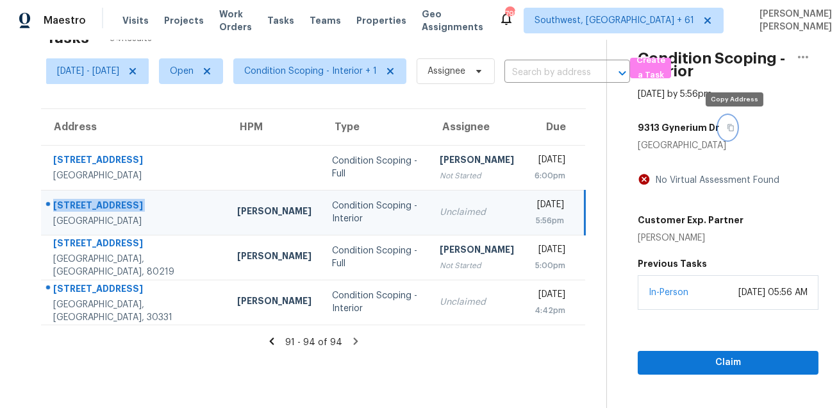
click at [737, 126] on button "button" at bounding box center [727, 127] width 17 height 23
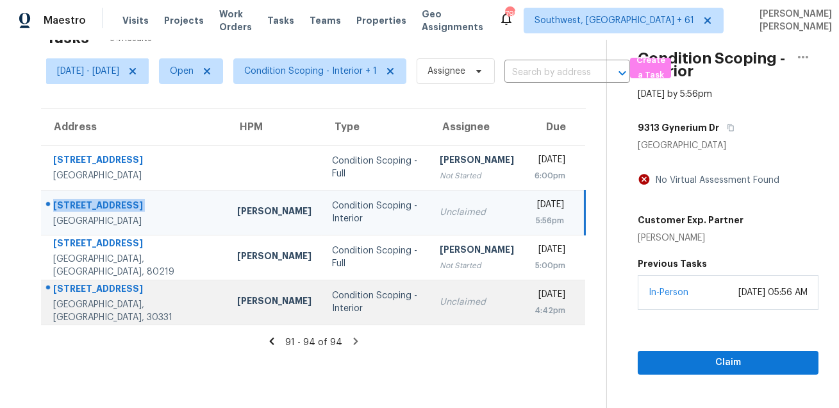
click at [128, 296] on div "4043 Avalon Rd SW" at bounding box center [134, 290] width 163 height 16
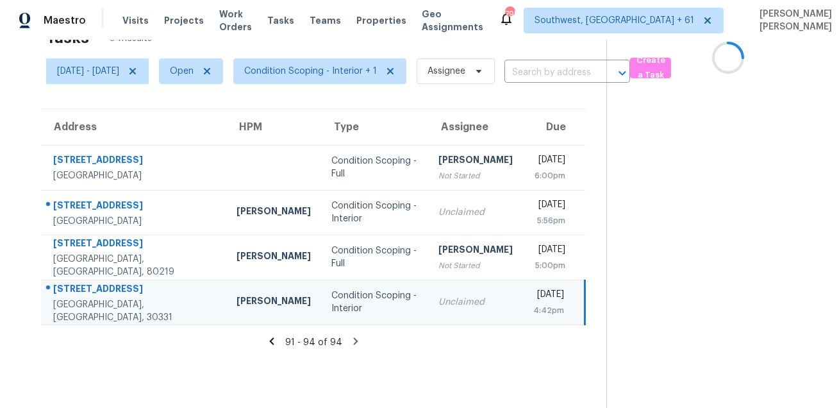
click at [128, 296] on div "4043 Avalon Rd SW" at bounding box center [134, 290] width 163 height 16
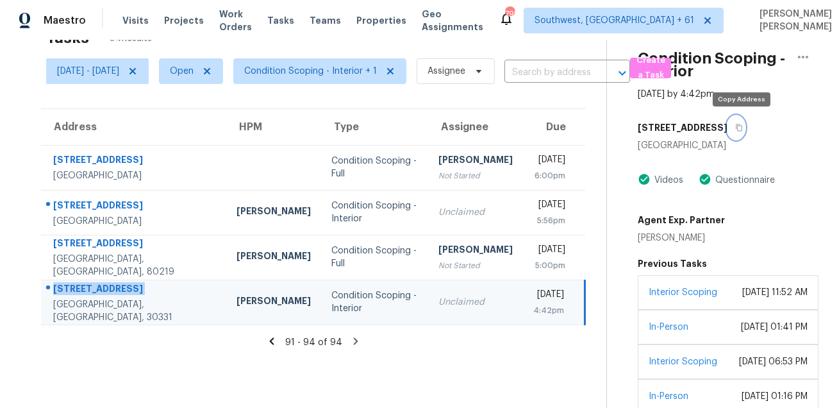
click at [737, 130] on button "button" at bounding box center [736, 127] width 17 height 23
